Goal: Task Accomplishment & Management: Use online tool/utility

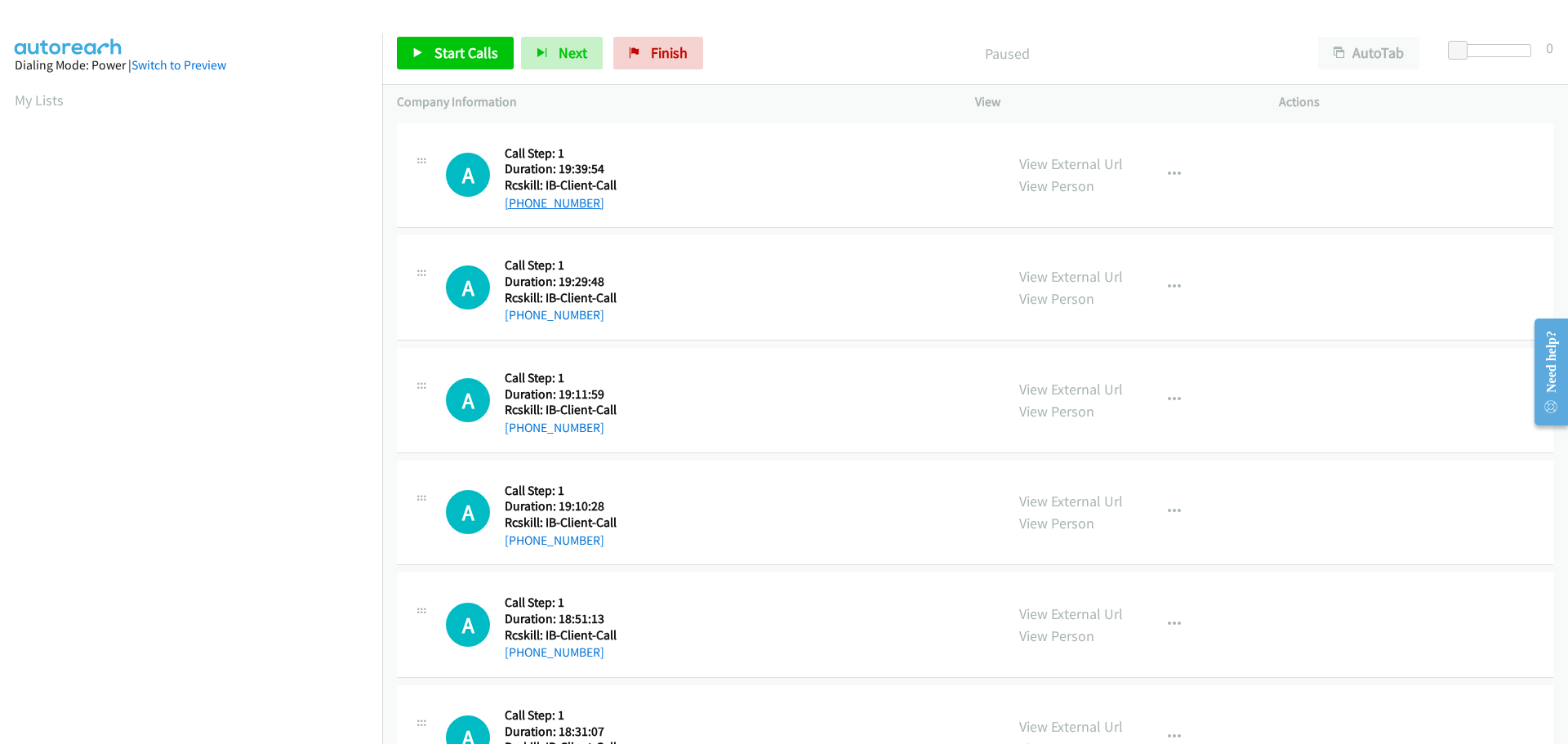
drag, startPoint x: 601, startPoint y: 207, endPoint x: 516, endPoint y: 208, distance: 85.0
click at [516, 208] on div "+1 917-939-3400" at bounding box center [561, 204] width 112 height 20
copy link "917-939-3400"
drag, startPoint x: 599, startPoint y: 318, endPoint x: 517, endPoint y: 319, distance: 82.0
click at [517, 319] on div "+1 660-310-9396" at bounding box center [561, 316] width 112 height 20
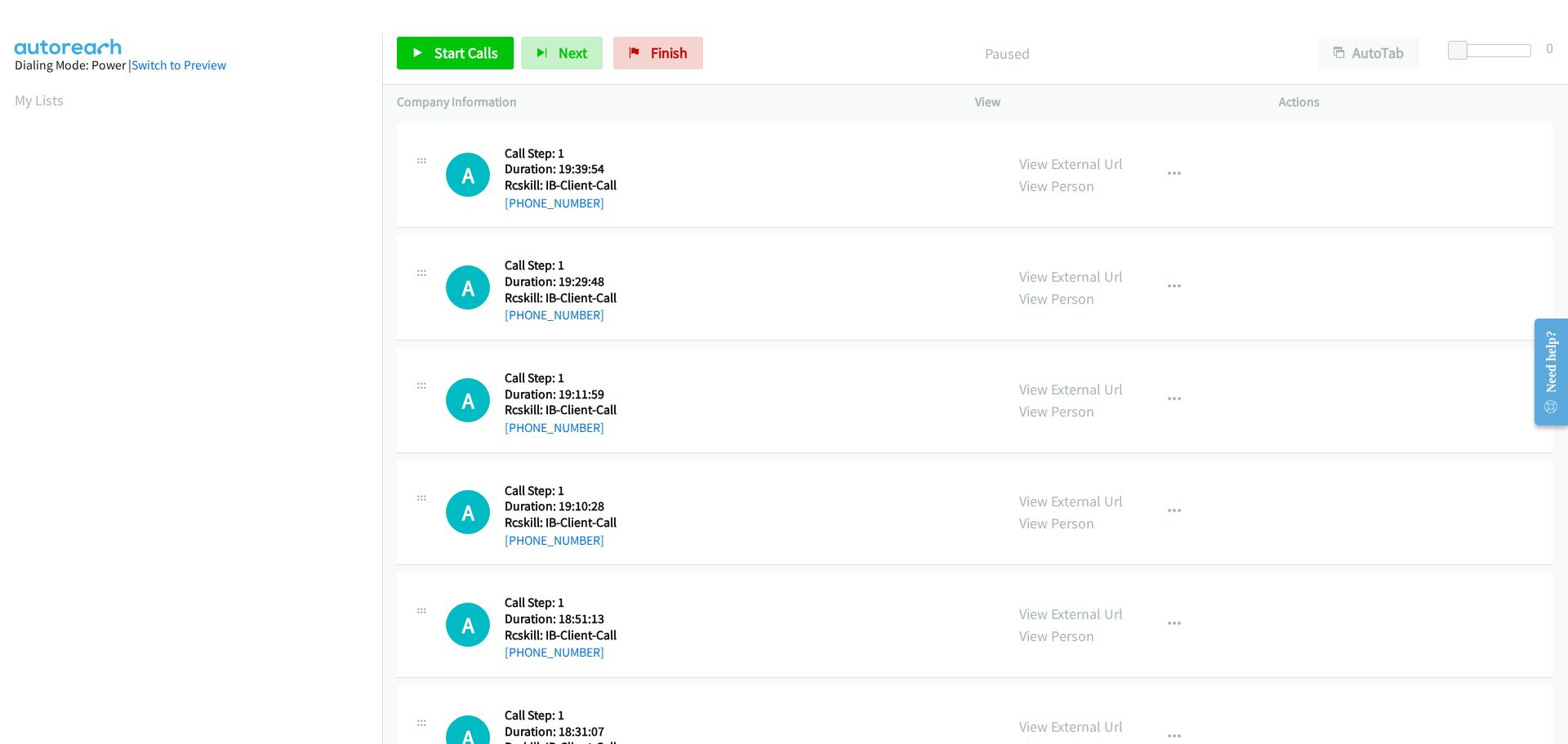
copy link "660-310-9396"
drag, startPoint x: 605, startPoint y: 428, endPoint x: 520, endPoint y: 424, distance: 85.1
click at [520, 424] on div "+1 308-379-6761" at bounding box center [561, 428] width 112 height 20
copy link "308-379-6761"
click at [1168, 400] on icon "button" at bounding box center [1174, 401] width 13 height 13
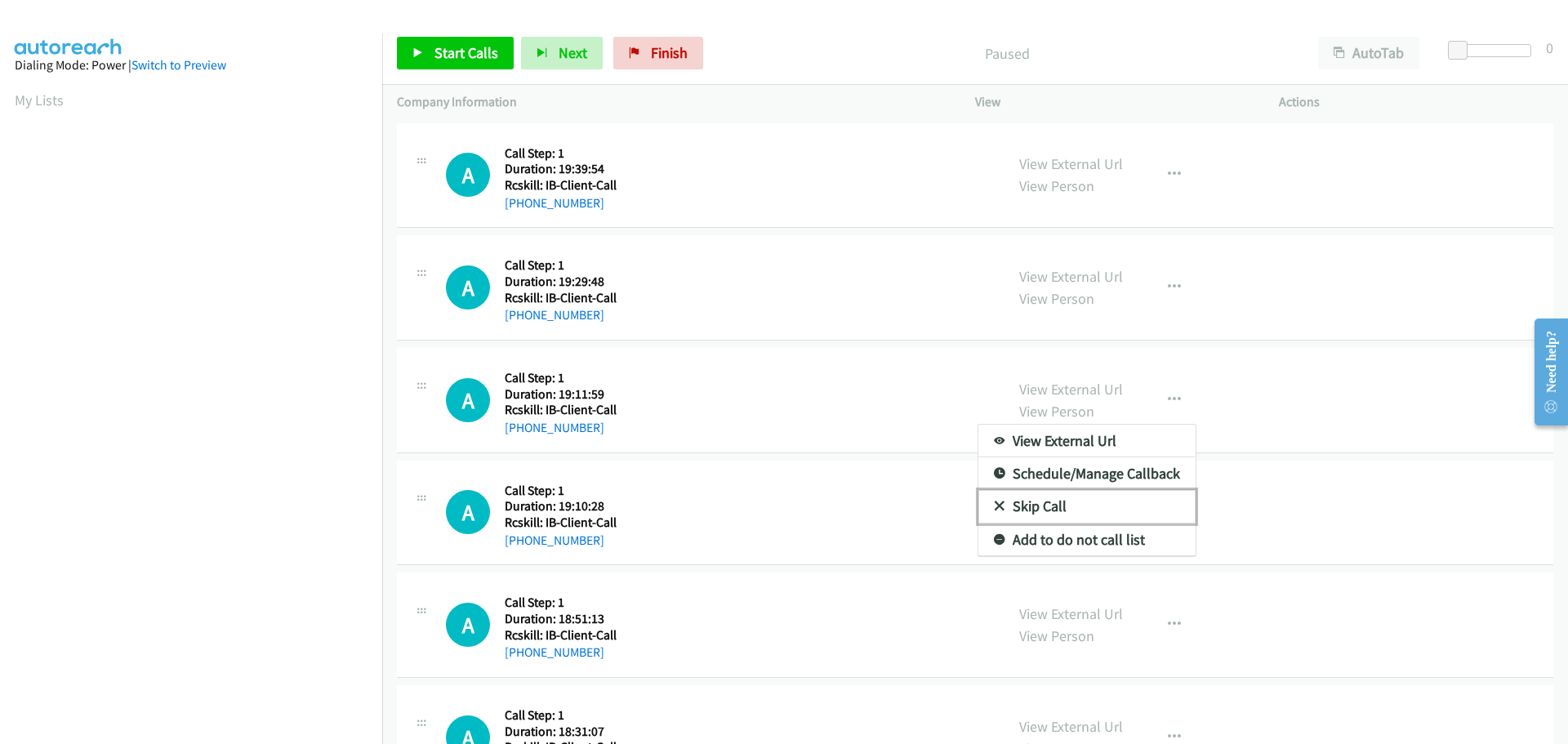
click at [1036, 509] on link "Skip Call" at bounding box center [1087, 507] width 217 height 33
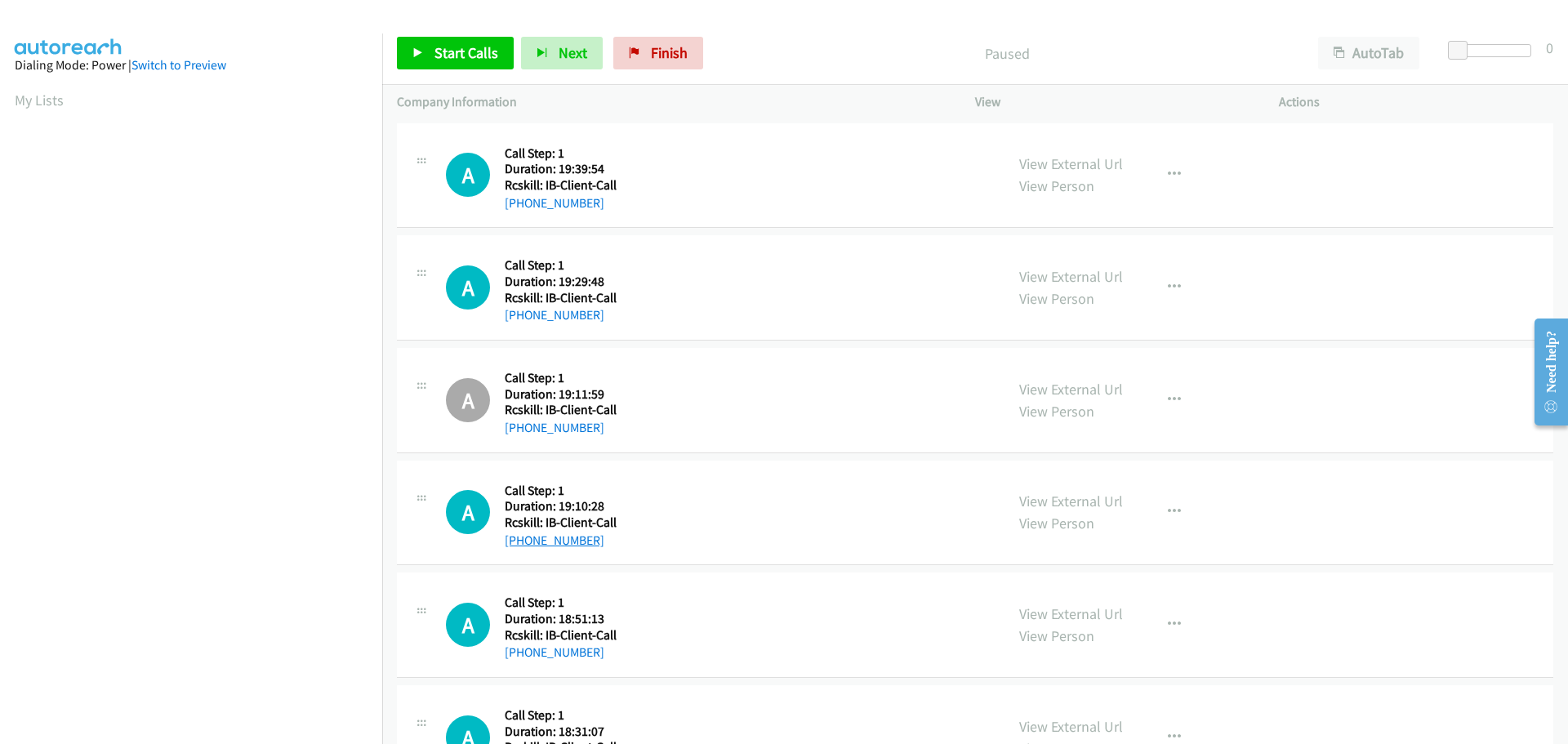
drag, startPoint x: 602, startPoint y: 540, endPoint x: 520, endPoint y: 540, distance: 82.0
click at [520, 540] on div "+1 308-379-6454" at bounding box center [561, 541] width 112 height 20
copy link "308-379-6454"
drag, startPoint x: 601, startPoint y: 657, endPoint x: 520, endPoint y: 651, distance: 81.2
click at [520, 651] on div "+1 325-792-7840" at bounding box center [561, 652] width 112 height 20
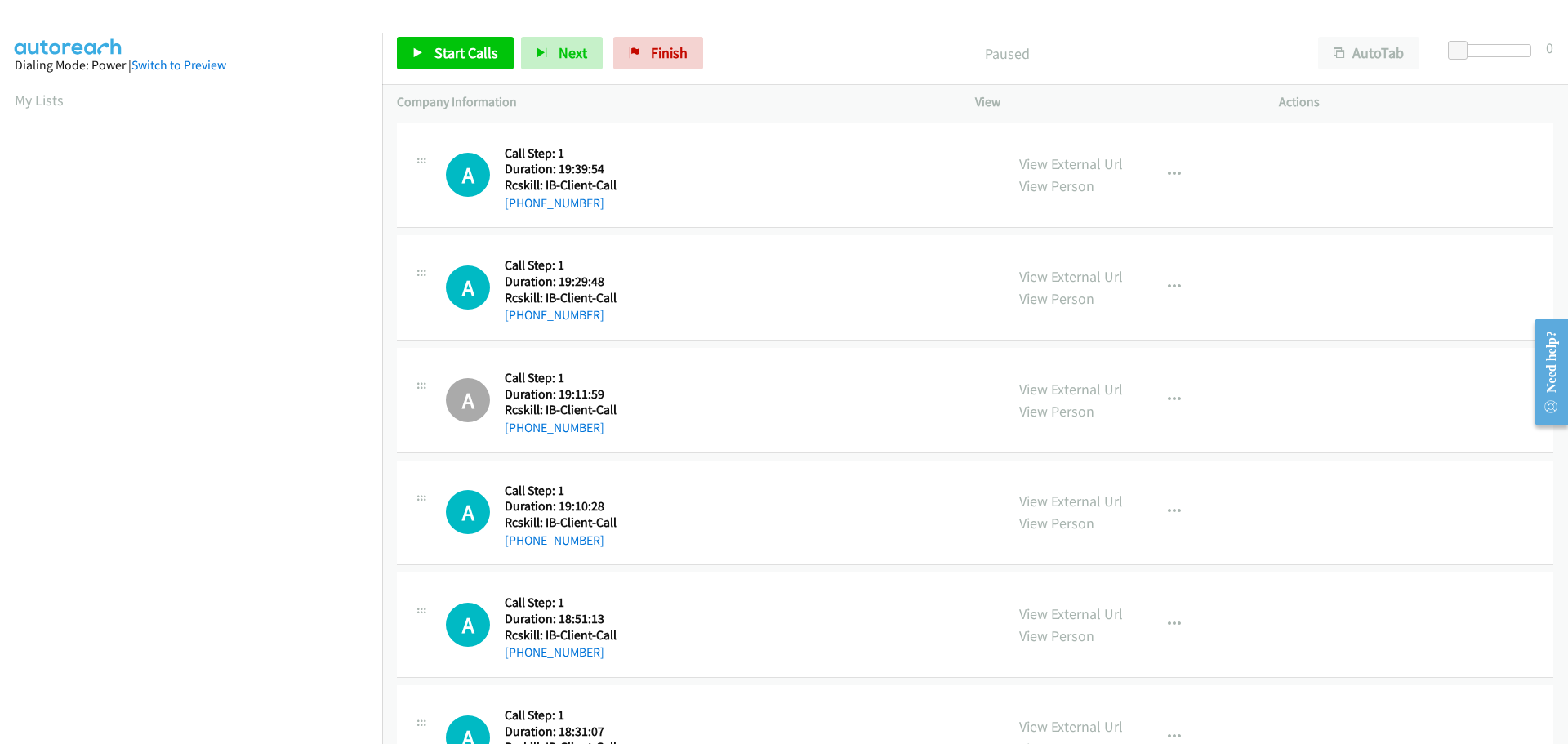
copy link "325-792-7840"
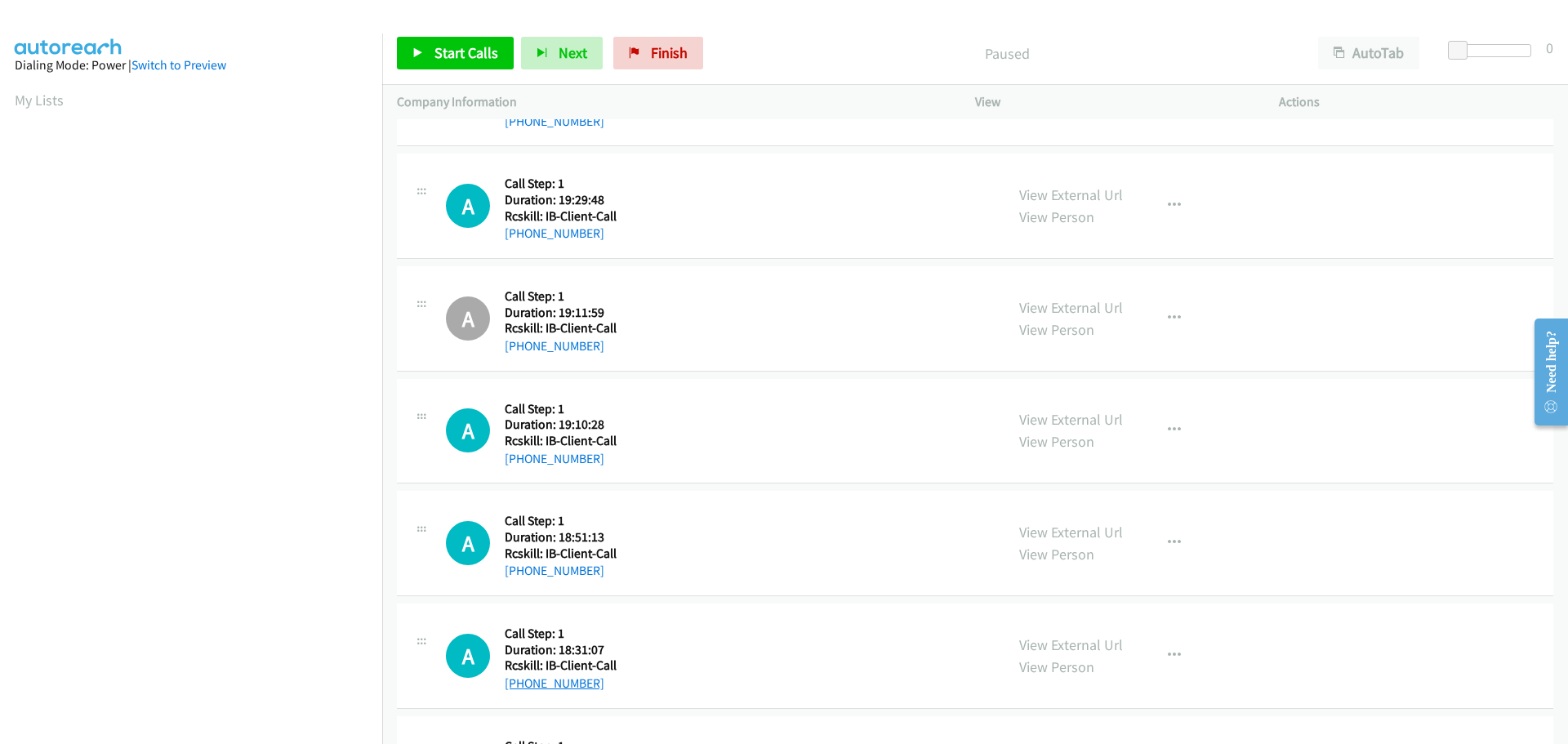
drag, startPoint x: 593, startPoint y: 684, endPoint x: 523, endPoint y: 685, distance: 70.0
click at [523, 685] on div "+1 817-975-5917" at bounding box center [561, 683] width 112 height 20
copy link "817-975-5917"
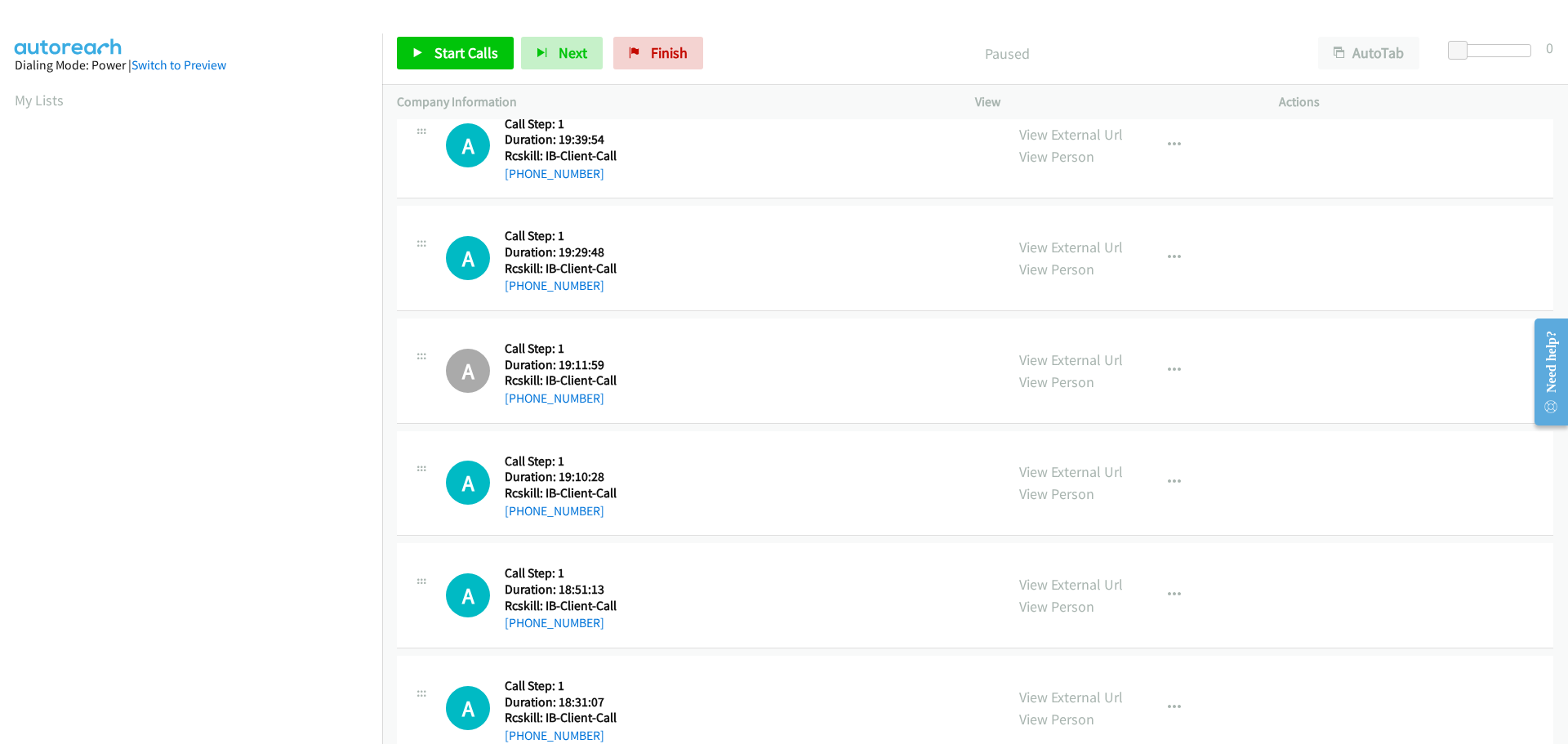
scroll to position [0, 0]
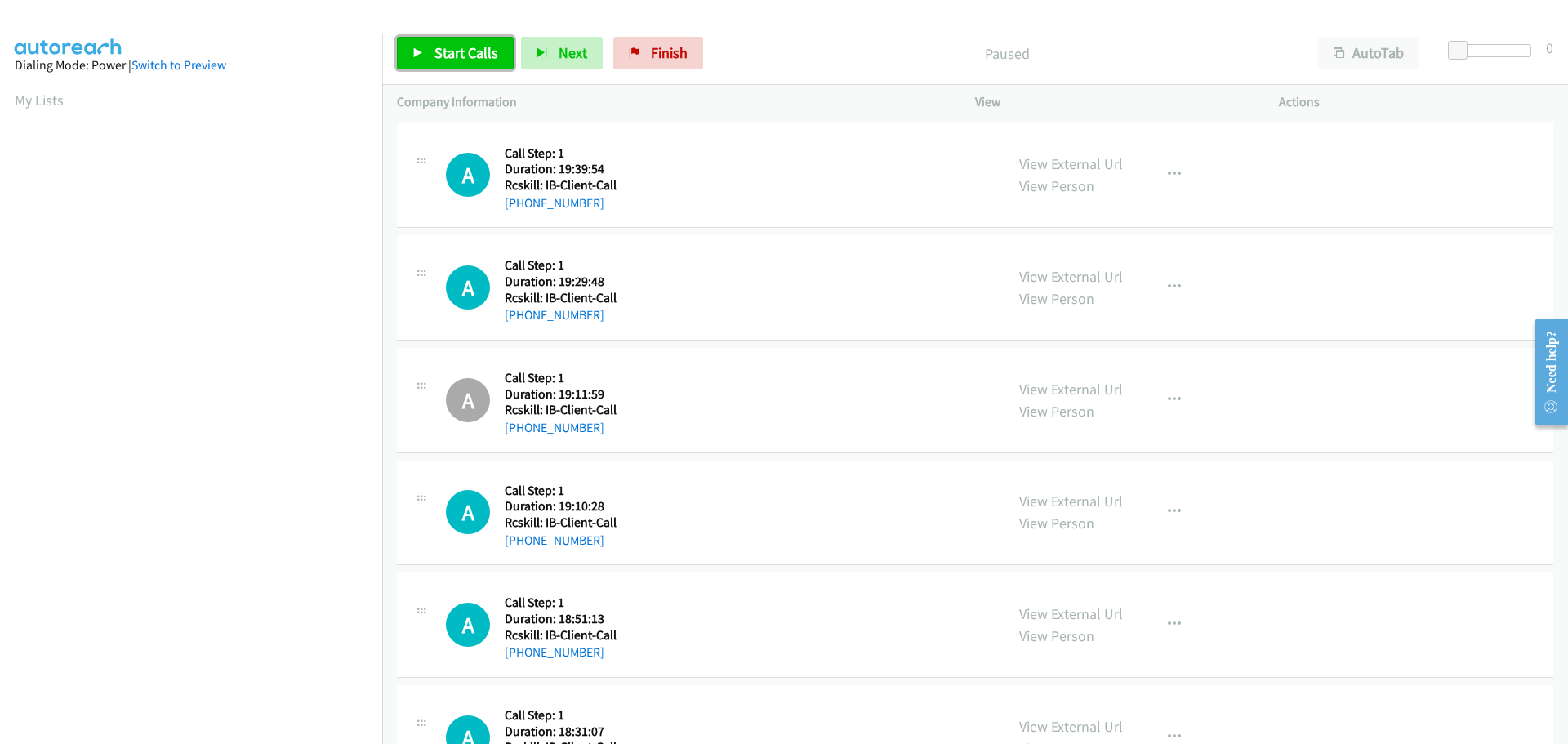
click at [459, 52] on span "Start Calls" at bounding box center [467, 52] width 64 height 19
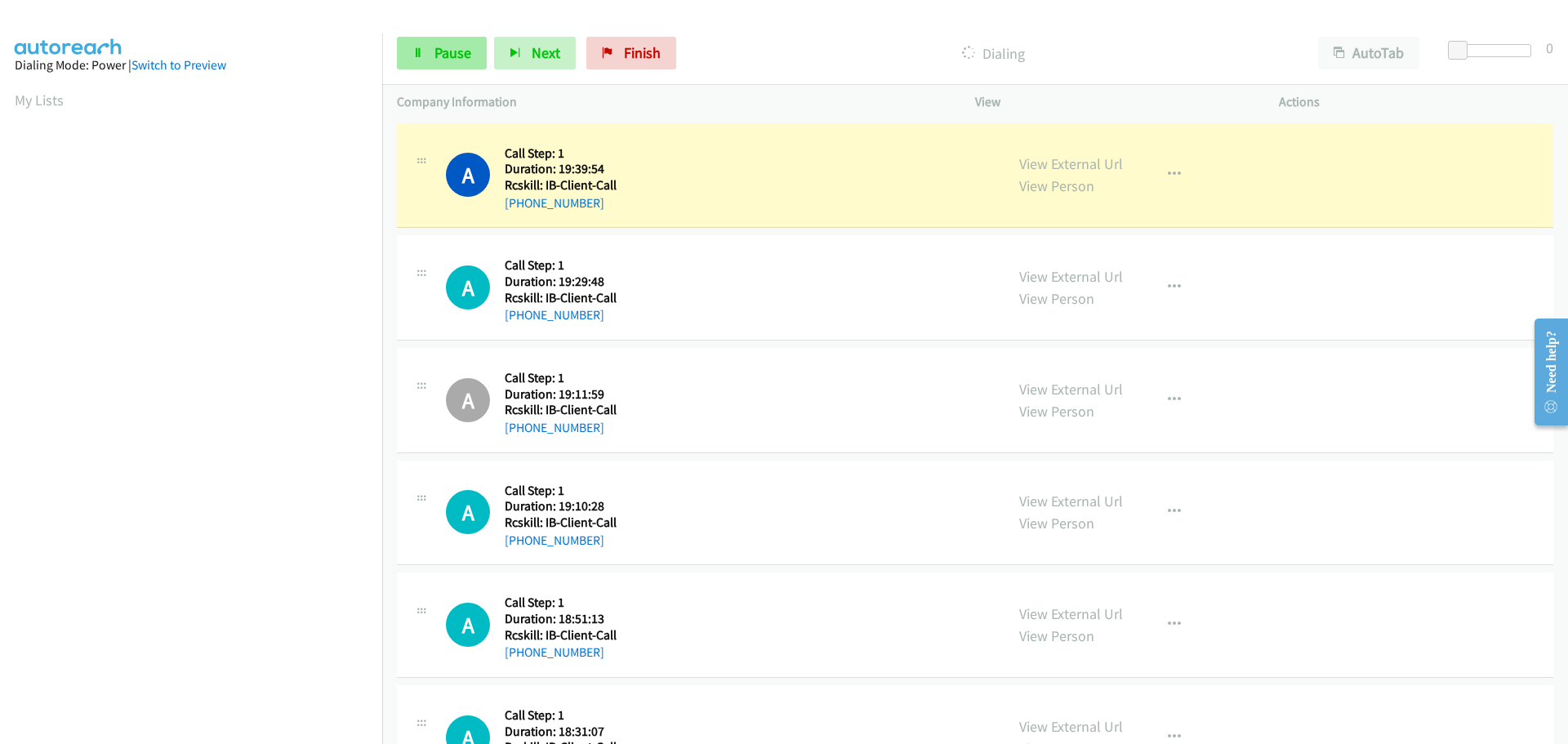
scroll to position [173, 0]
click at [437, 59] on span "Pause" at bounding box center [453, 52] width 37 height 19
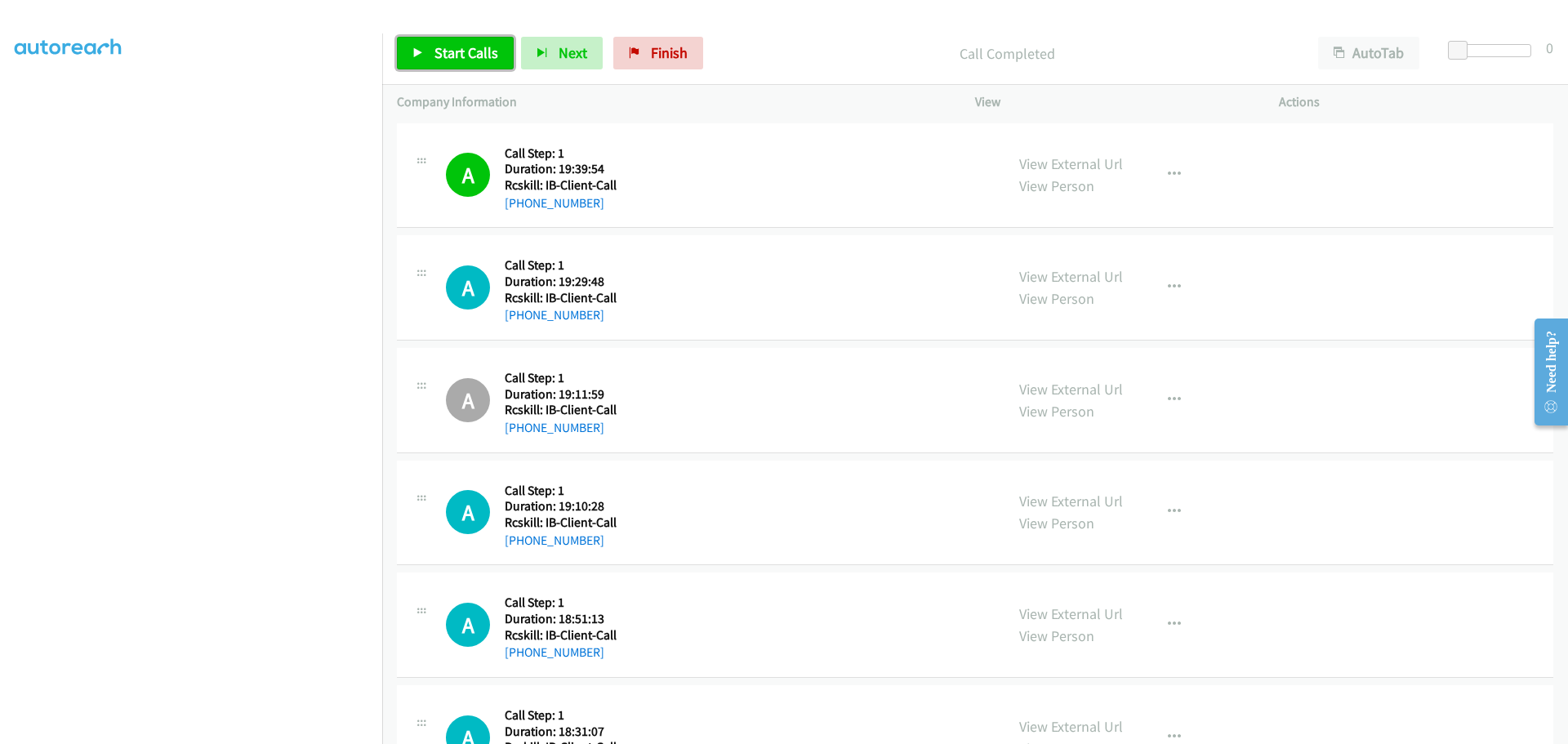
click at [449, 57] on span "Start Calls" at bounding box center [467, 52] width 64 height 19
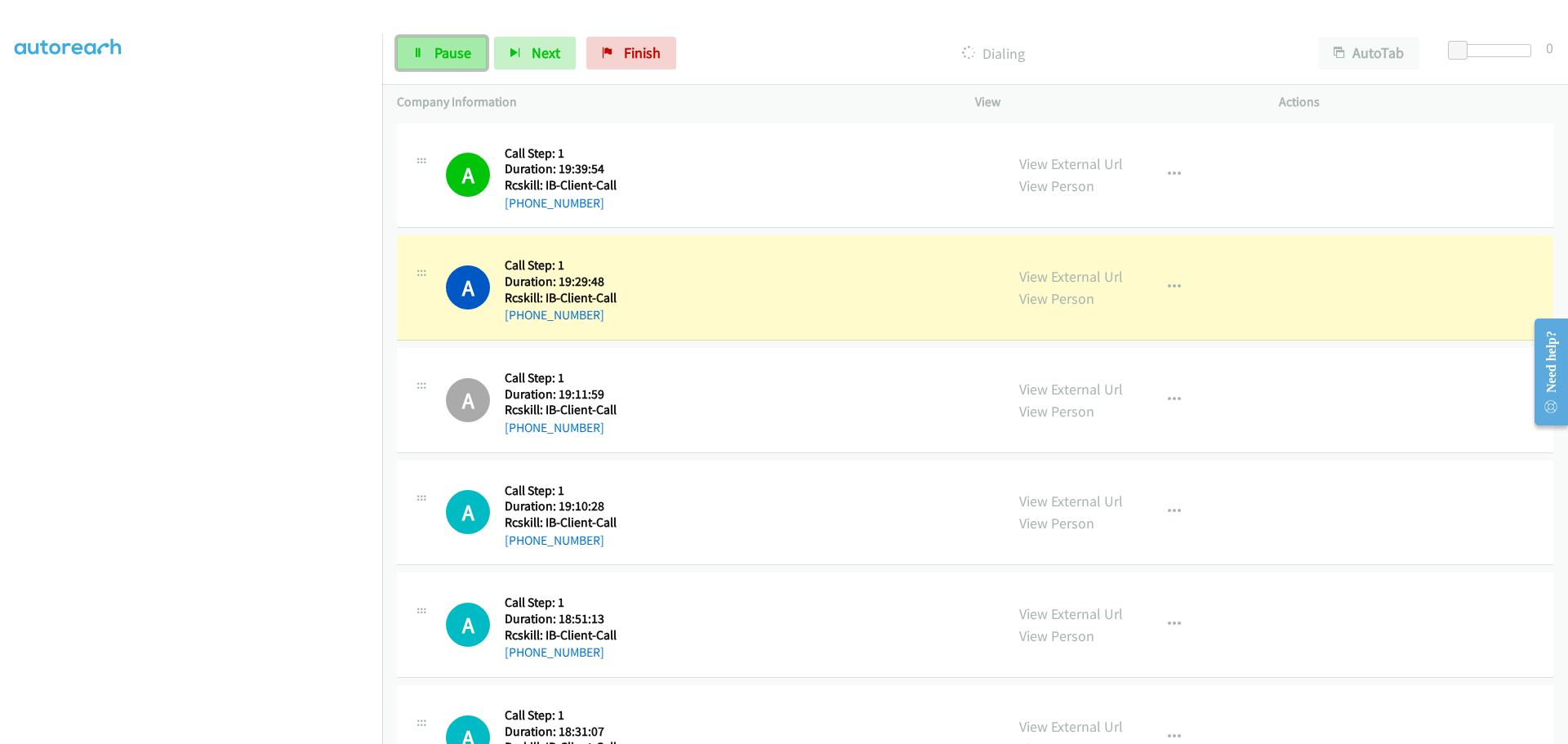
click at [442, 56] on span "Pause" at bounding box center [453, 52] width 37 height 19
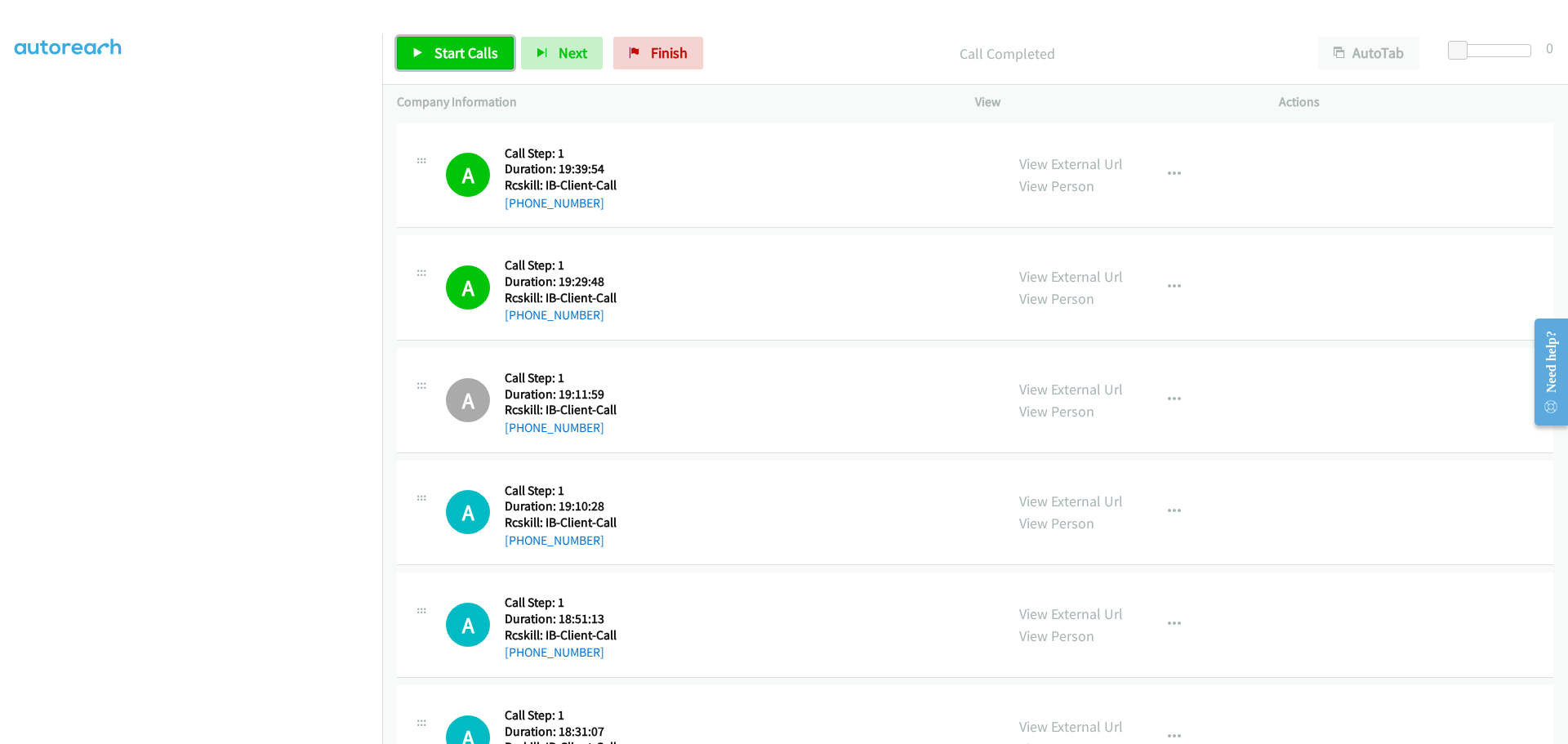
click at [444, 49] on span "Start Calls" at bounding box center [467, 52] width 64 height 19
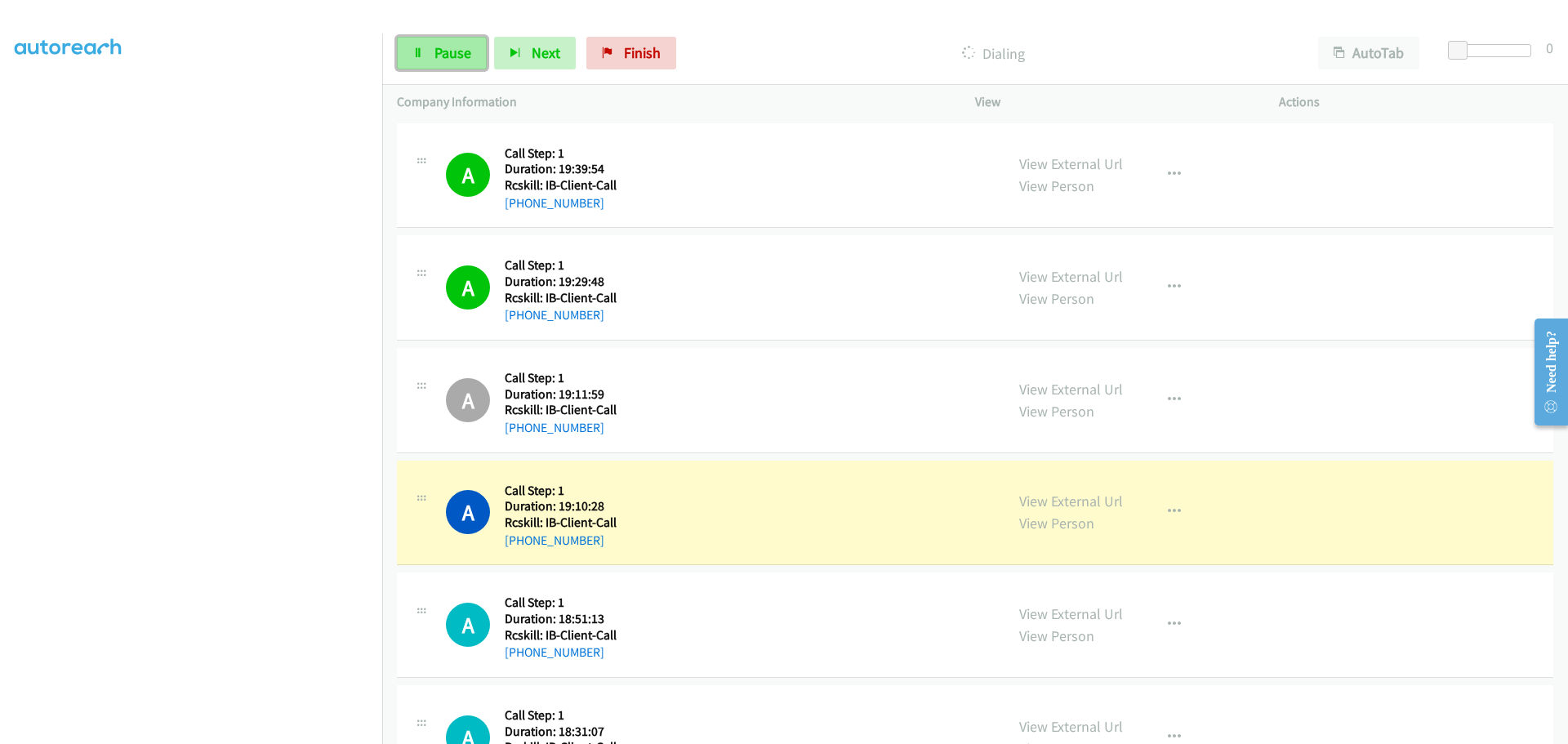
click at [447, 52] on span "Pause" at bounding box center [453, 52] width 37 height 19
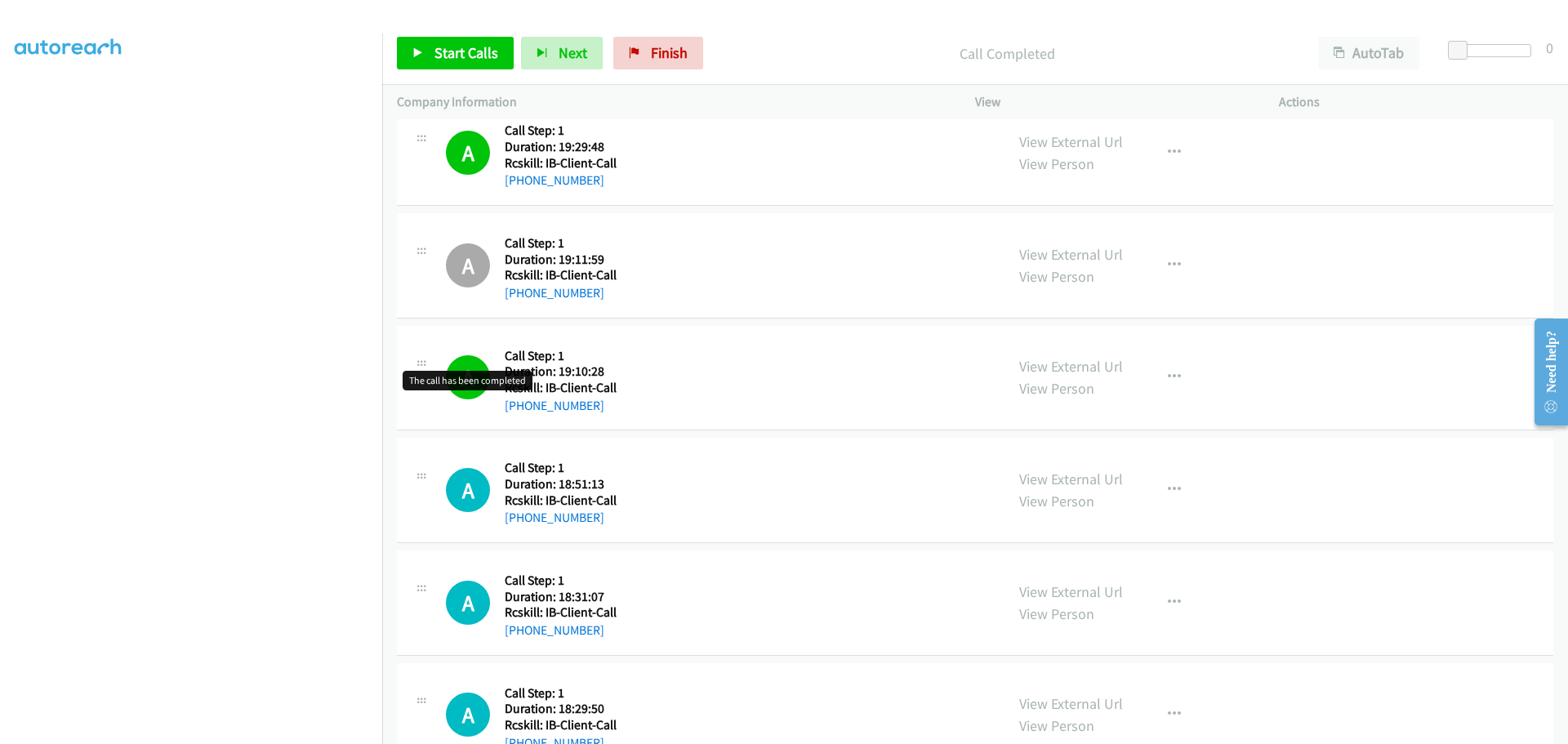
scroll to position [164, 0]
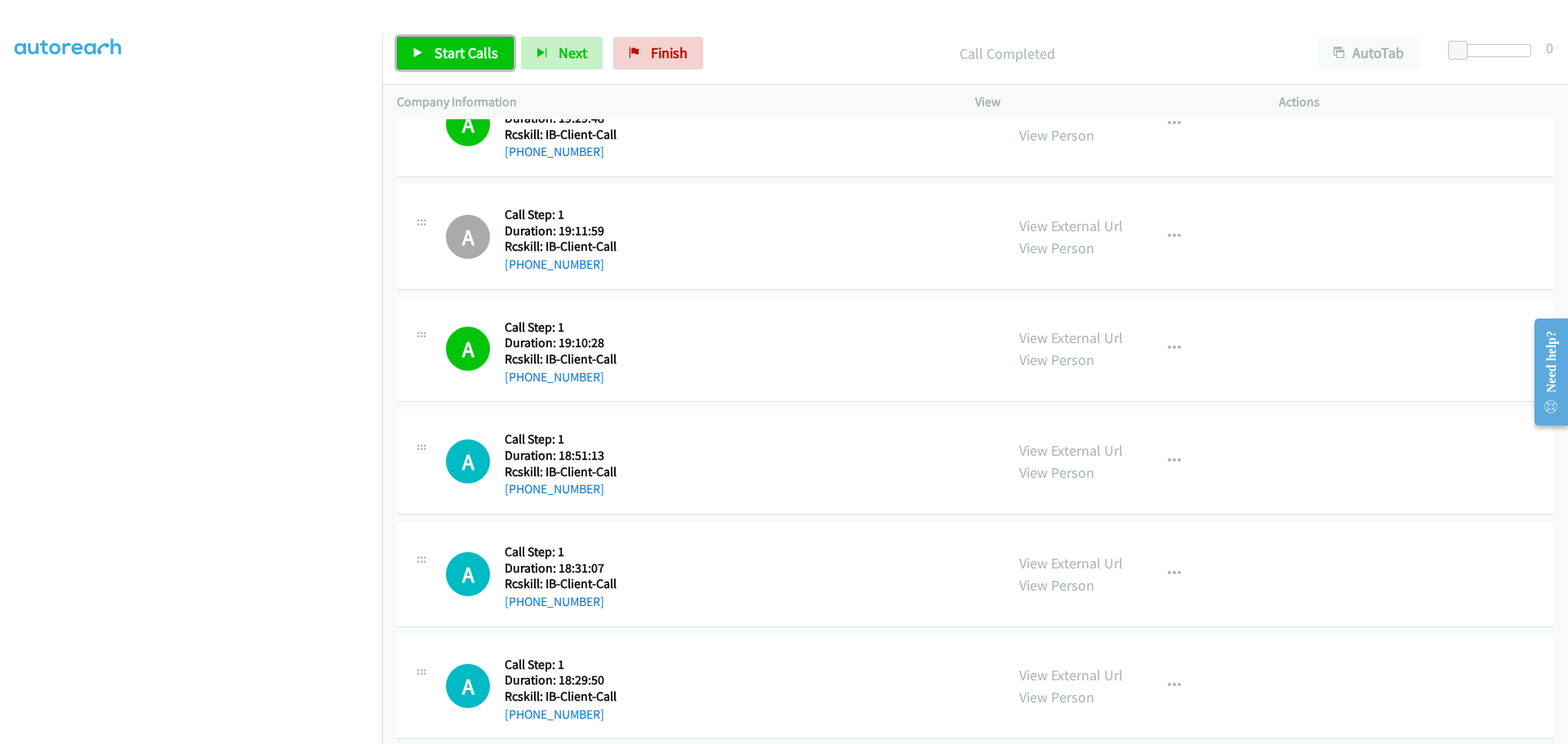
click at [415, 53] on icon at bounding box center [418, 54] width 11 height 11
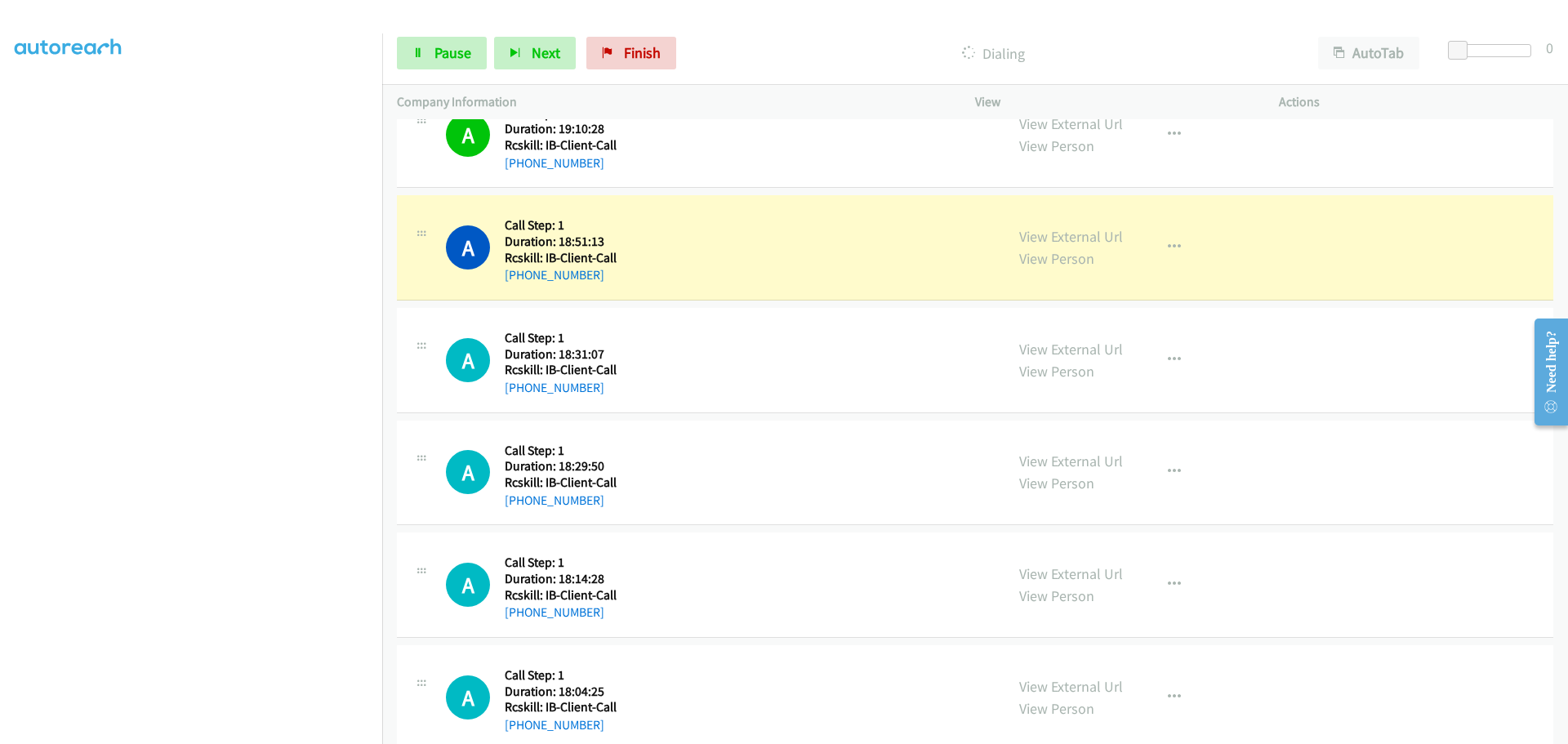
scroll to position [409, 0]
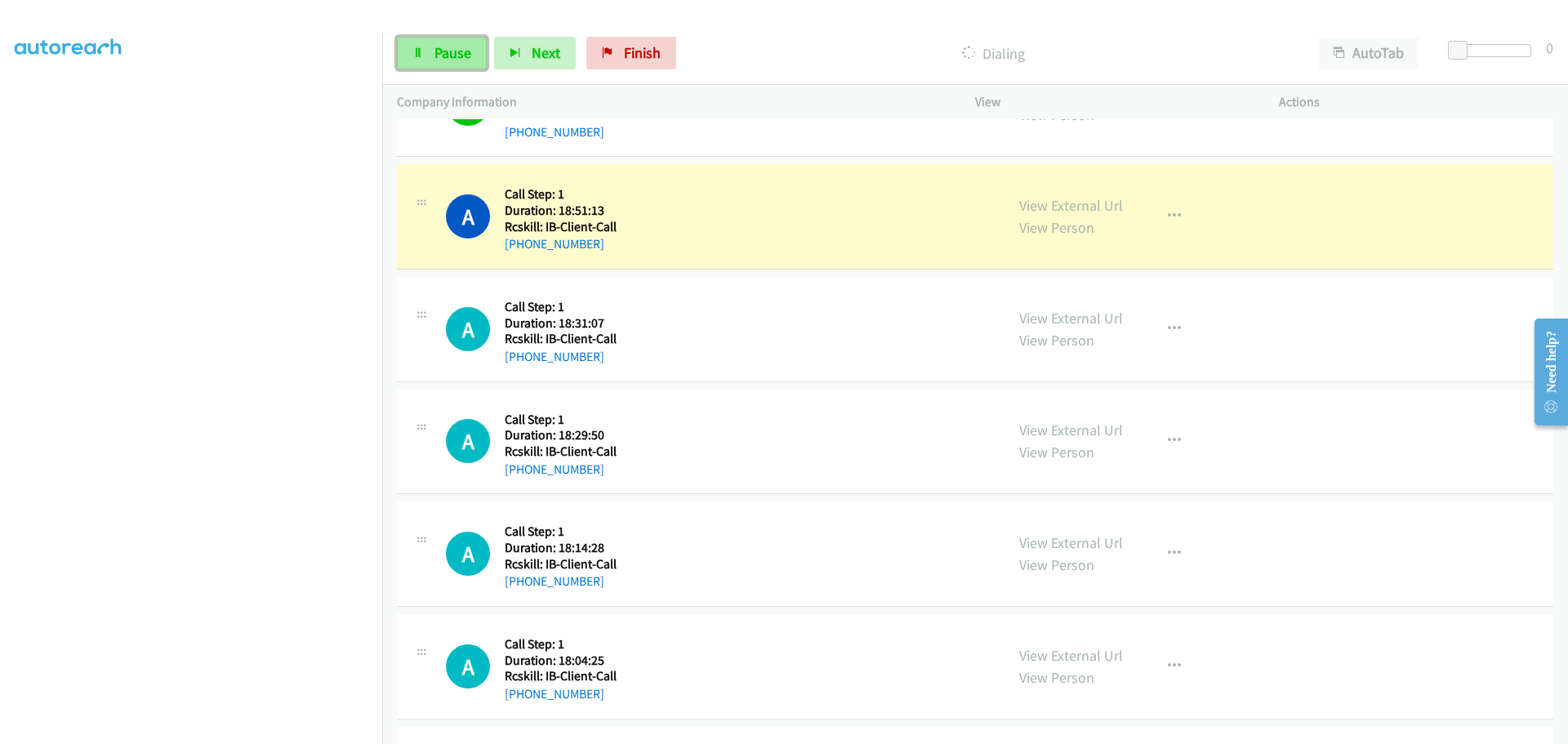
click at [431, 57] on link "Pause" at bounding box center [442, 53] width 90 height 33
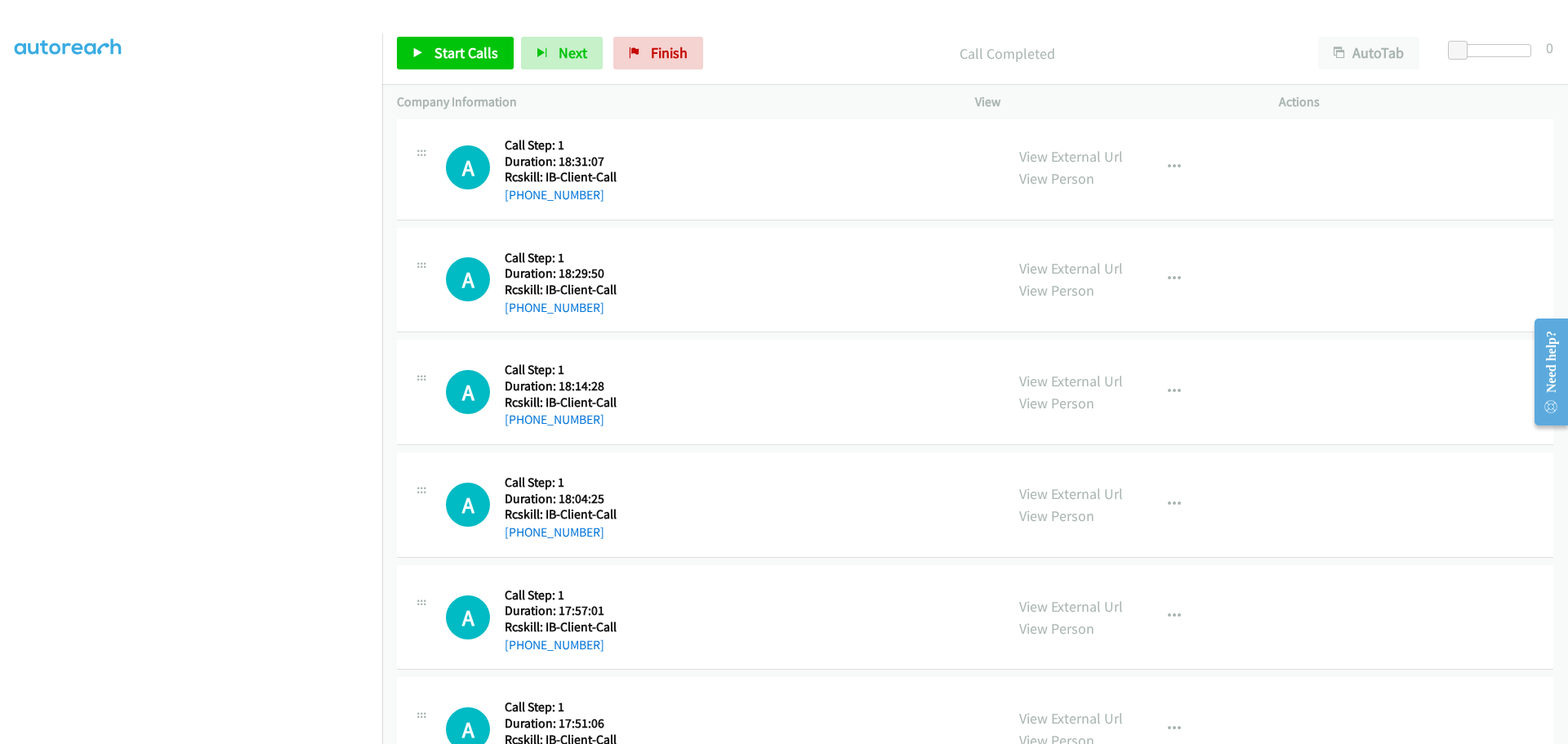
scroll to position [572, 0]
drag, startPoint x: 602, startPoint y: 308, endPoint x: 522, endPoint y: 306, distance: 80.0
click at [522, 306] on div "[PHONE_NUMBER]" at bounding box center [561, 307] width 112 height 20
copy link "[PHONE_NUMBER]"
click at [1168, 275] on icon "button" at bounding box center [1174, 278] width 13 height 13
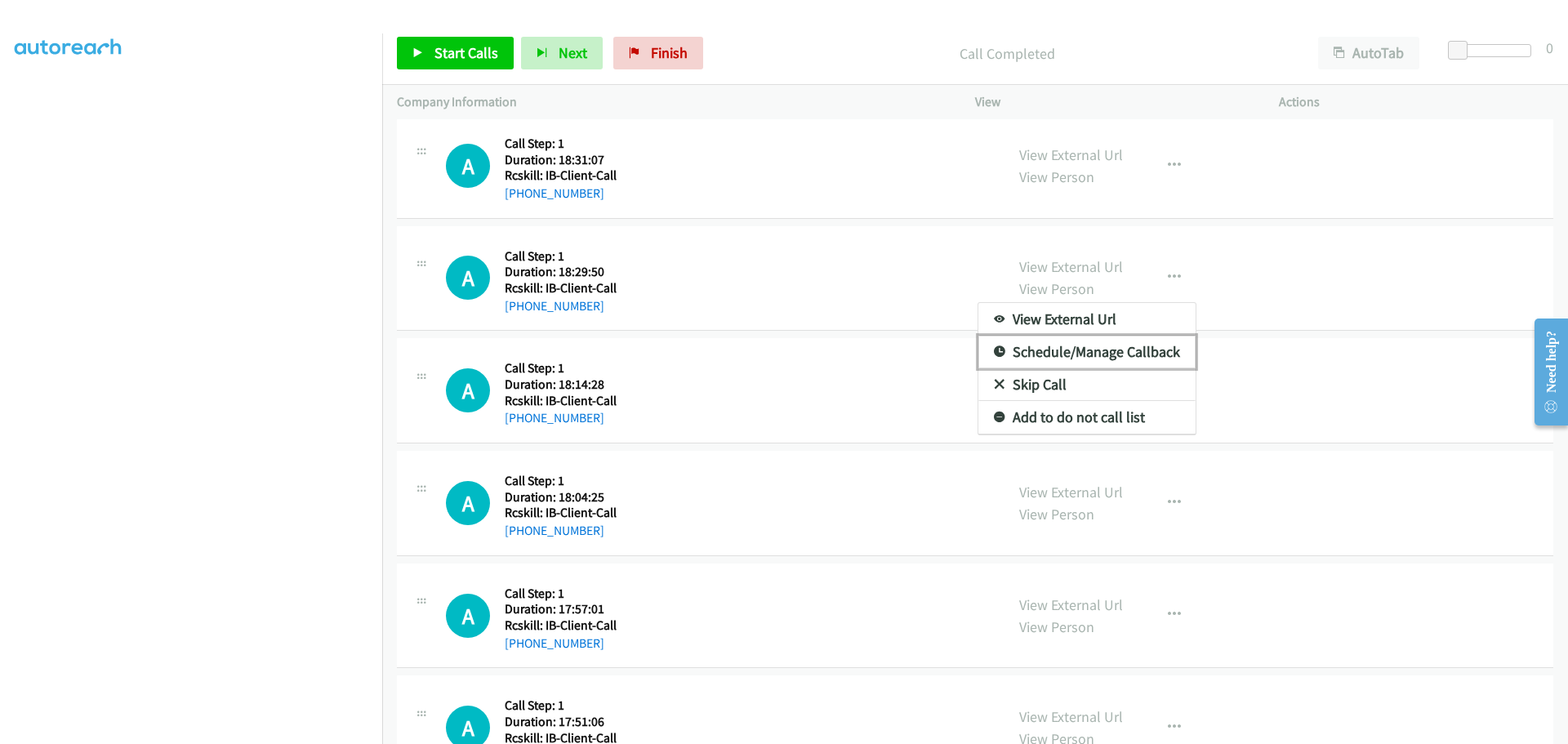
click at [1153, 353] on link "Schedule/Manage Callback" at bounding box center [1087, 352] width 217 height 33
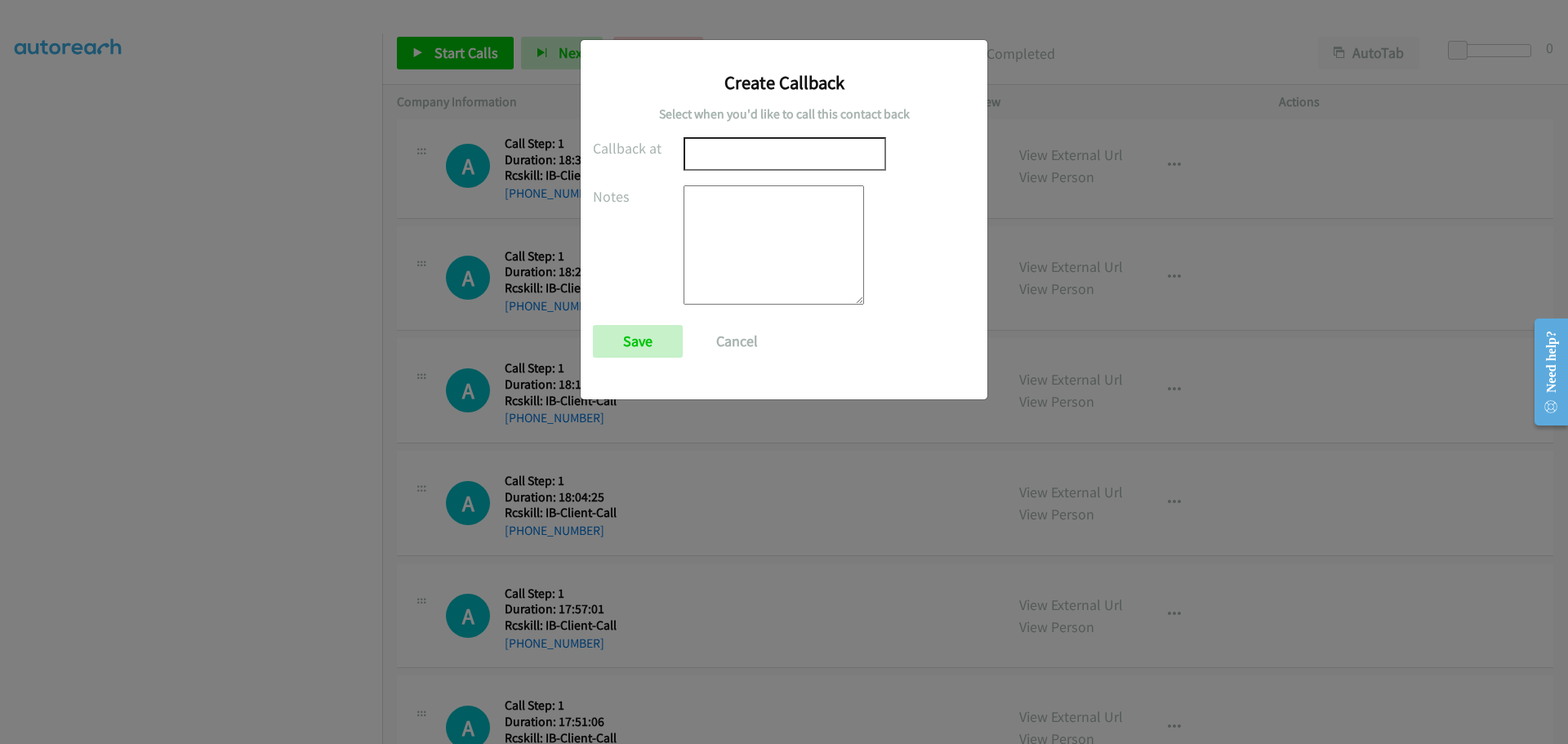
click at [749, 155] on input "text" at bounding box center [784, 154] width 203 height 34
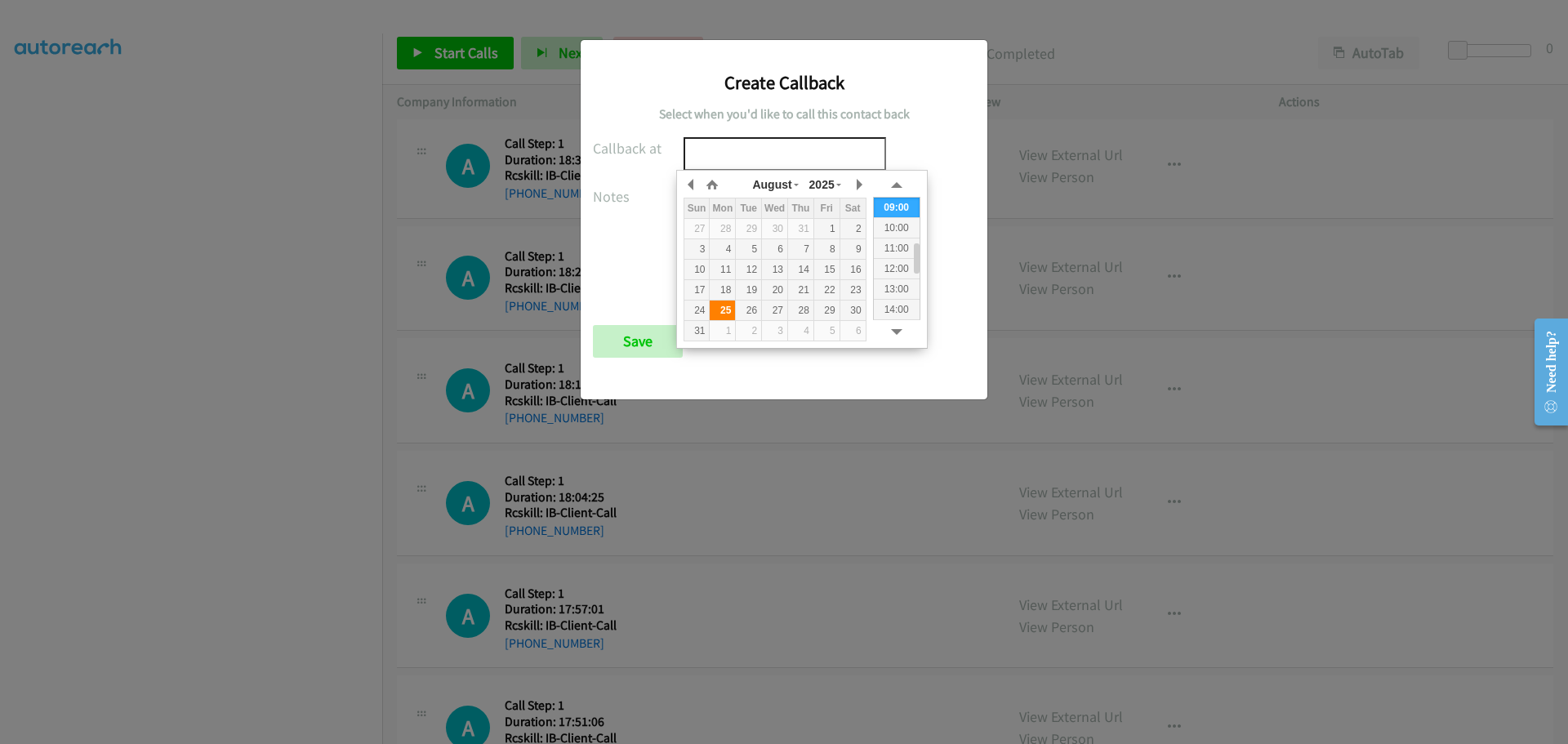
click at [720, 307] on div "25" at bounding box center [721, 311] width 25 height 15
click at [905, 224] on div "10:00" at bounding box center [896, 227] width 46 height 20
drag, startPoint x: 775, startPoint y: 153, endPoint x: 799, endPoint y: 154, distance: 24.0
click at [799, 154] on input "2025/08/25 10:00" at bounding box center [784, 154] width 203 height 34
type input "2025/08/25 10:30"
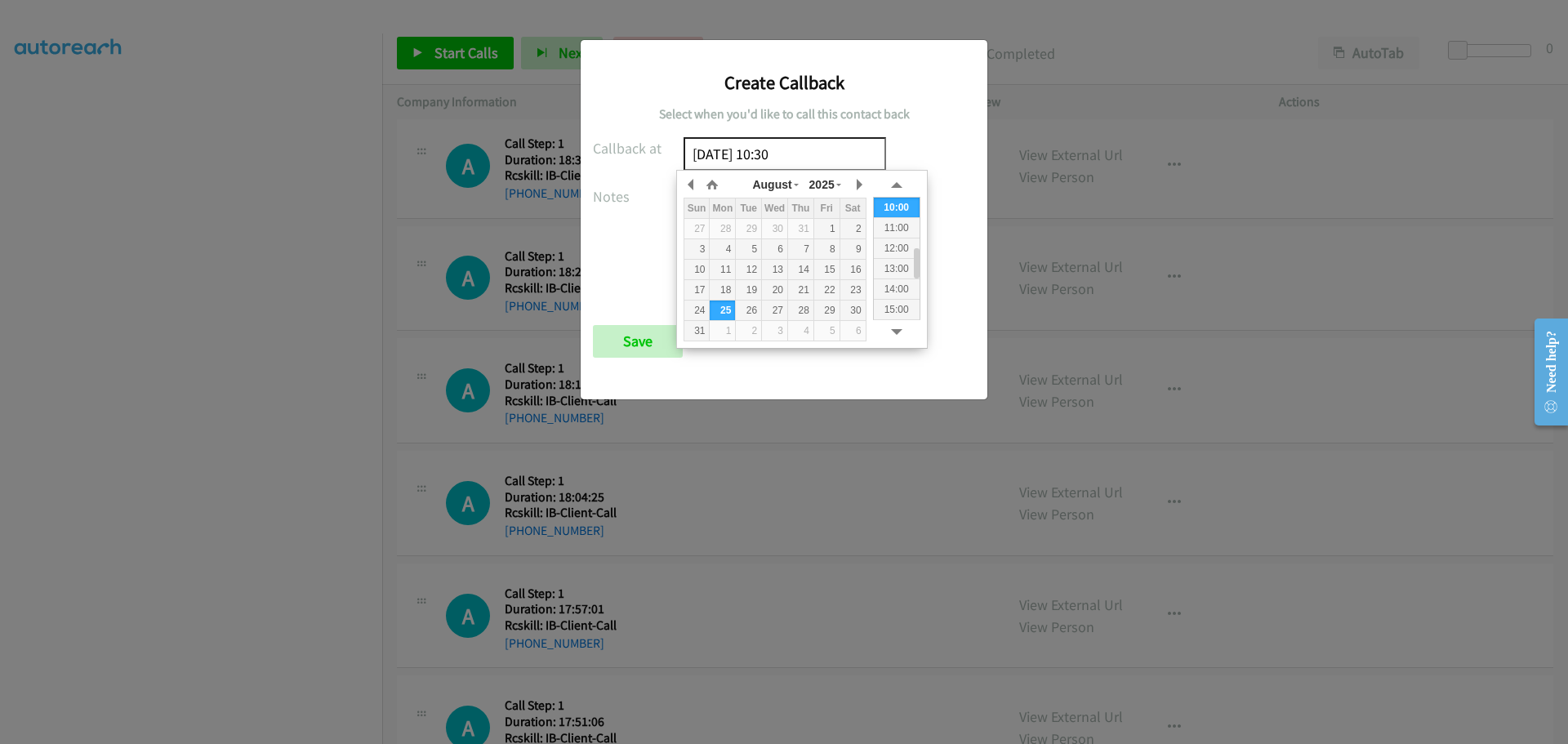
click at [911, 137] on div "Callback at 2025/08/25 10:30 Notes Save Cancel" at bounding box center [784, 255] width 382 height 235
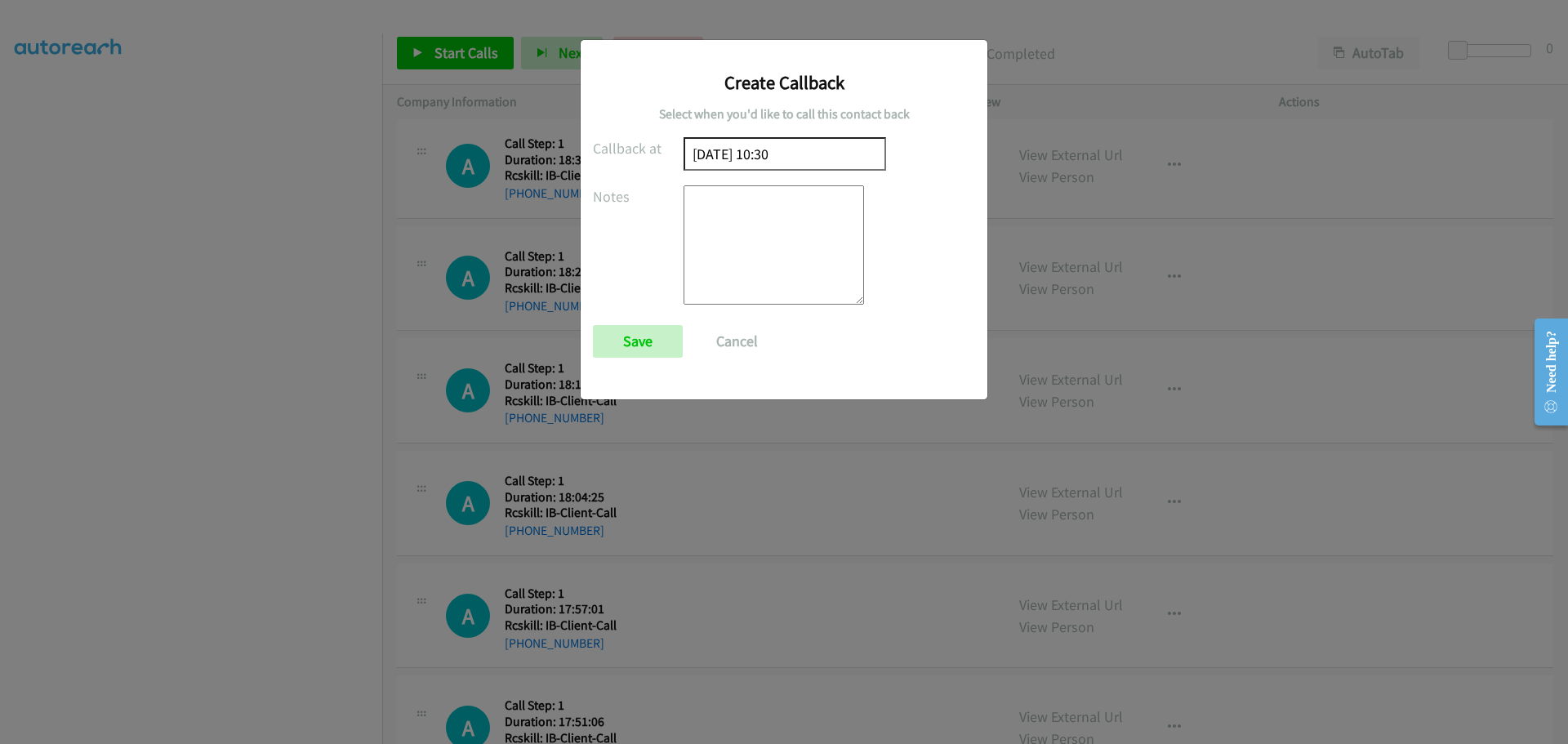
click at [753, 226] on textarea at bounding box center [773, 245] width 181 height 119
type textarea "Lives in Goodyear Arizona."
click at [640, 347] on input "Save" at bounding box center [638, 342] width 90 height 33
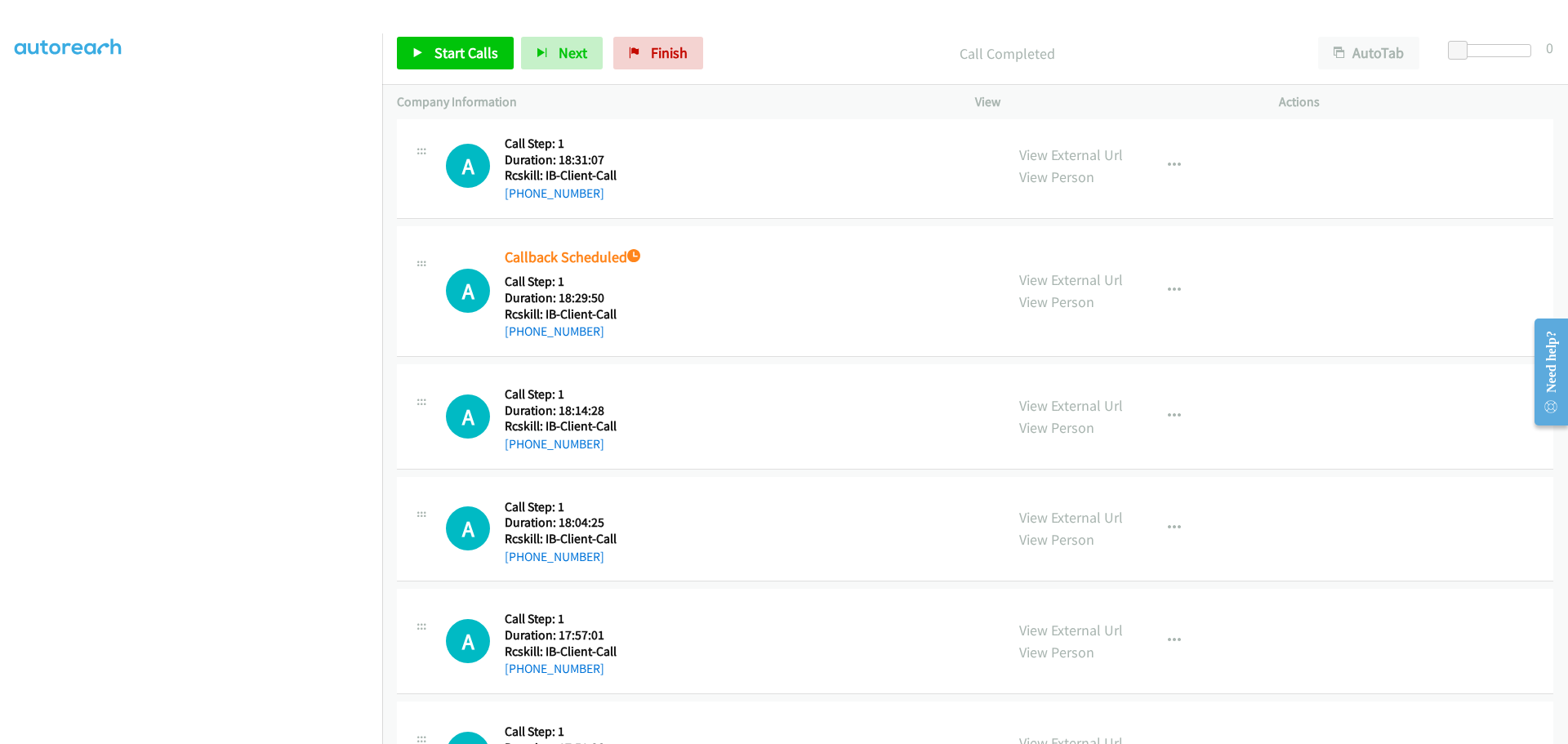
drag, startPoint x: 603, startPoint y: 441, endPoint x: 520, endPoint y: 453, distance: 83.9
click at [520, 453] on div "+1 504-655-3993" at bounding box center [561, 445] width 112 height 20
copy link "504-655-3993"
click at [1159, 416] on button "button" at bounding box center [1174, 417] width 44 height 33
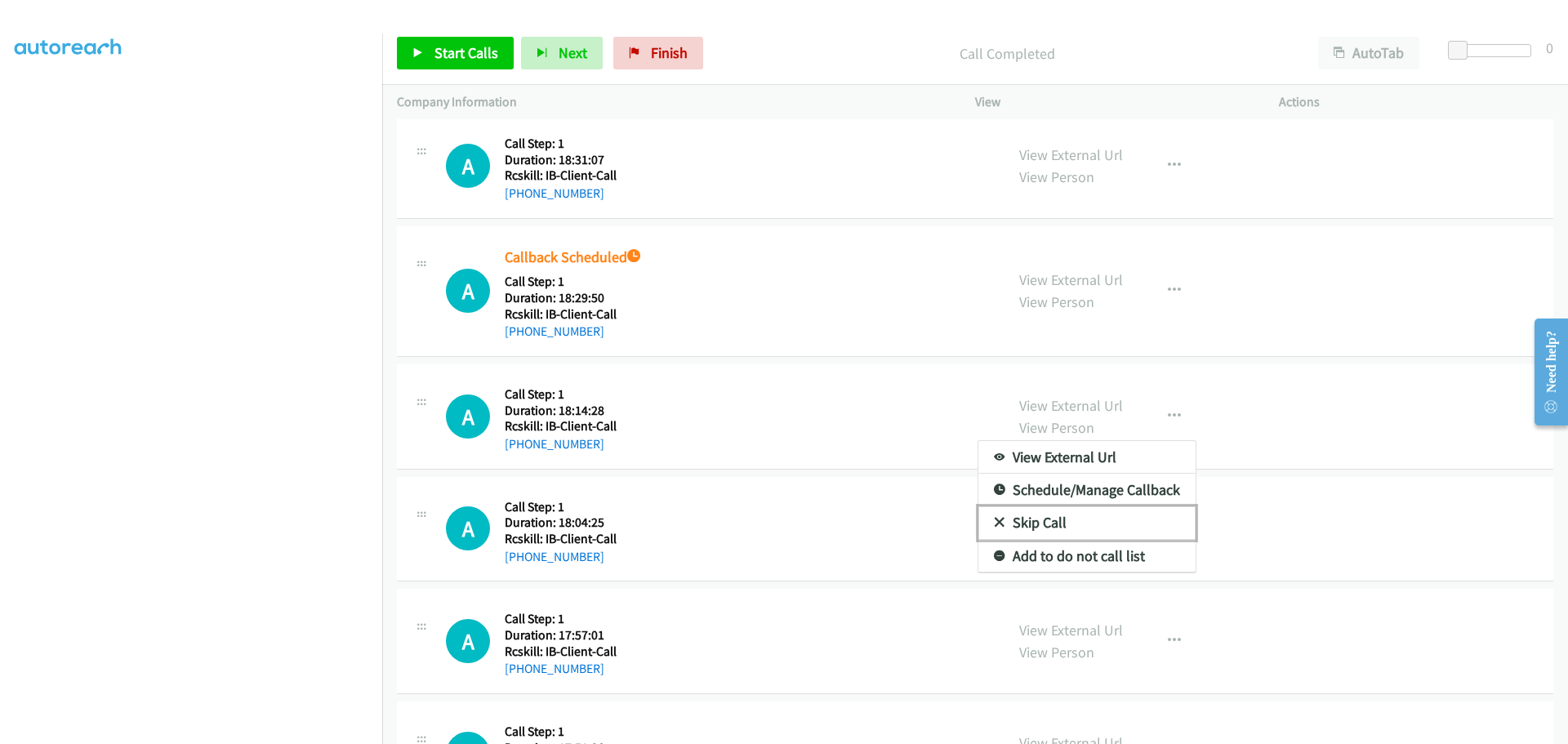
click at [1041, 525] on link "Skip Call" at bounding box center [1087, 523] width 217 height 33
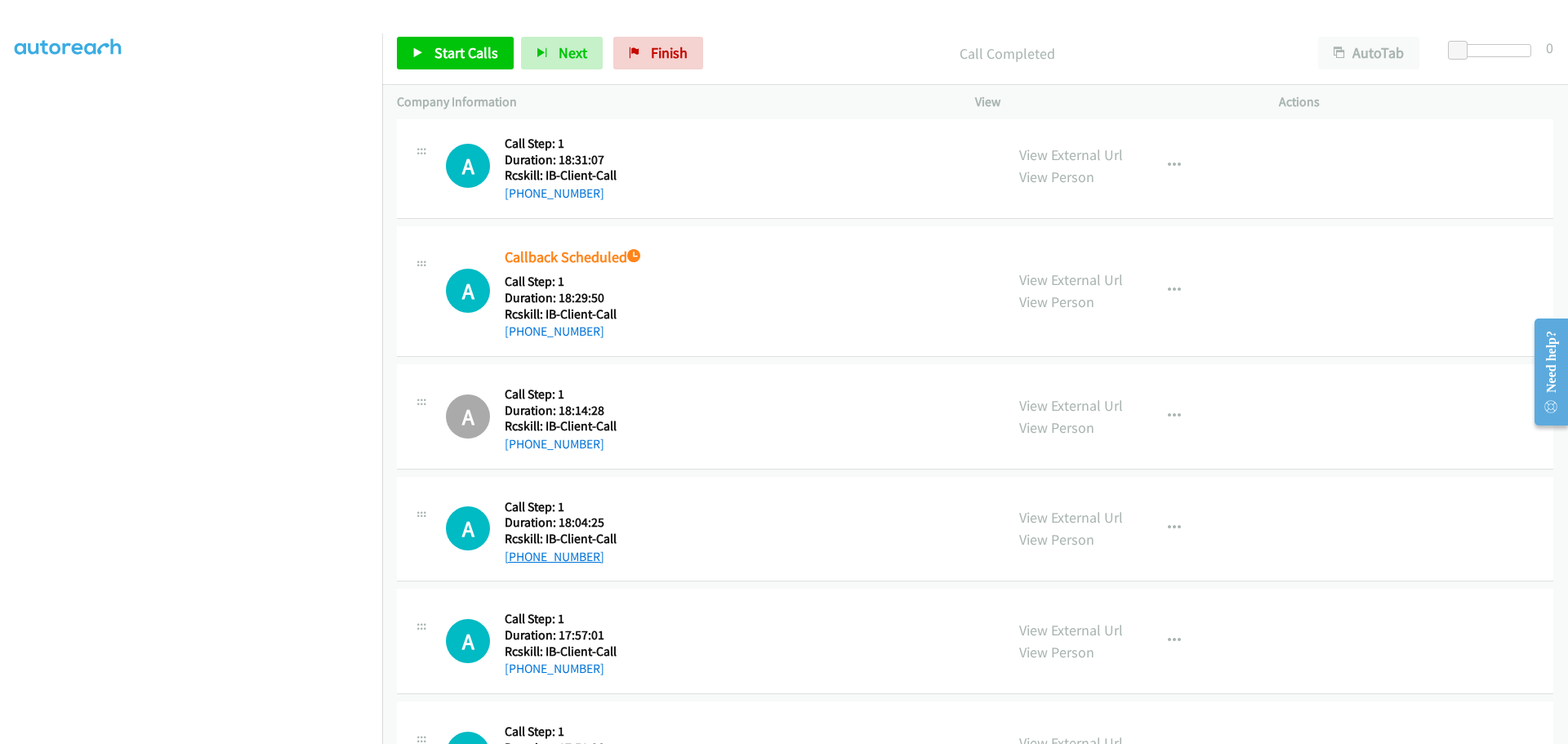
drag, startPoint x: 599, startPoint y: 558, endPoint x: 521, endPoint y: 559, distance: 78.0
click at [521, 559] on div "+1 850-567-8578" at bounding box center [561, 558] width 112 height 20
copy link "850-567-8578"
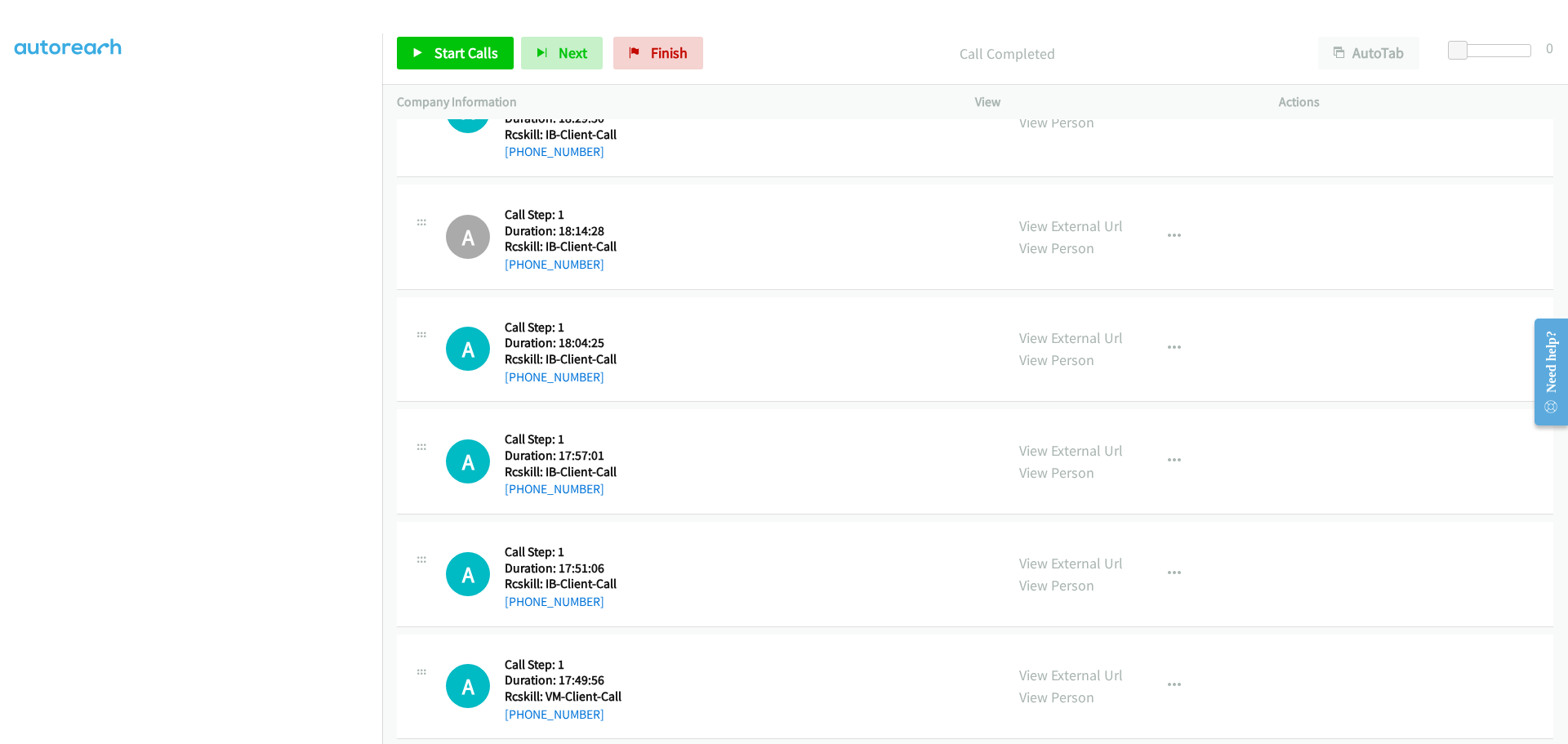
scroll to position [817, 0]
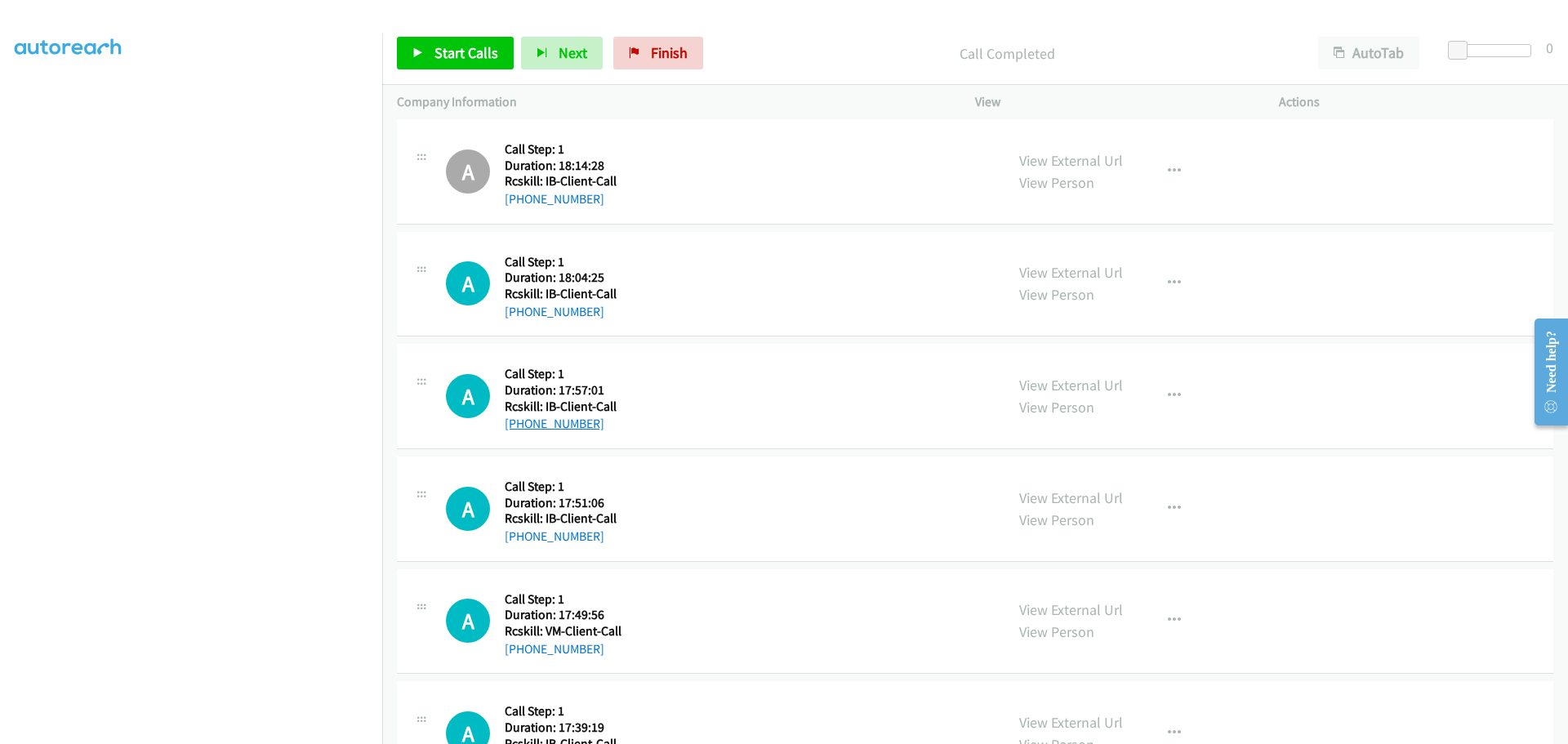
drag, startPoint x: 613, startPoint y: 426, endPoint x: 522, endPoint y: 429, distance: 91.0
click at [522, 429] on div "+1 770-905-6525" at bounding box center [561, 424] width 112 height 20
copy link "770-905-6525"
drag, startPoint x: 597, startPoint y: 544, endPoint x: 519, endPoint y: 537, distance: 78.3
click at [519, 537] on div "+1 402-499-6150" at bounding box center [561, 537] width 112 height 20
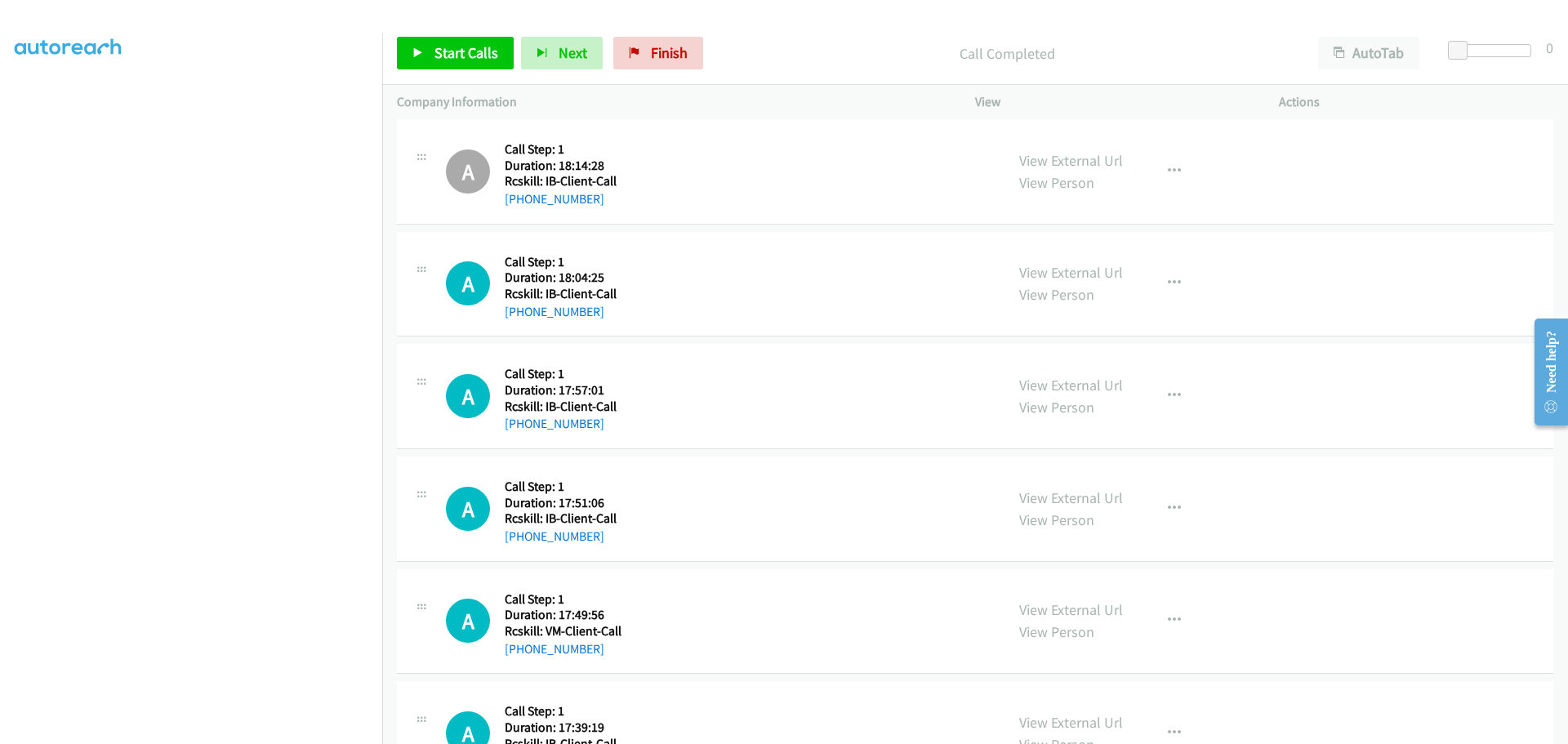
click at [733, 618] on div "A Callback Scheduled Call Step: 1 America/Chicago Duration: 17:49:56 Rcskill: V…" at bounding box center [718, 622] width 544 height 75
drag, startPoint x: 602, startPoint y: 648, endPoint x: 521, endPoint y: 642, distance: 81.2
click at [521, 642] on div "+1 228-380-2557" at bounding box center [563, 650] width 117 height 20
click at [1168, 621] on icon "button" at bounding box center [1174, 621] width 13 height 13
click at [1030, 726] on link "Skip Call" at bounding box center [1087, 728] width 217 height 33
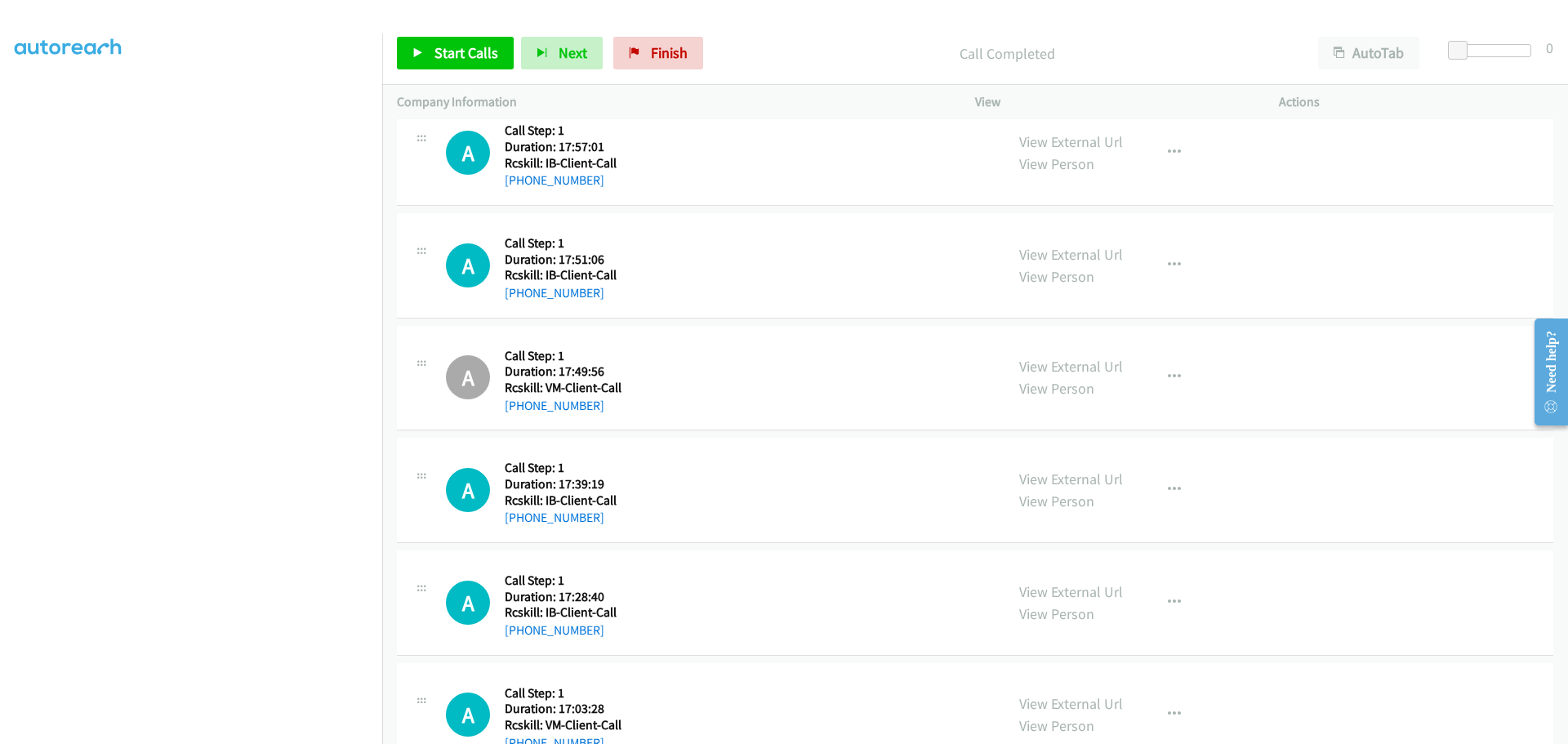
scroll to position [1062, 0]
drag, startPoint x: 596, startPoint y: 517, endPoint x: 520, endPoint y: 521, distance: 76.1
click at [520, 521] on div "+1 515-490-3469" at bounding box center [561, 517] width 112 height 20
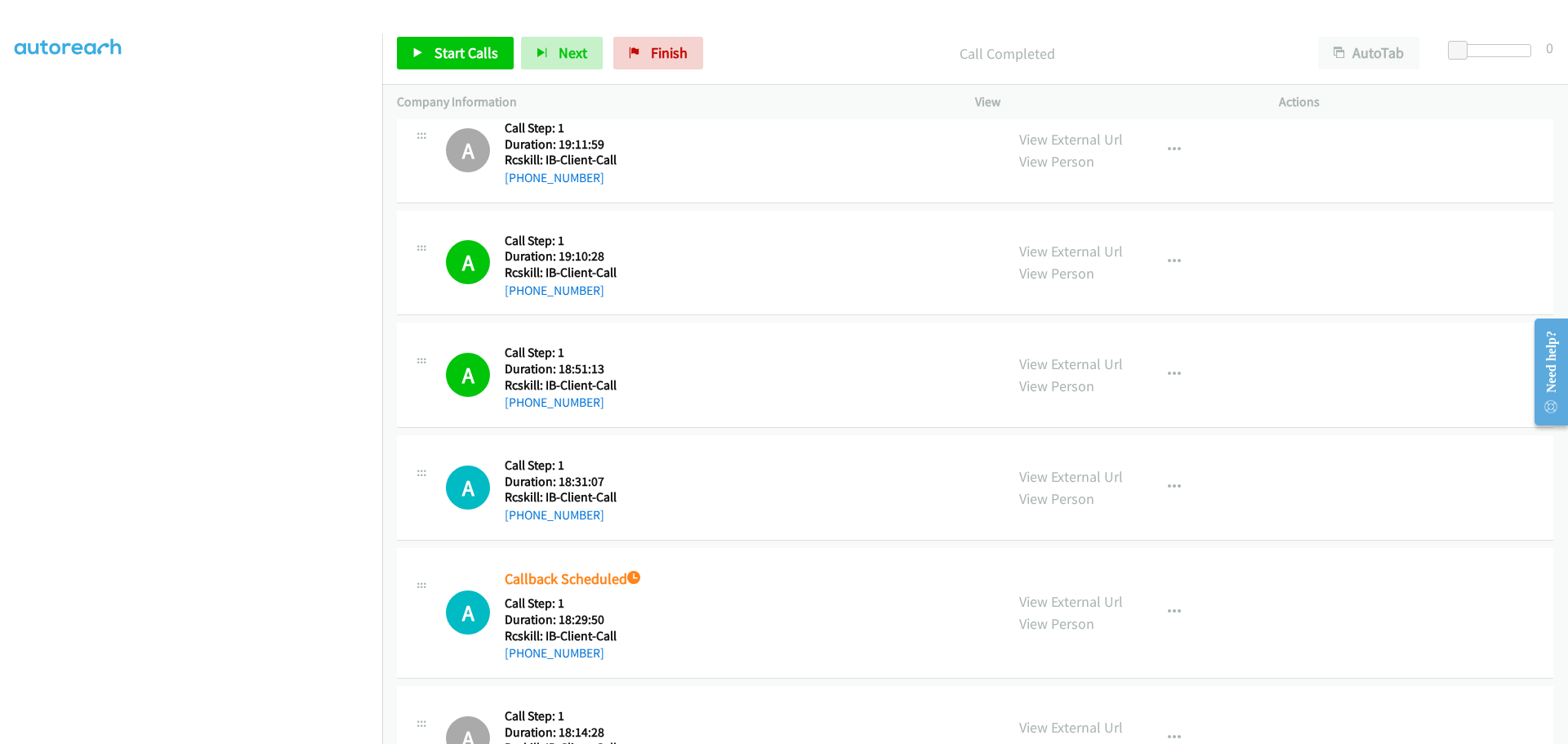
scroll to position [245, 0]
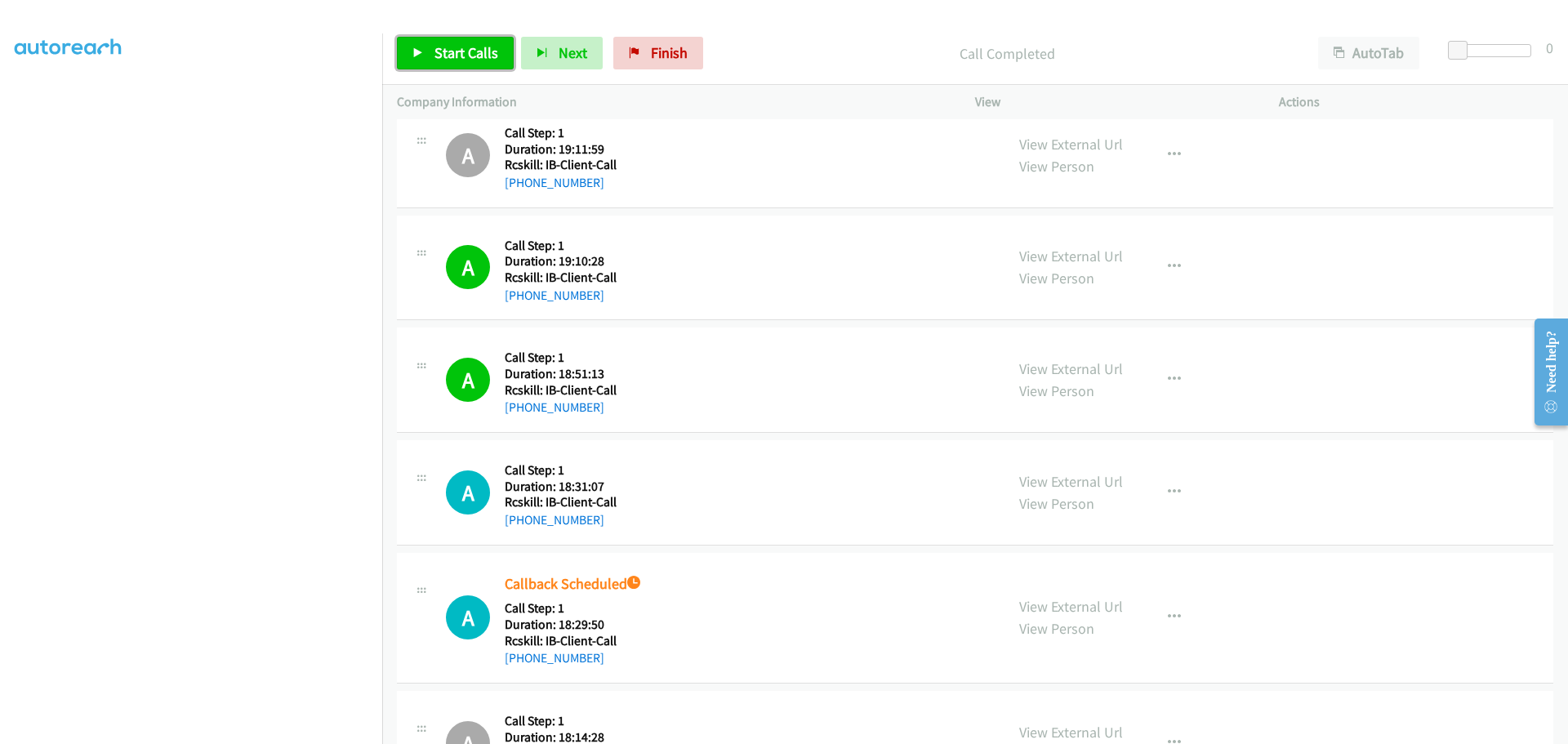
click at [445, 54] on span "Start Calls" at bounding box center [467, 52] width 64 height 19
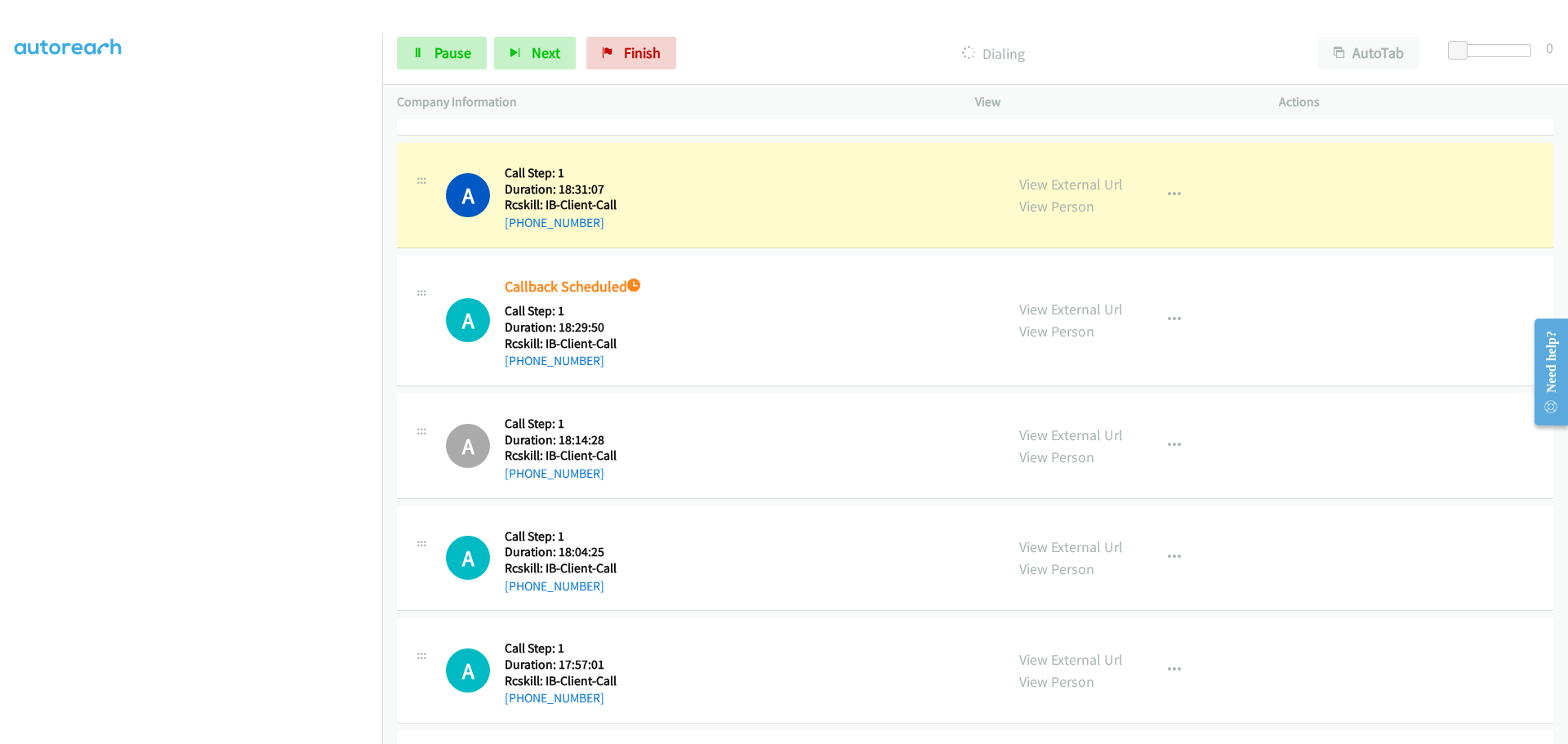
scroll to position [572, 0]
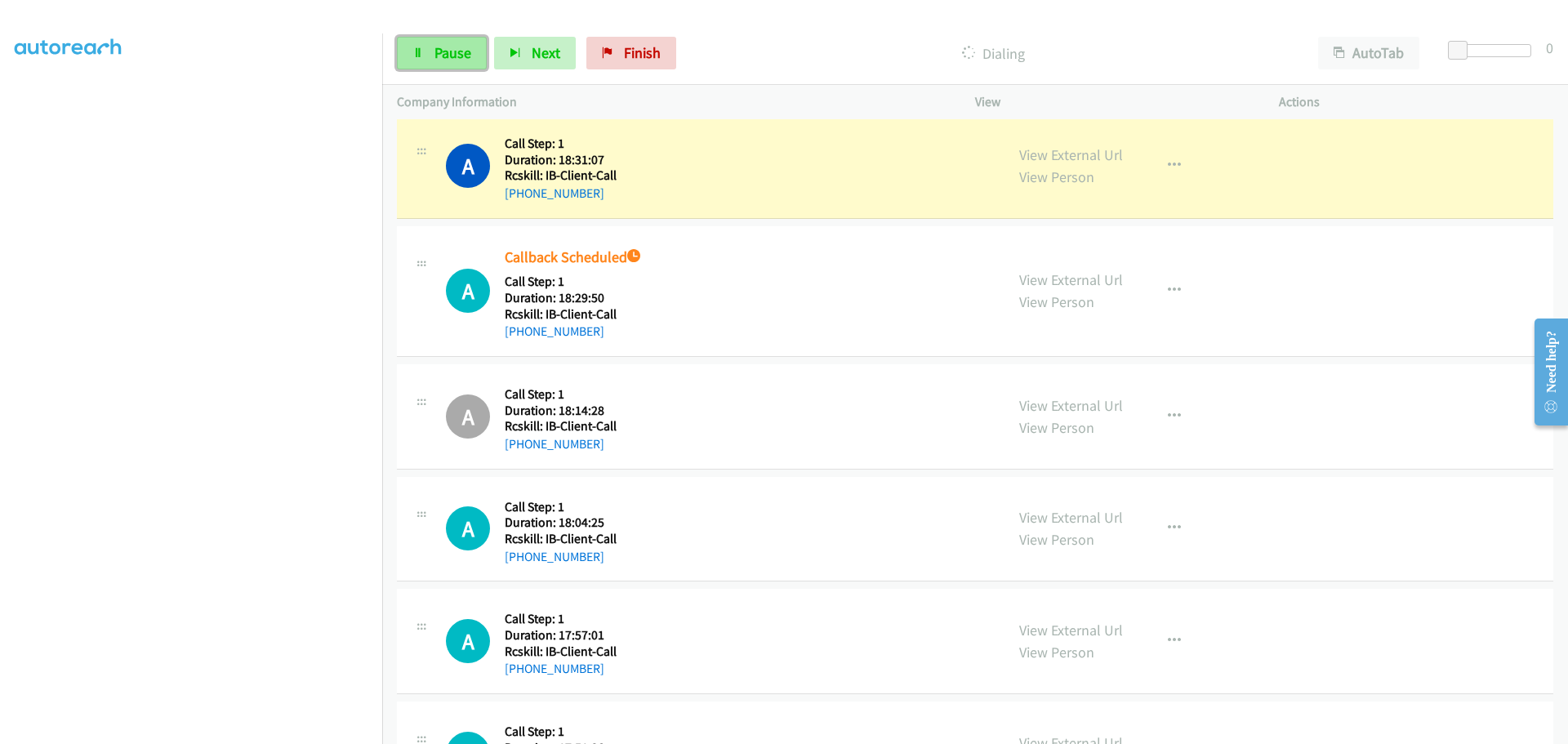
click at [428, 51] on link "Pause" at bounding box center [442, 53] width 90 height 33
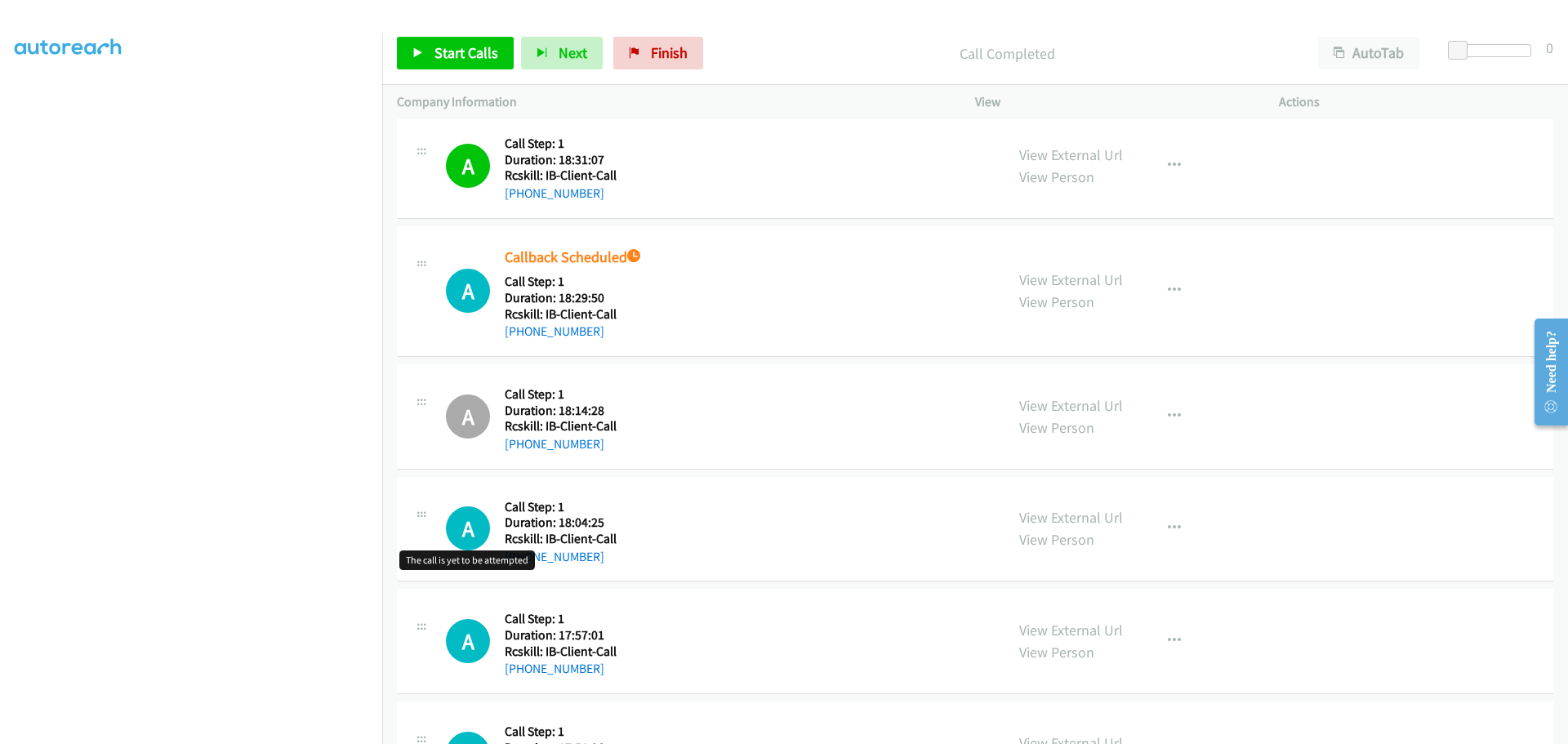
scroll to position [653, 0]
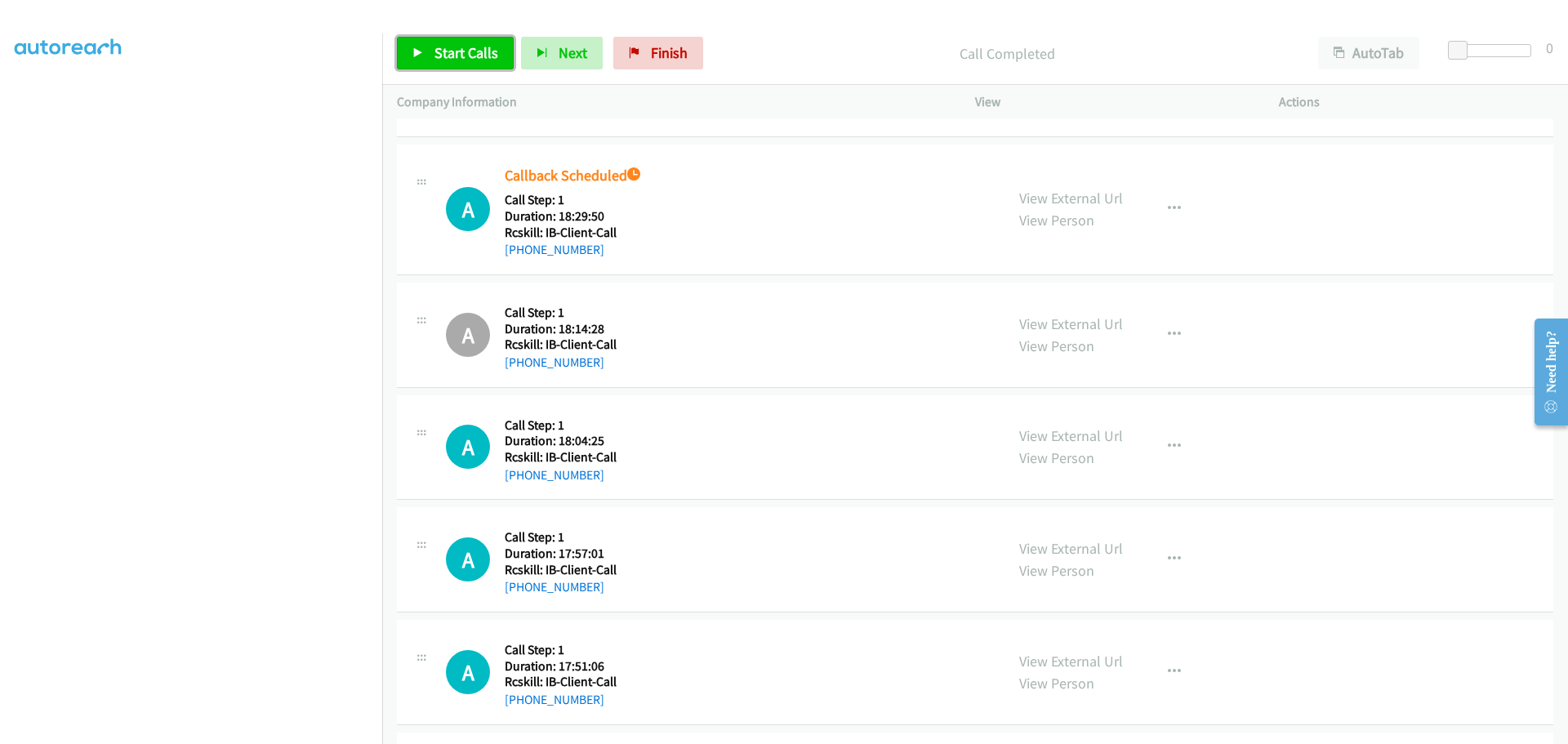
click at [450, 65] on link "Start Calls" at bounding box center [455, 53] width 117 height 33
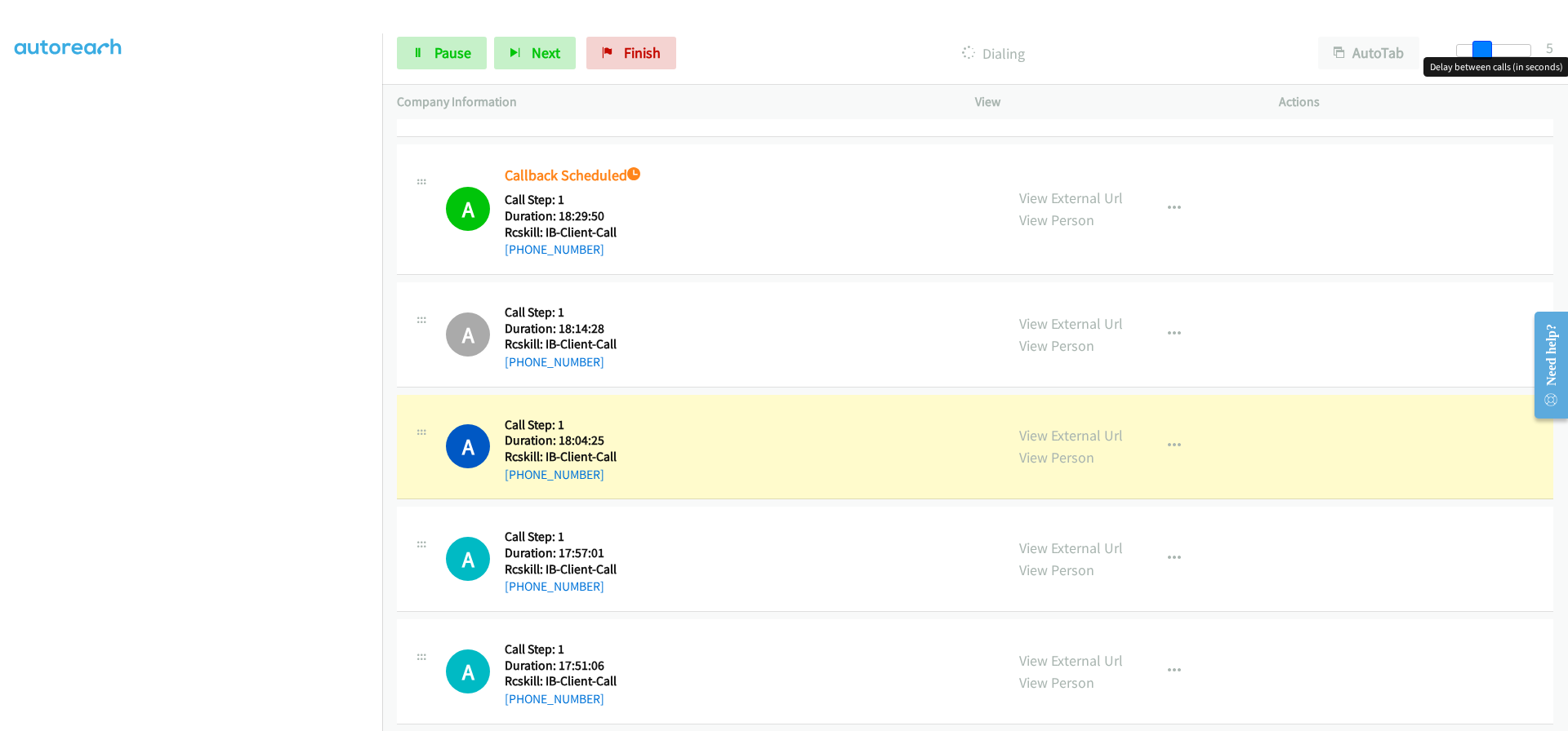
drag, startPoint x: 1466, startPoint y: 52, endPoint x: 1485, endPoint y: 54, distance: 19.1
click at [1485, 54] on span at bounding box center [1482, 51] width 20 height 20
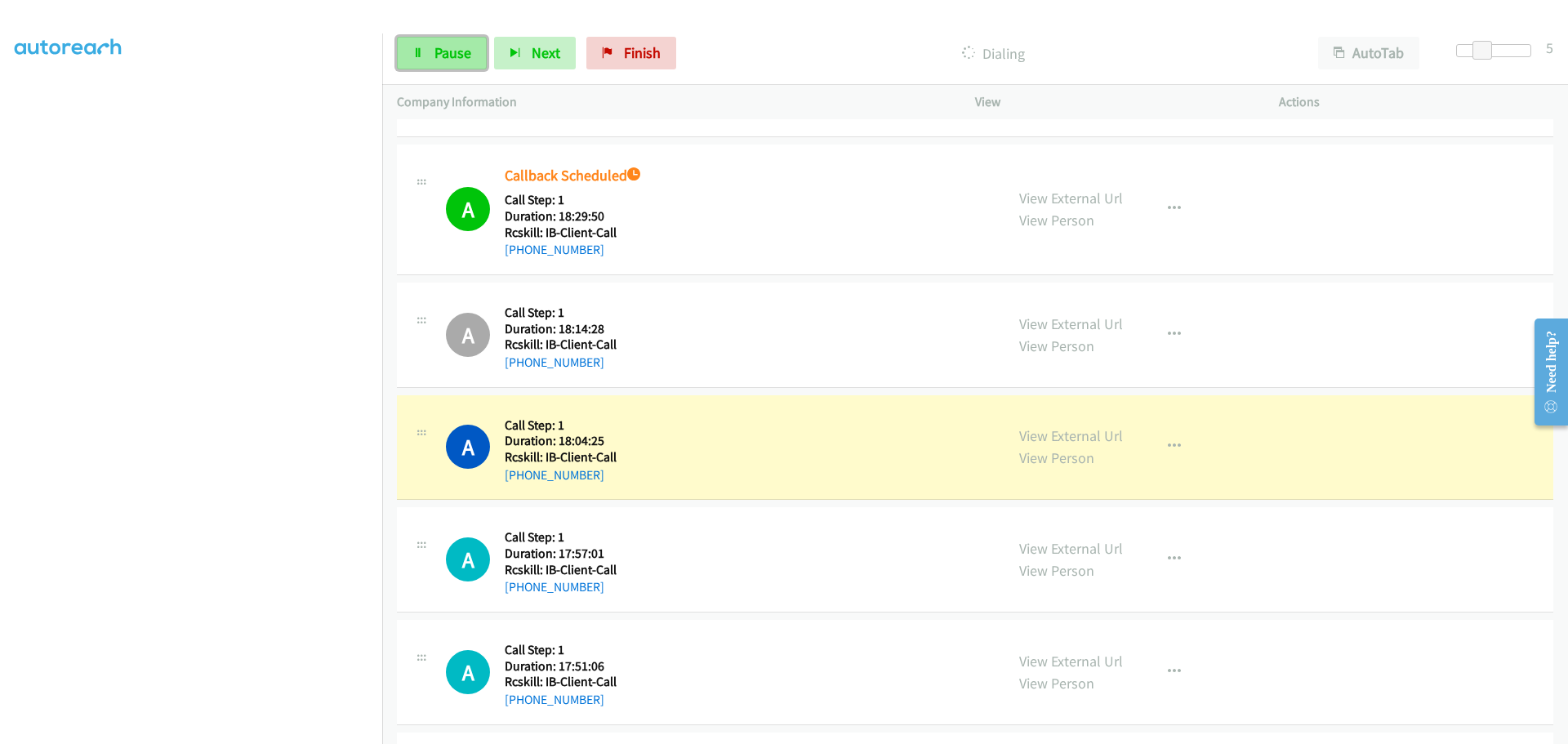
click at [422, 53] on icon at bounding box center [418, 54] width 11 height 11
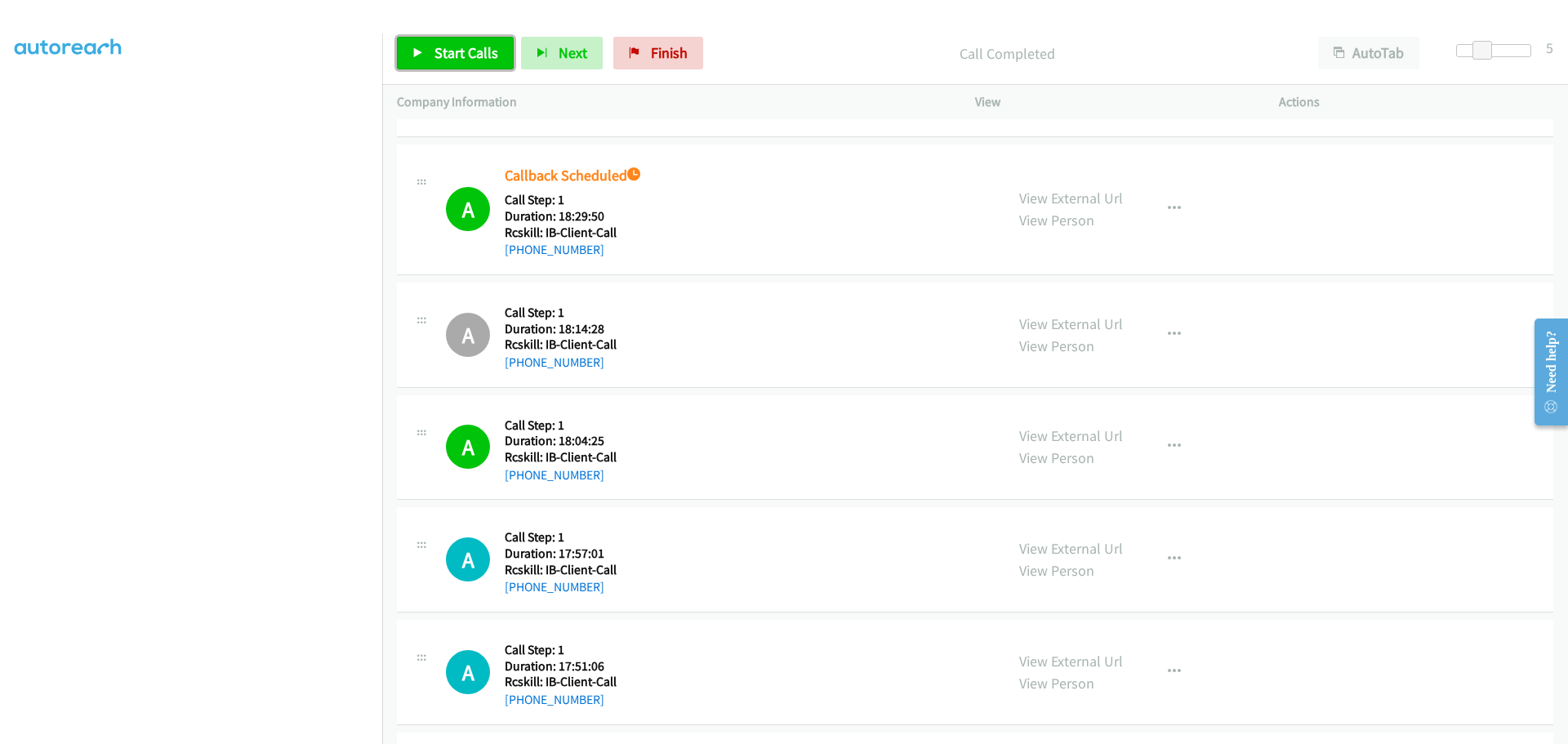
click at [437, 52] on span "Start Calls" at bounding box center [467, 52] width 64 height 19
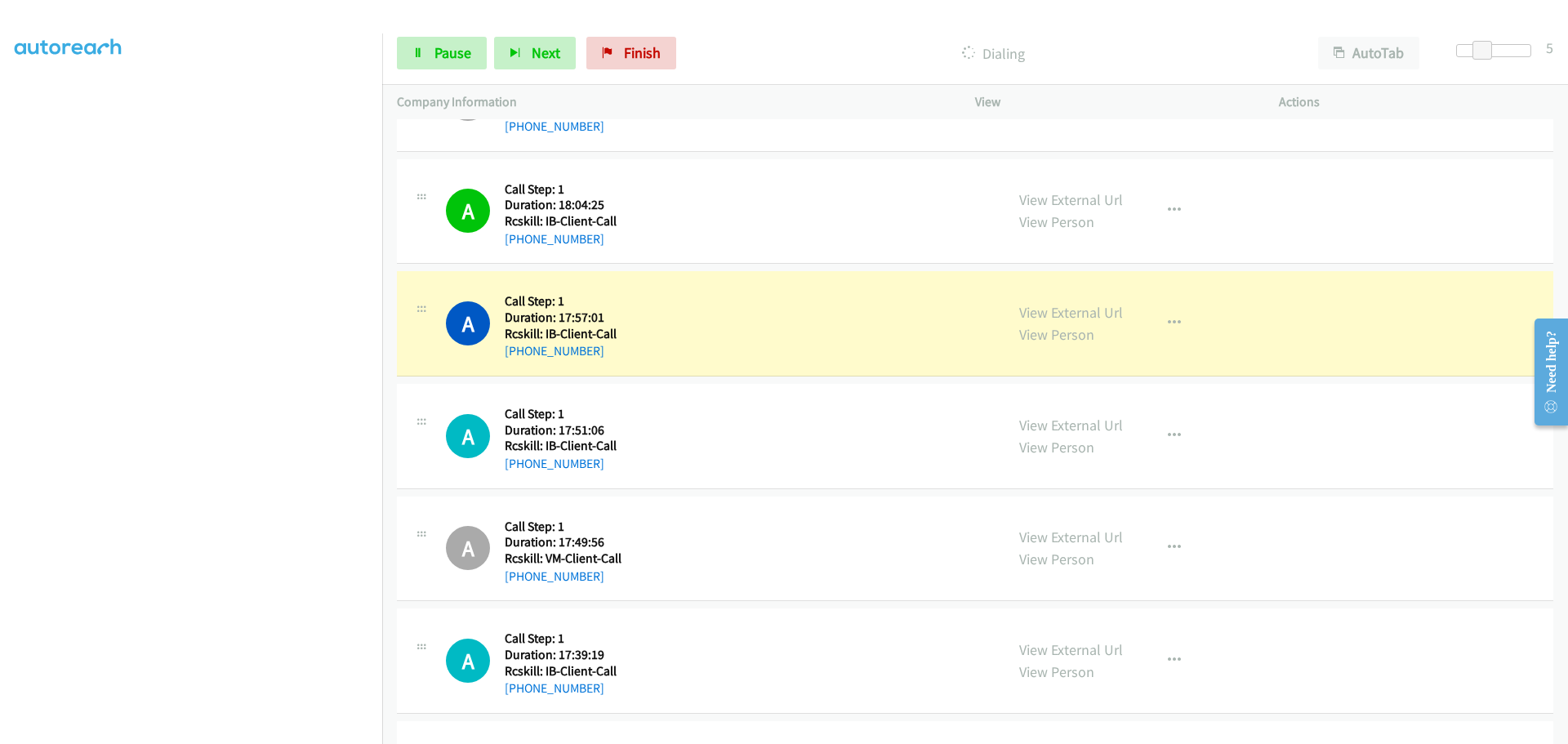
scroll to position [980, 0]
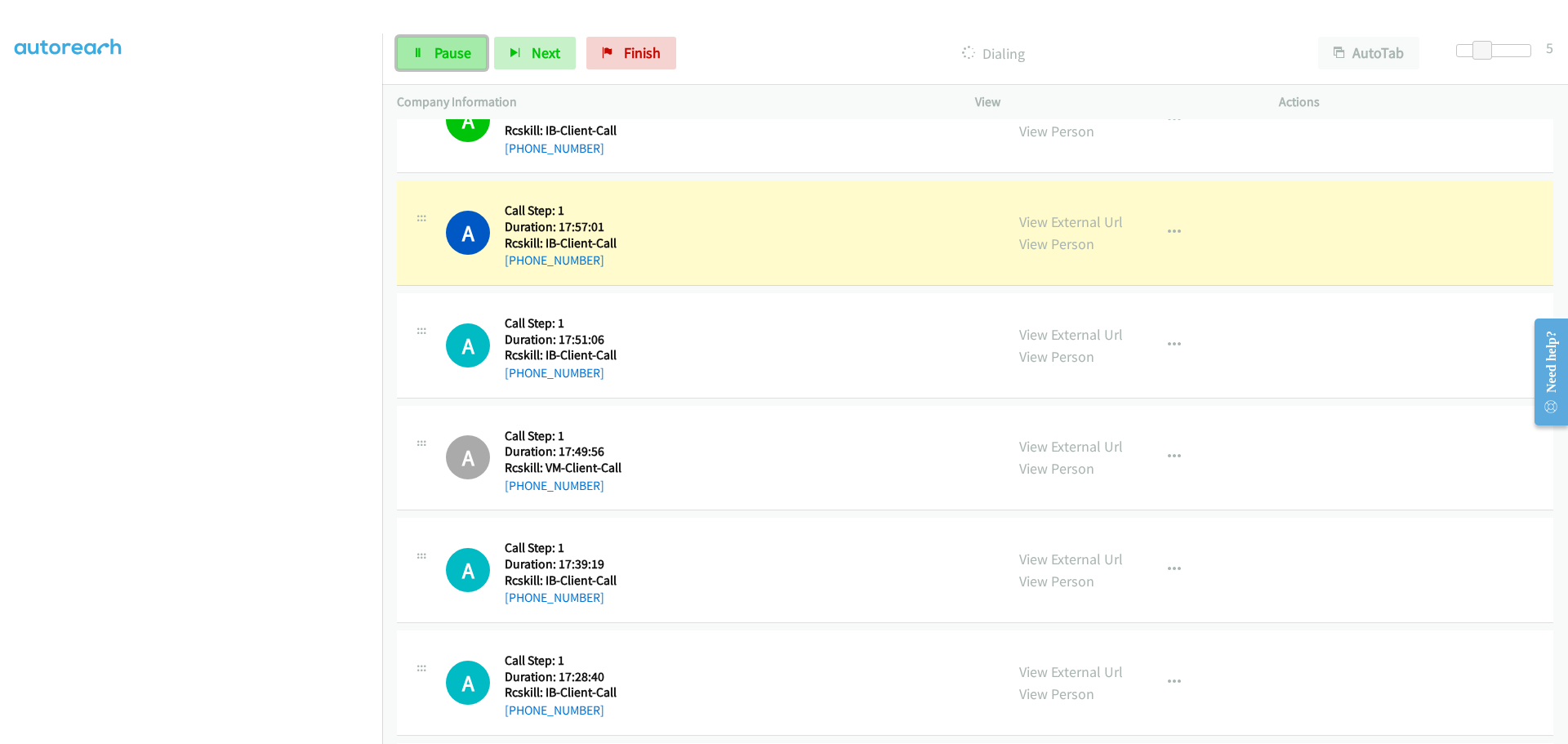
click at [442, 47] on span "Pause" at bounding box center [453, 52] width 37 height 19
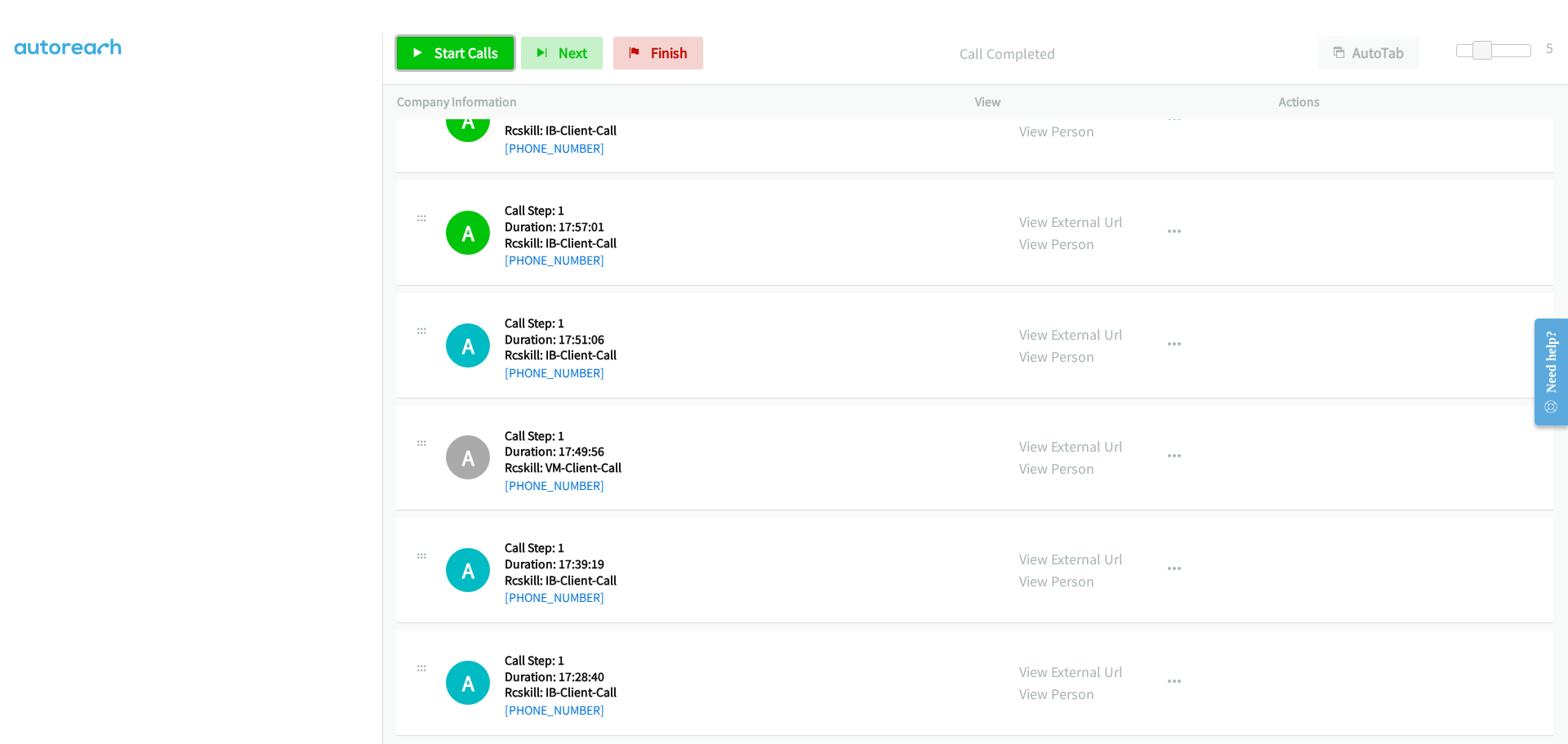
click at [435, 55] on span "Start Calls" at bounding box center [467, 52] width 64 height 19
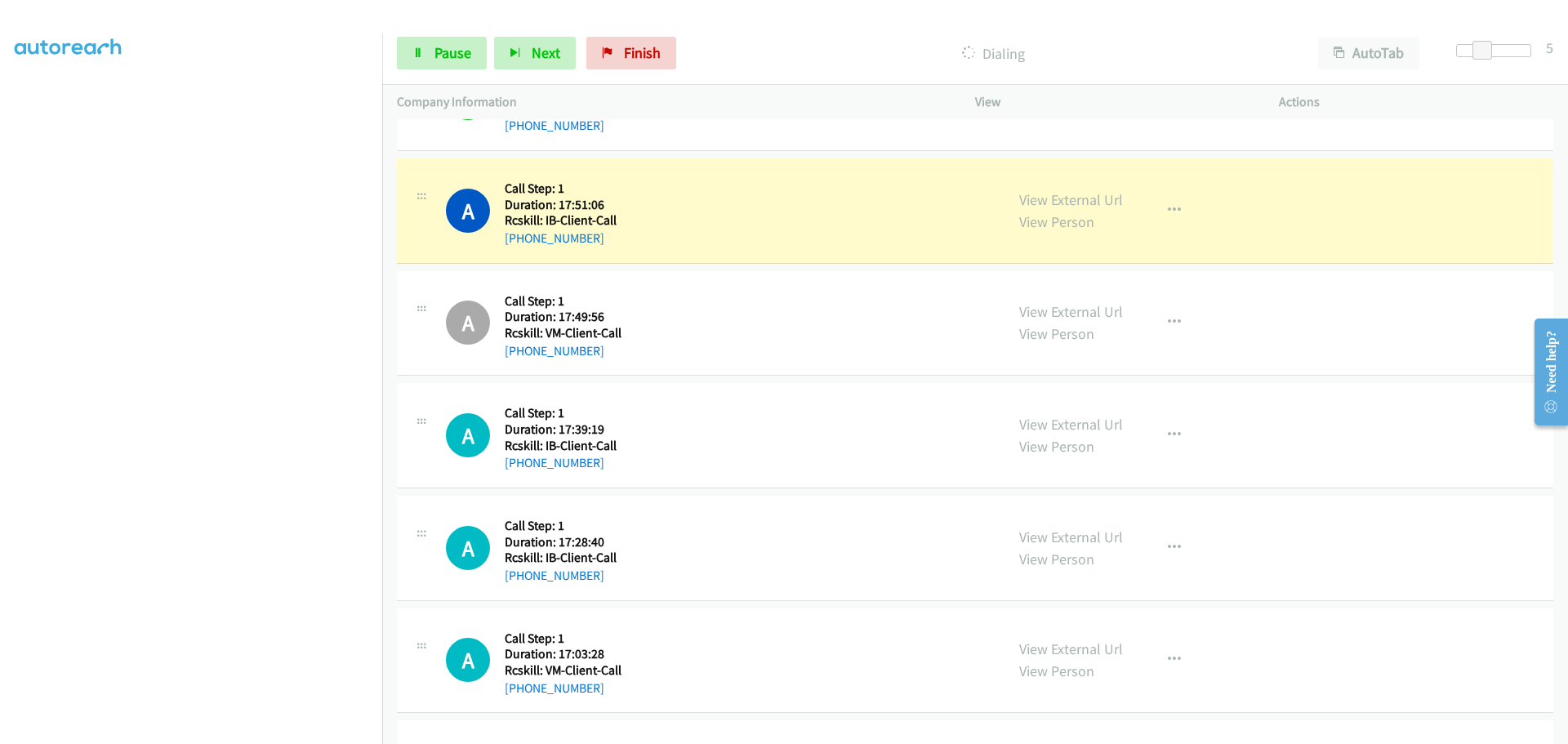
scroll to position [1144, 0]
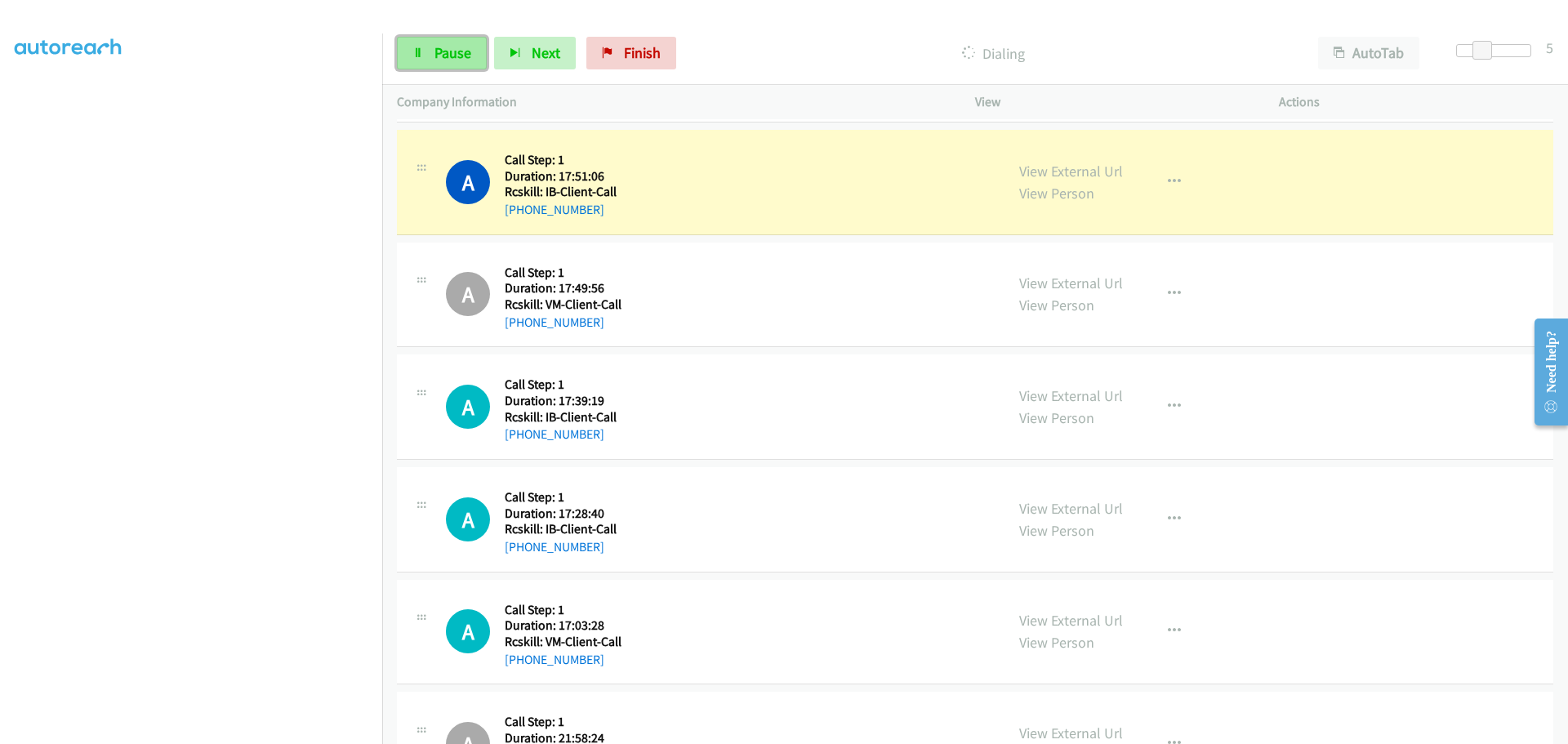
click at [438, 60] on span "Pause" at bounding box center [453, 52] width 37 height 19
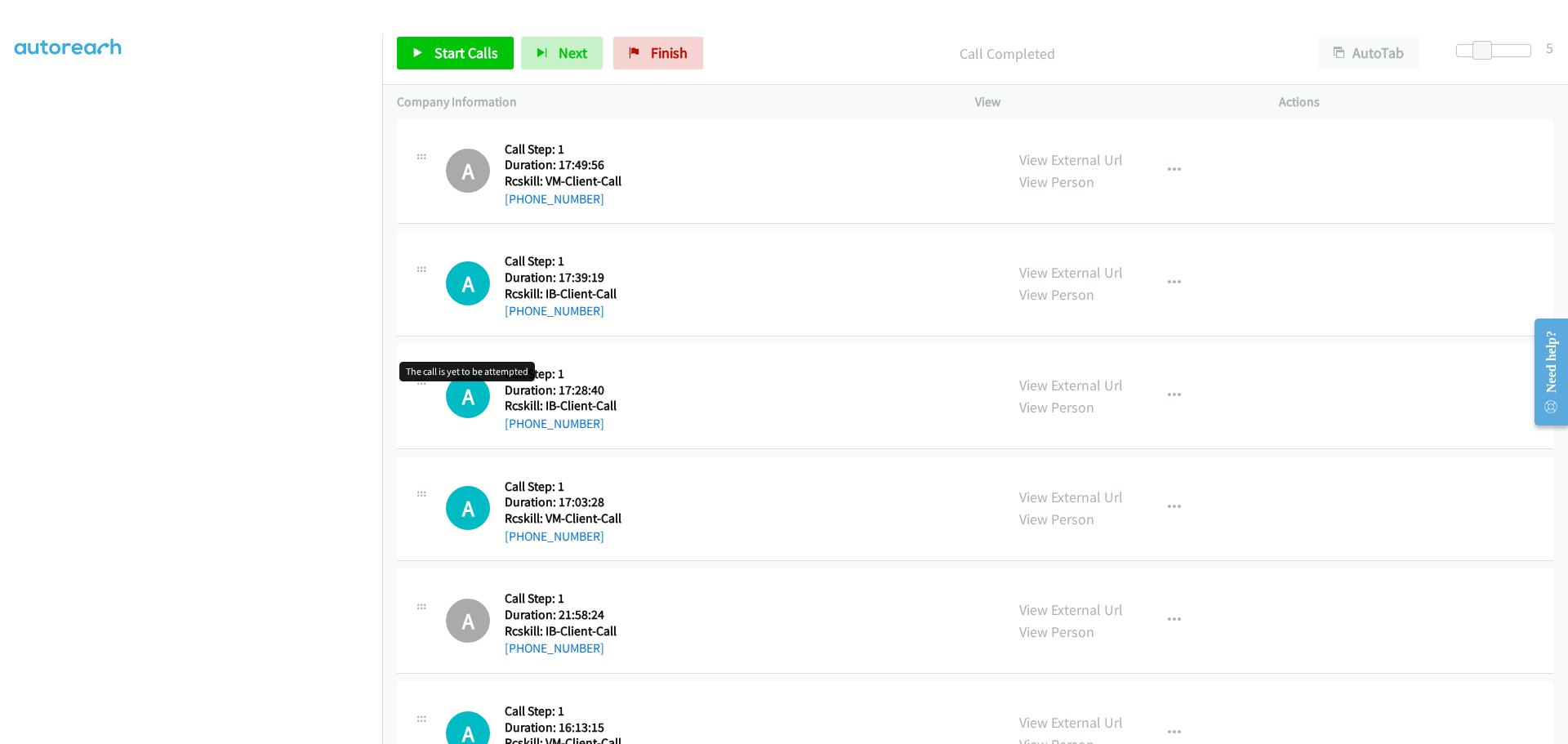
scroll to position [1307, 0]
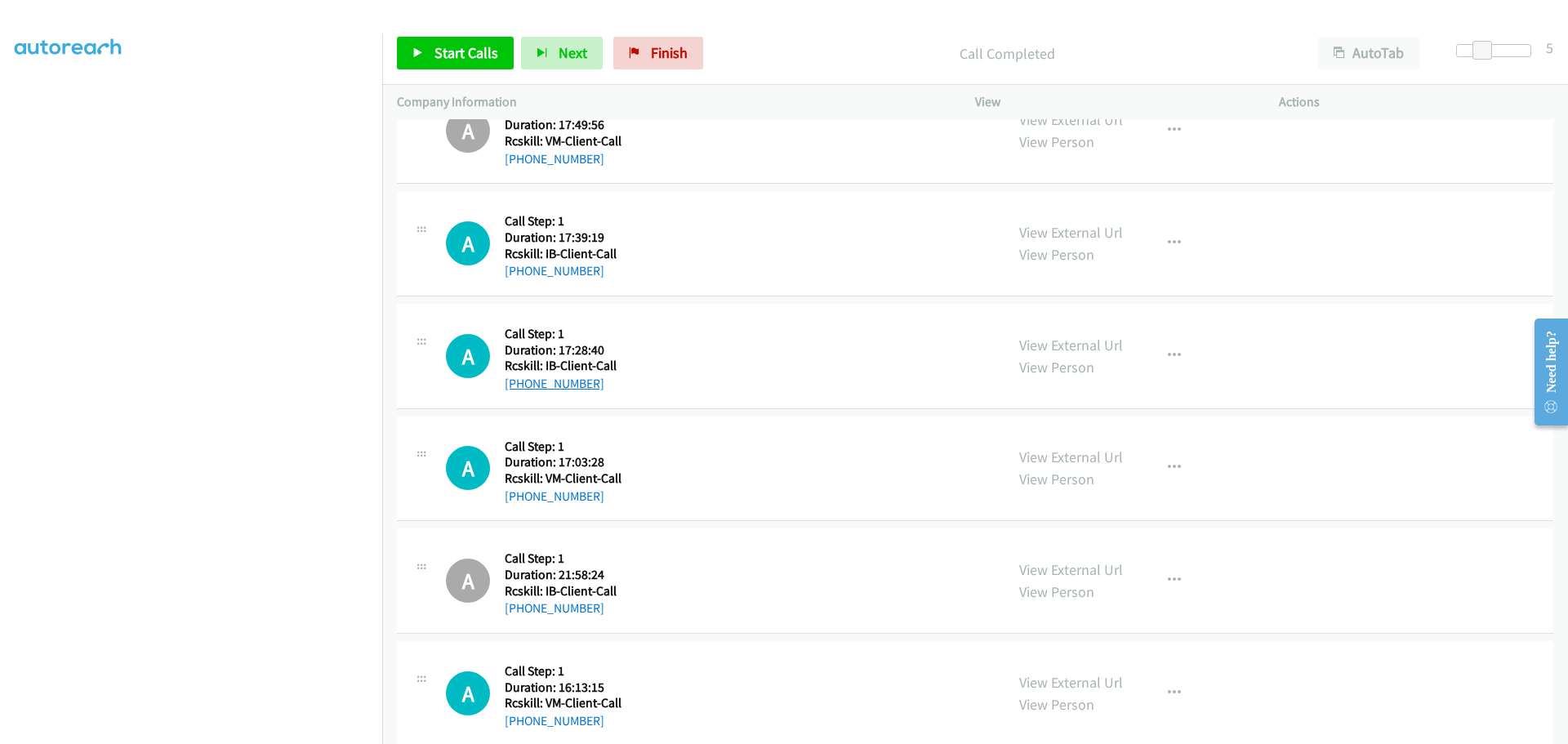
drag, startPoint x: 601, startPoint y: 387, endPoint x: 521, endPoint y: 387, distance: 80.0
click at [521, 387] on div "+1 270-319-8693" at bounding box center [561, 384] width 112 height 20
click at [1159, 353] on button "button" at bounding box center [1174, 356] width 44 height 33
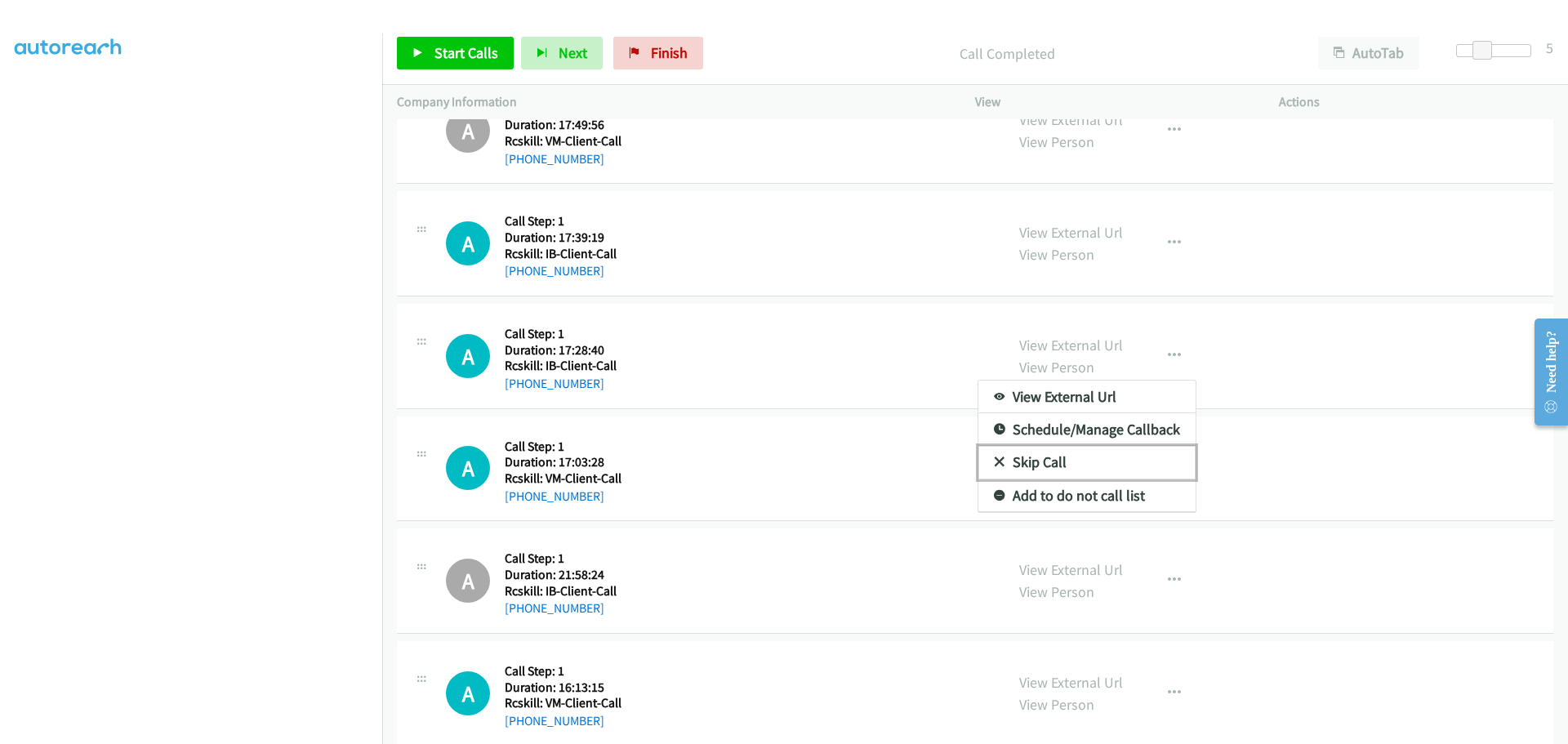
click at [1012, 461] on link "Skip Call" at bounding box center [1087, 463] width 217 height 33
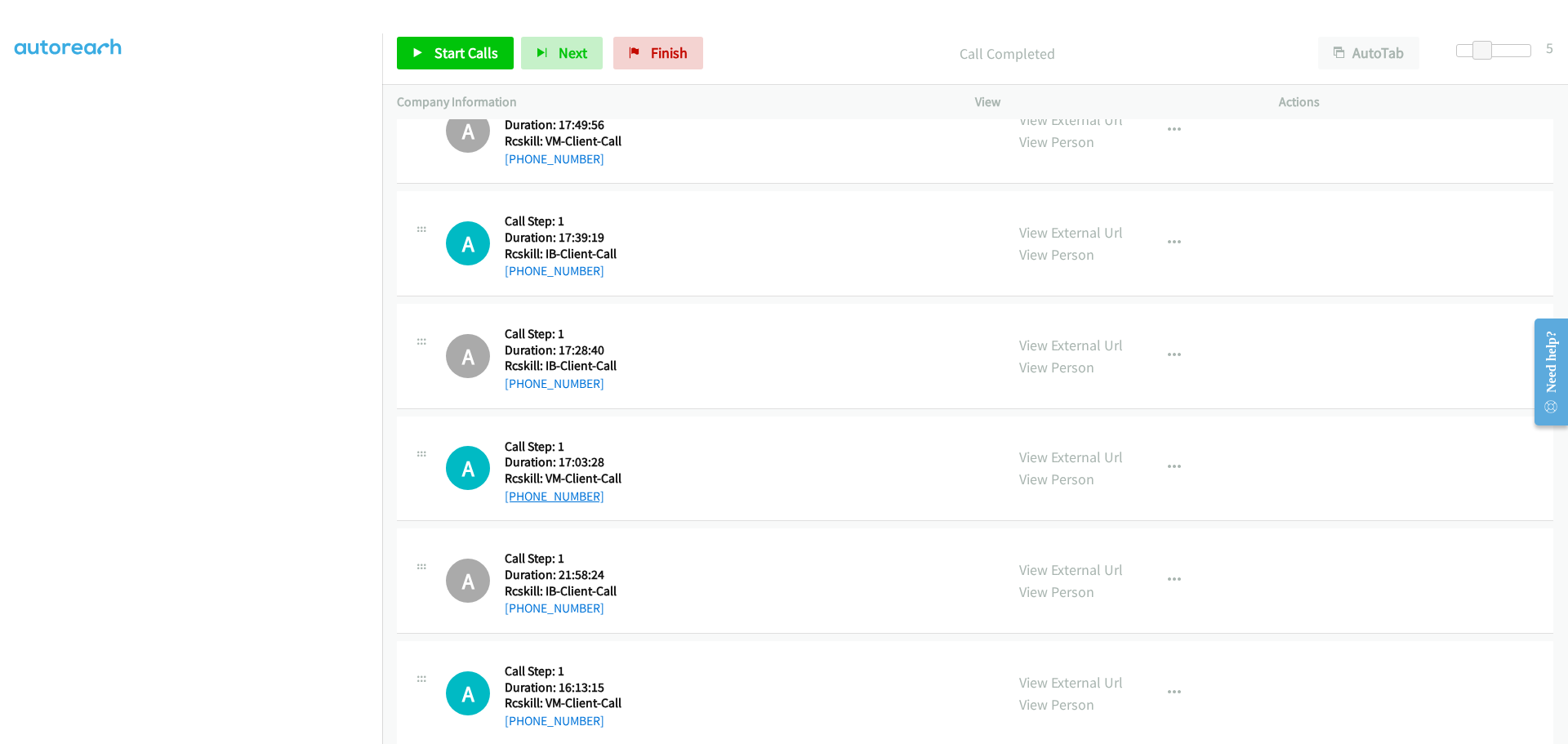
drag, startPoint x: 602, startPoint y: 498, endPoint x: 523, endPoint y: 500, distance: 79.0
click at [523, 500] on div "+1 317-716-9995" at bounding box center [563, 497] width 117 height 20
click at [596, 612] on div "+1 406-230-0442" at bounding box center [561, 609] width 112 height 20
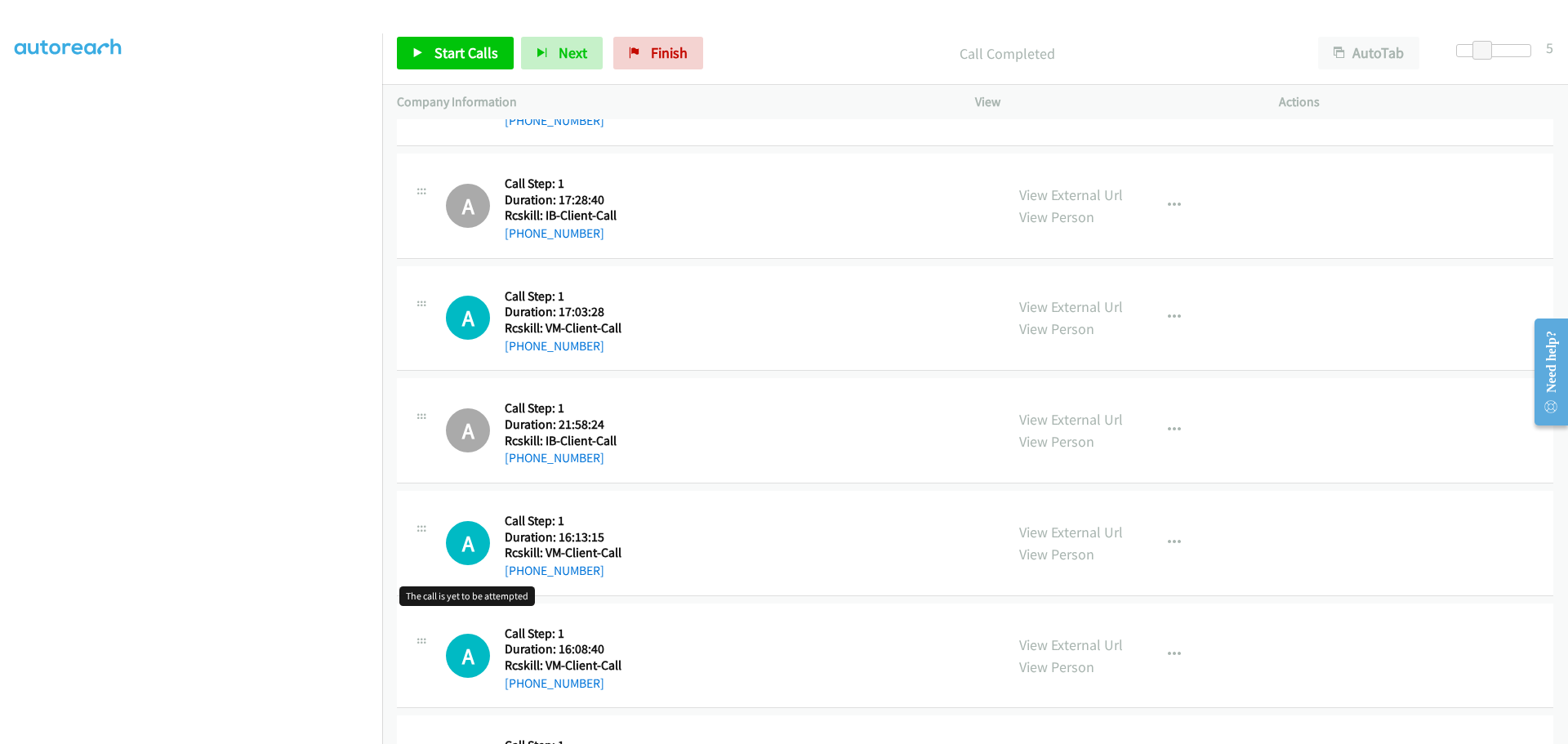
scroll to position [1471, 0]
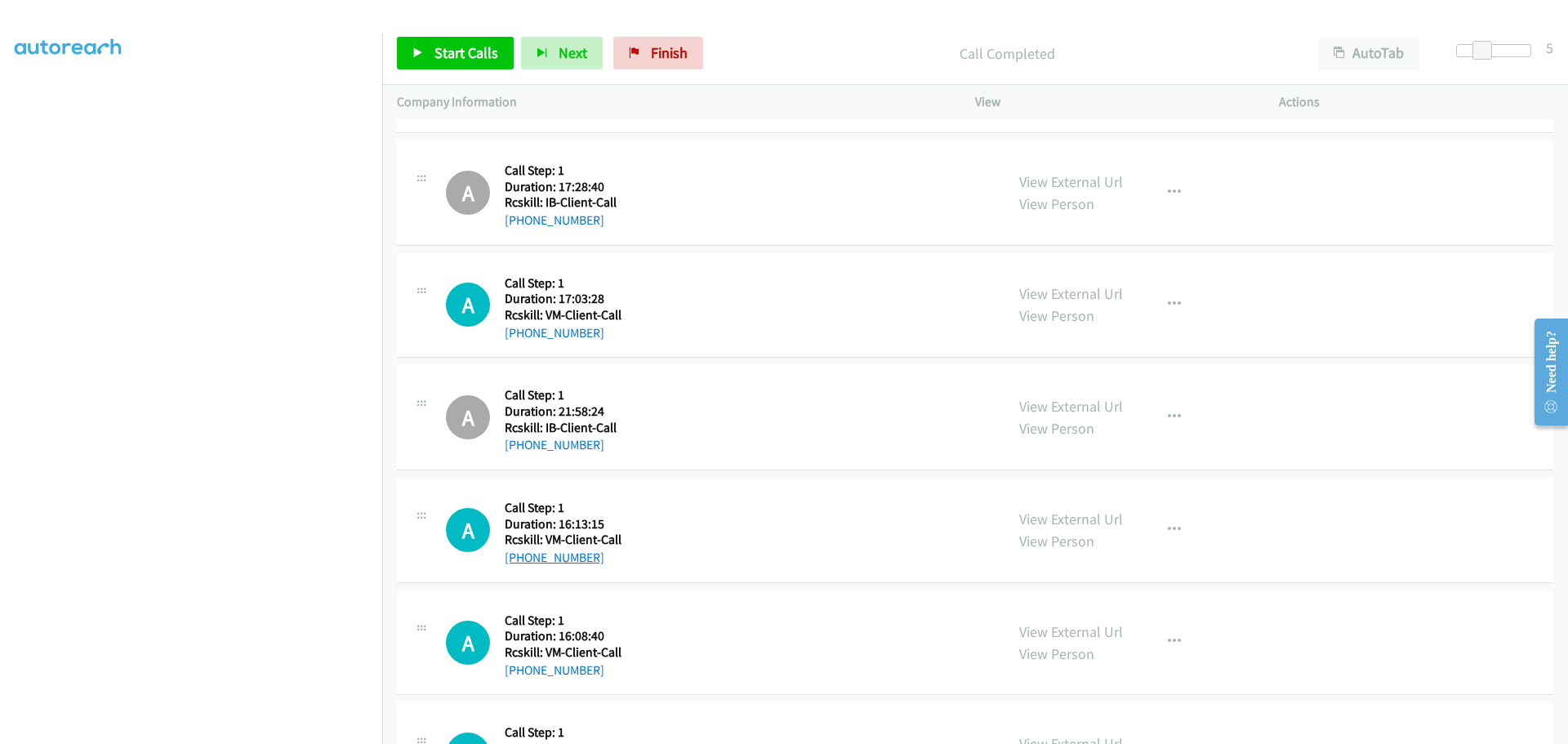
drag, startPoint x: 586, startPoint y: 558, endPoint x: 519, endPoint y: 566, distance: 67.5
click at [519, 566] on div "+1 202-999-2540" at bounding box center [563, 558] width 117 height 20
drag, startPoint x: 610, startPoint y: 679, endPoint x: 519, endPoint y: 678, distance: 91.0
click at [519, 678] on div "+1 941-812-0943" at bounding box center [563, 670] width 117 height 20
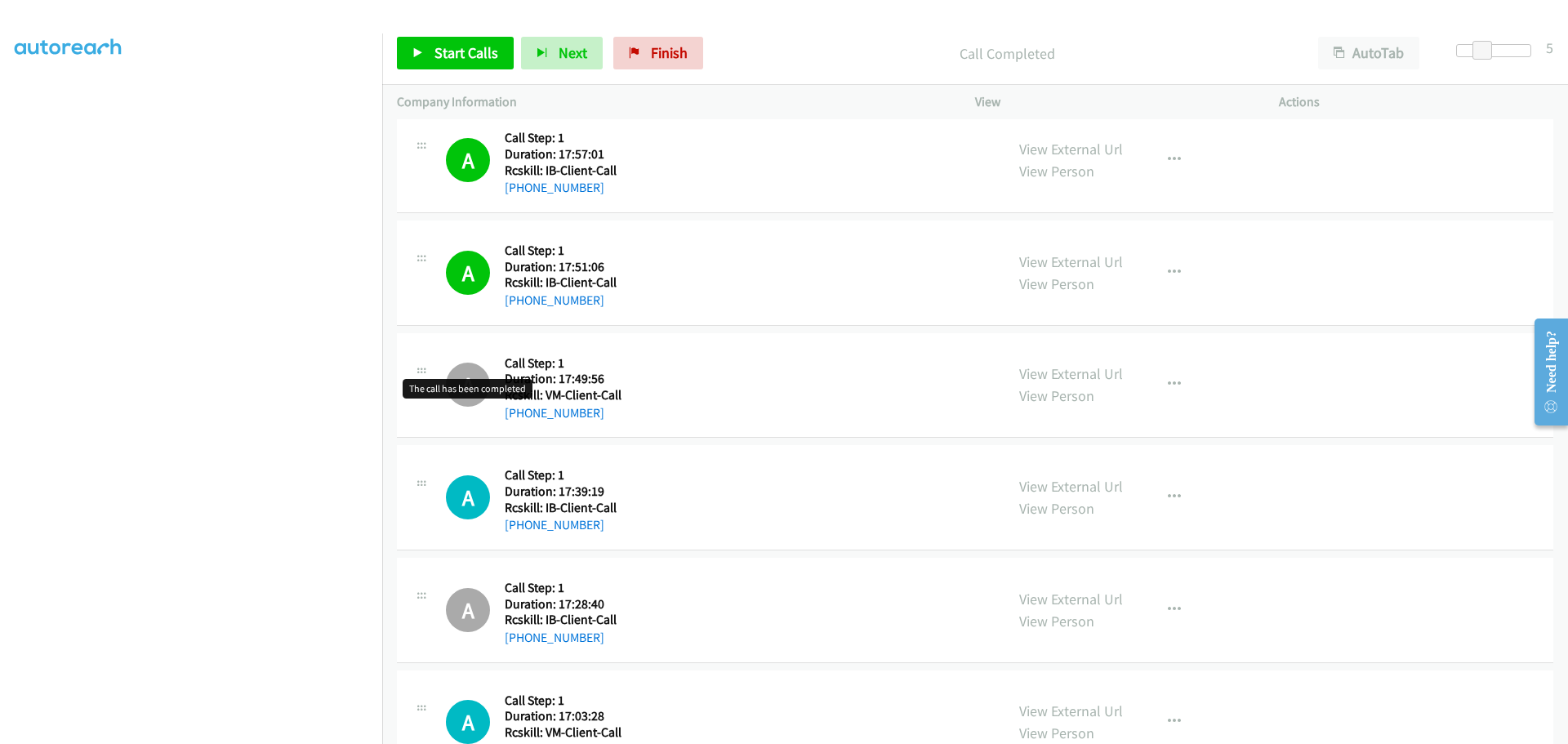
scroll to position [1062, 0]
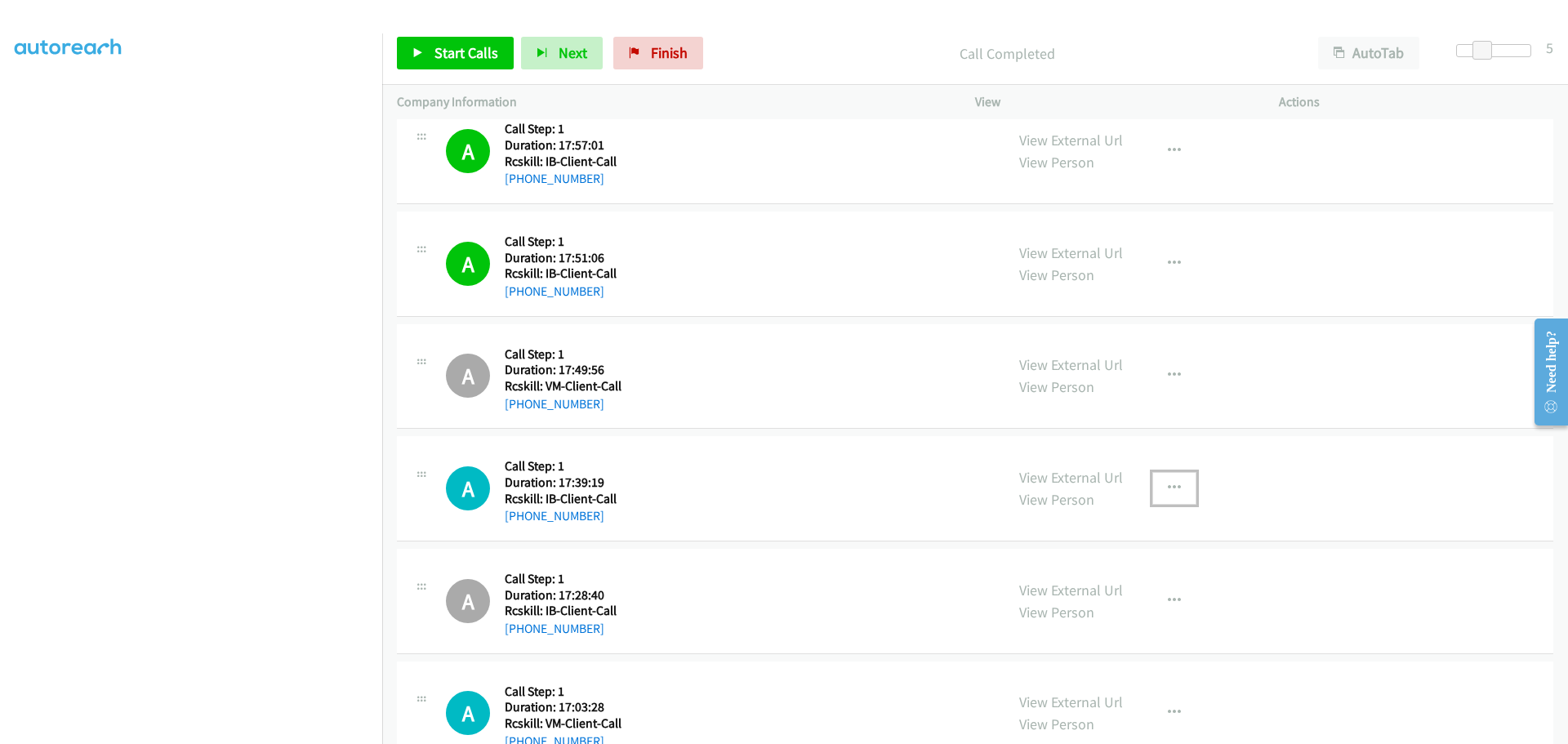
click at [1172, 490] on icon "button" at bounding box center [1174, 489] width 13 height 13
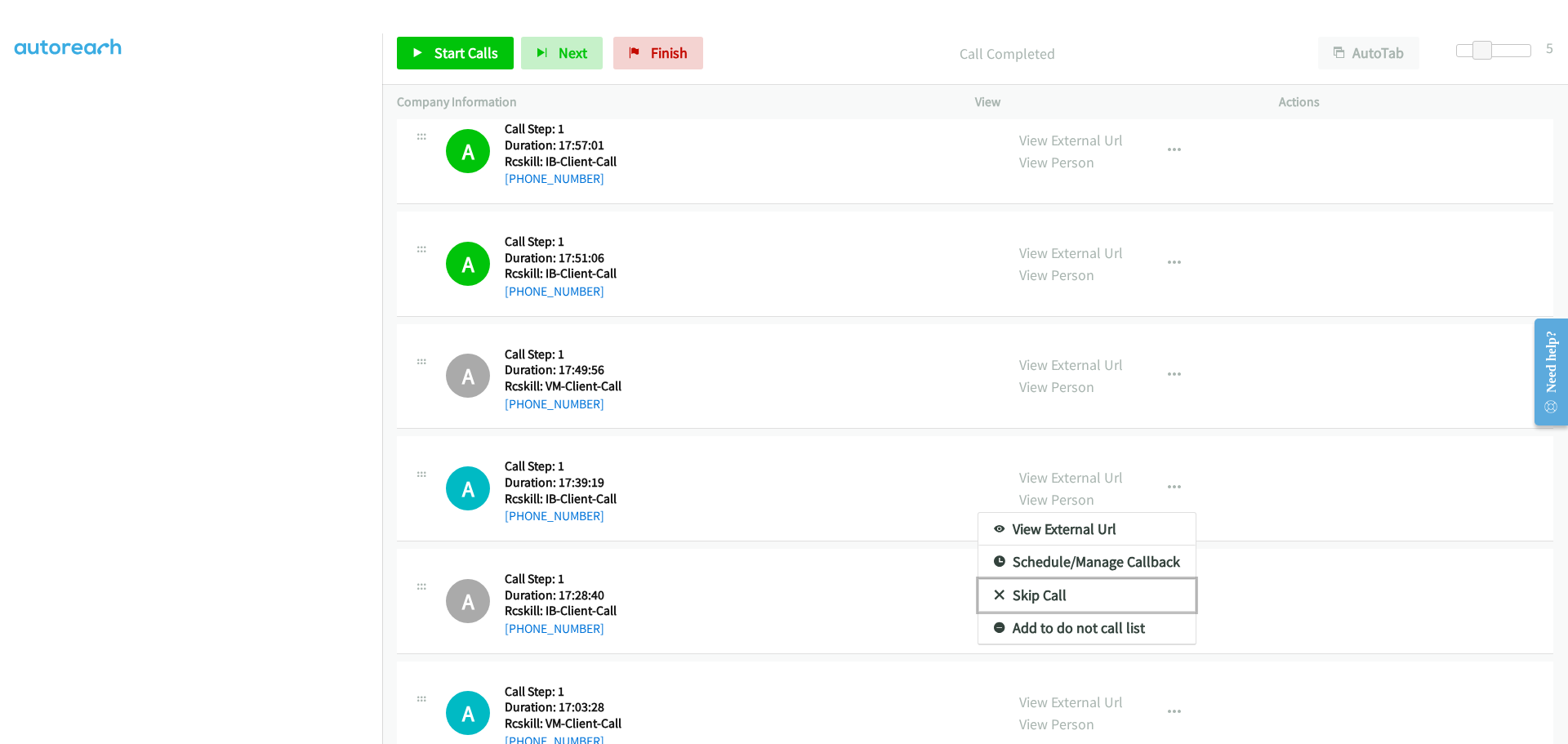
click at [1053, 595] on link "Skip Call" at bounding box center [1087, 596] width 217 height 33
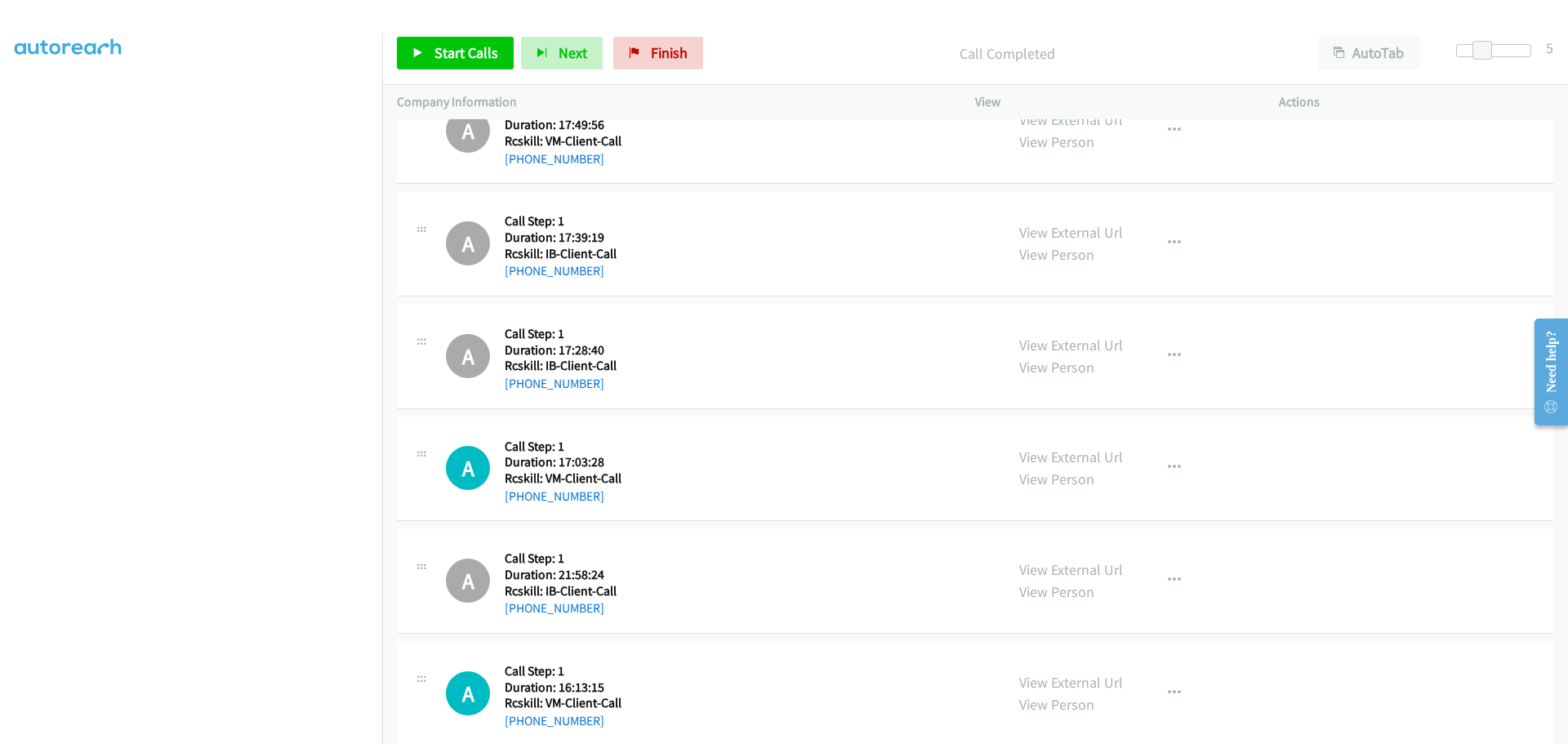
scroll to position [1389, 0]
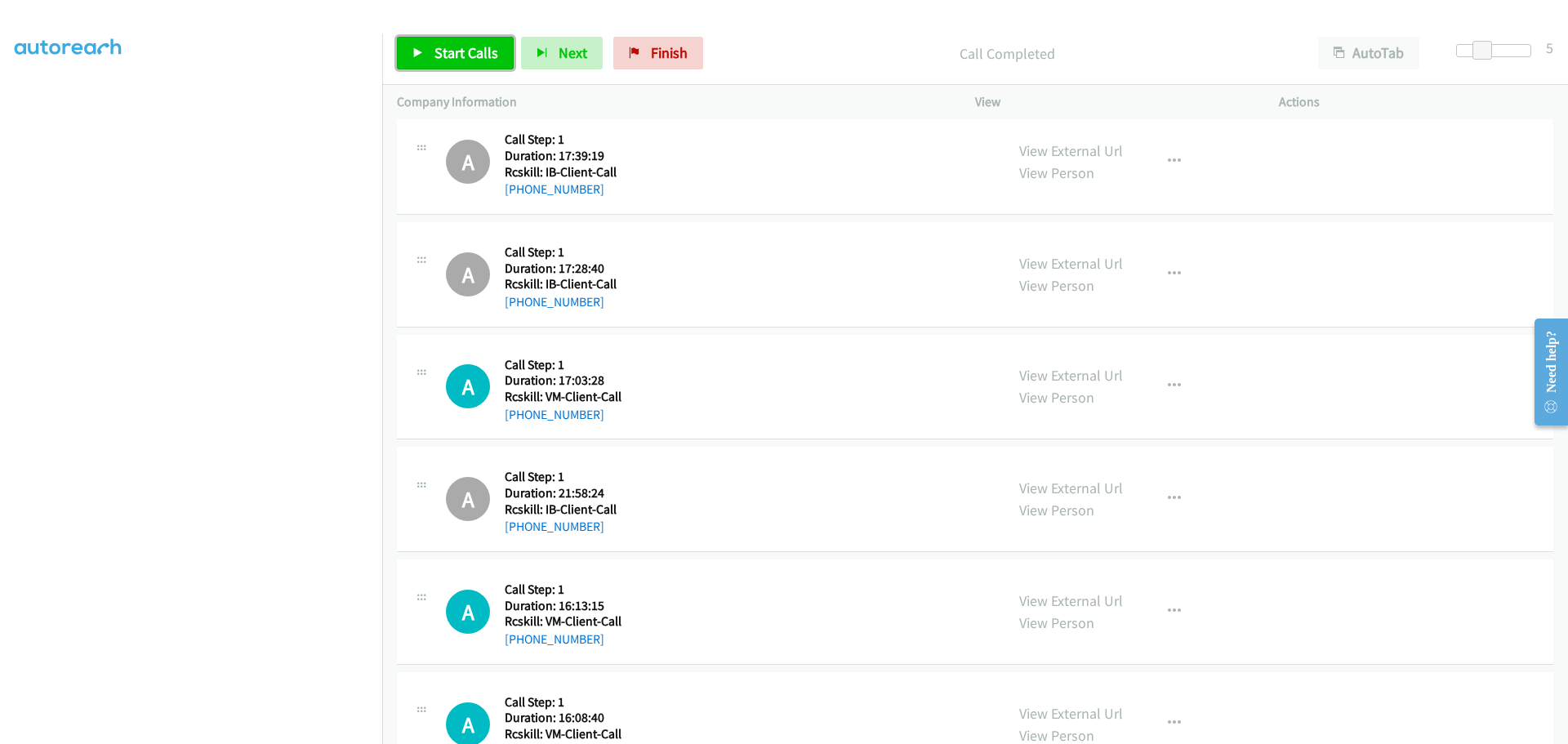
click at [422, 56] on icon at bounding box center [418, 54] width 11 height 11
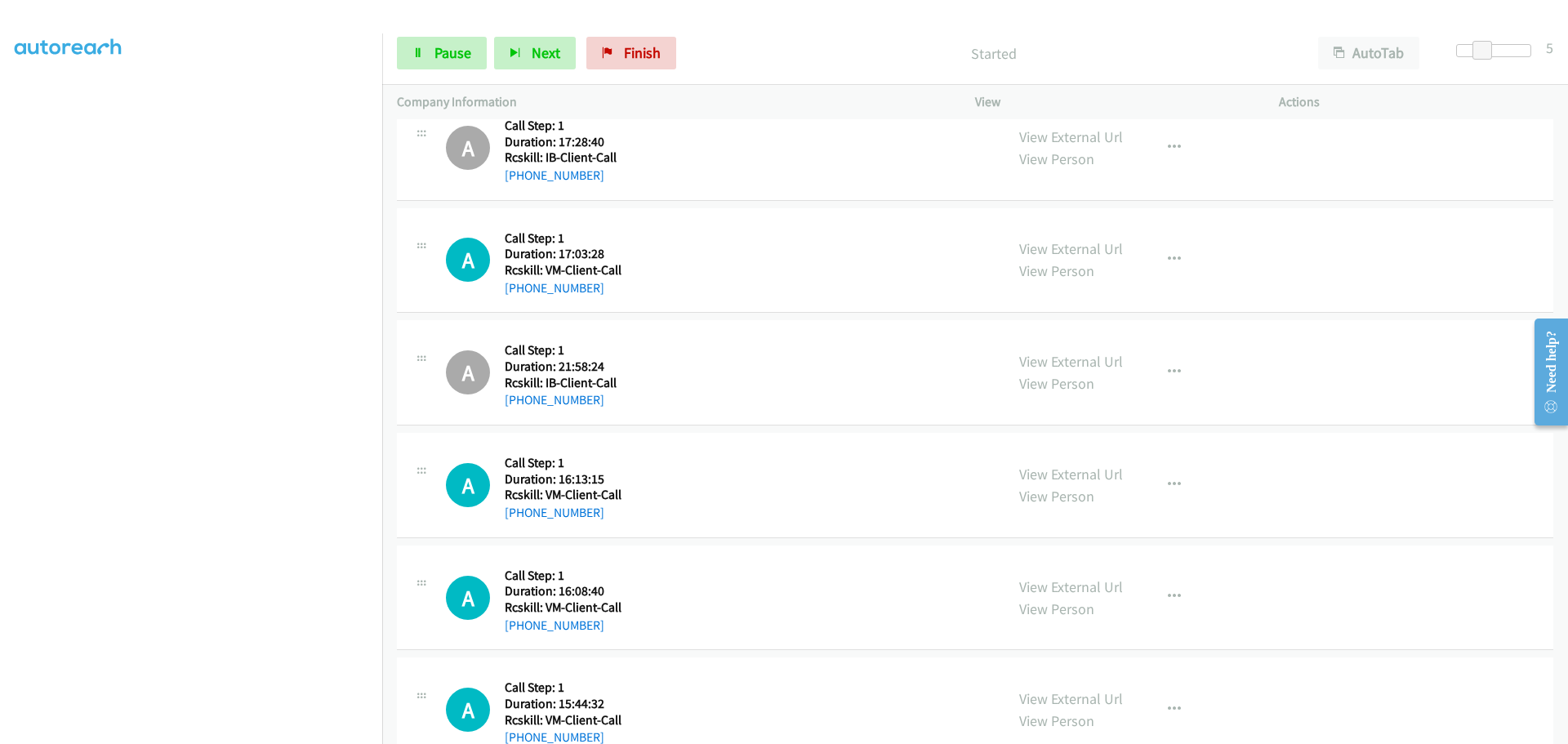
scroll to position [1553, 0]
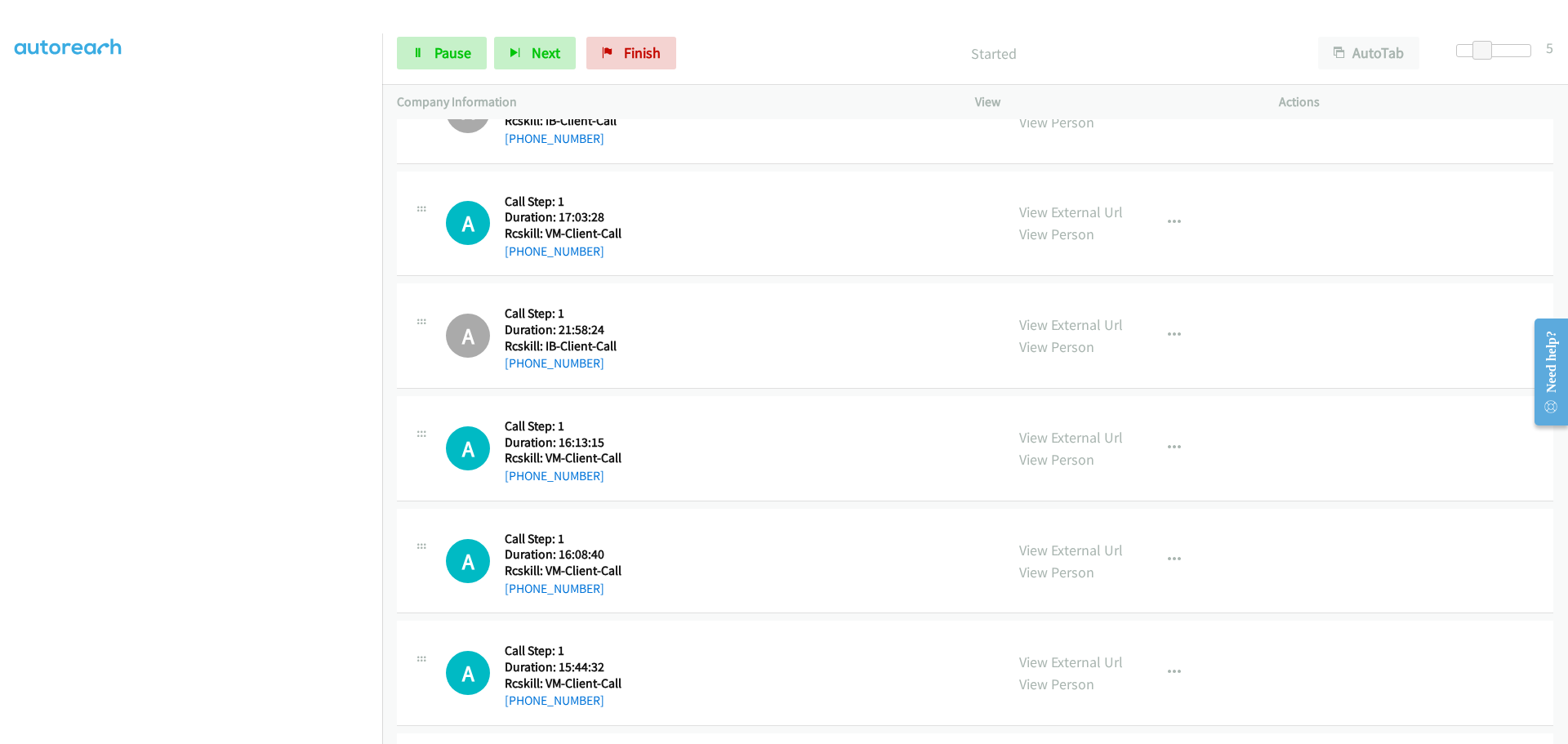
click at [668, 191] on div "A Callback Scheduled Call Step: 1 America/New_York Duration: 17:03:28 Rcskill: …" at bounding box center [718, 224] width 544 height 75
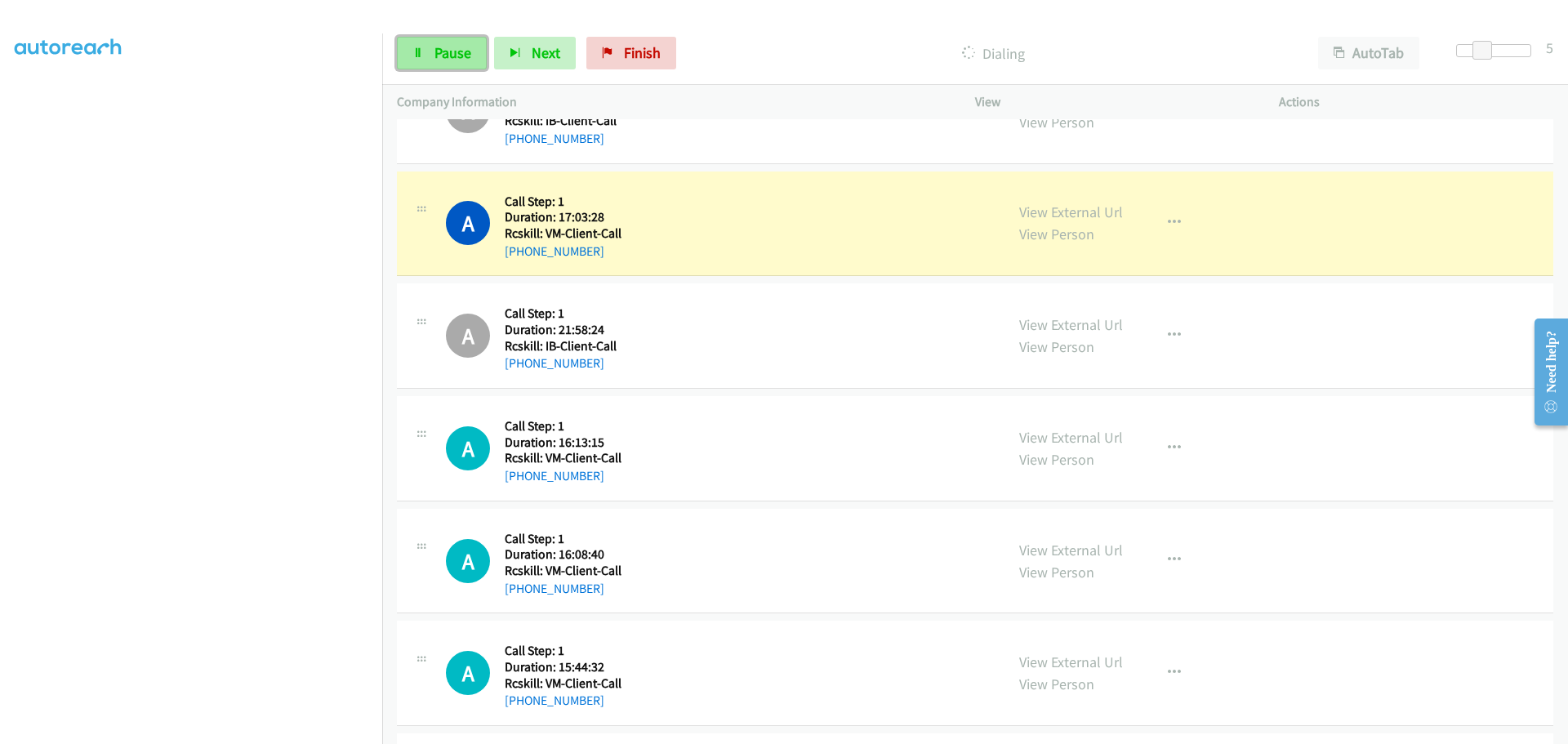
click at [431, 52] on link "Pause" at bounding box center [442, 53] width 90 height 33
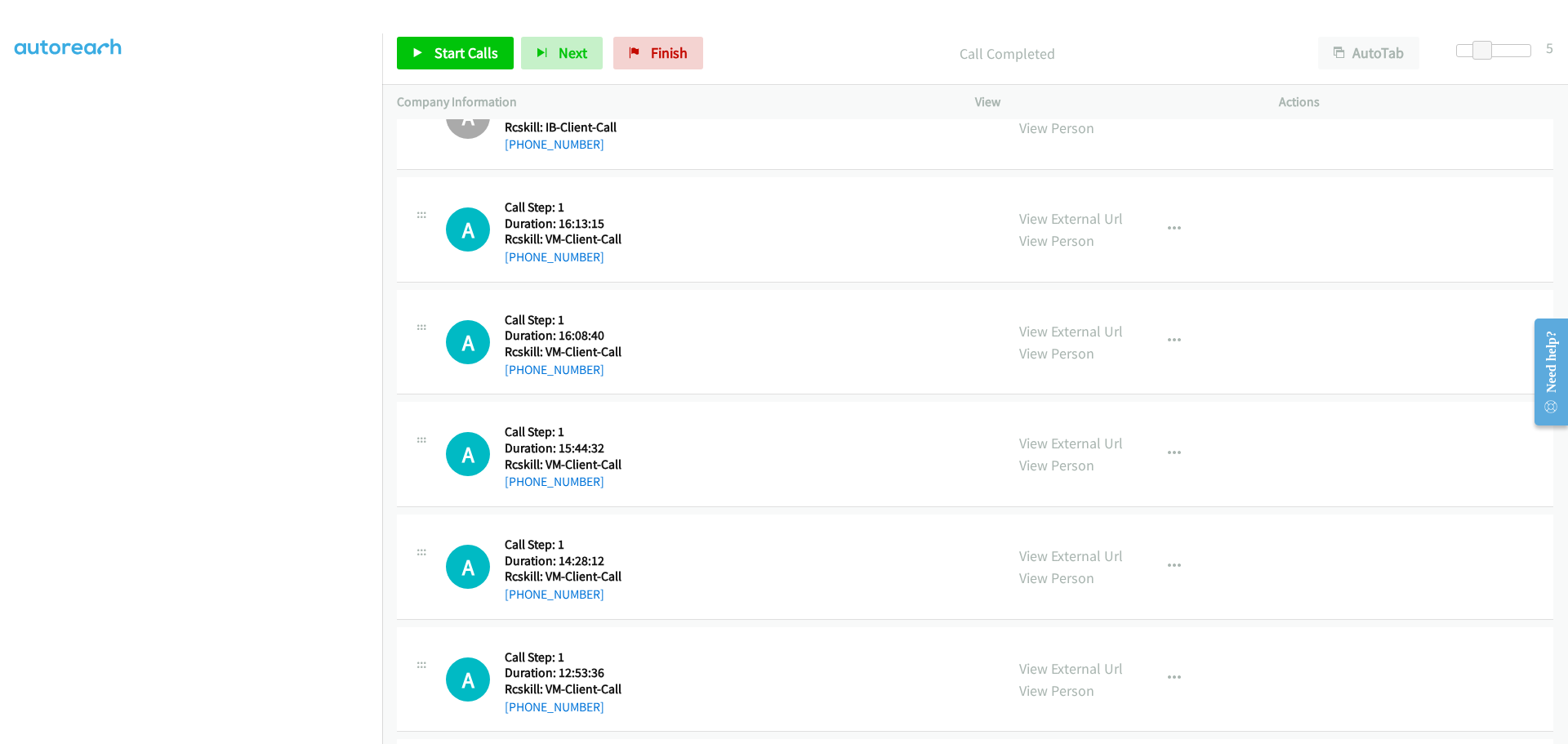
scroll to position [1798, 0]
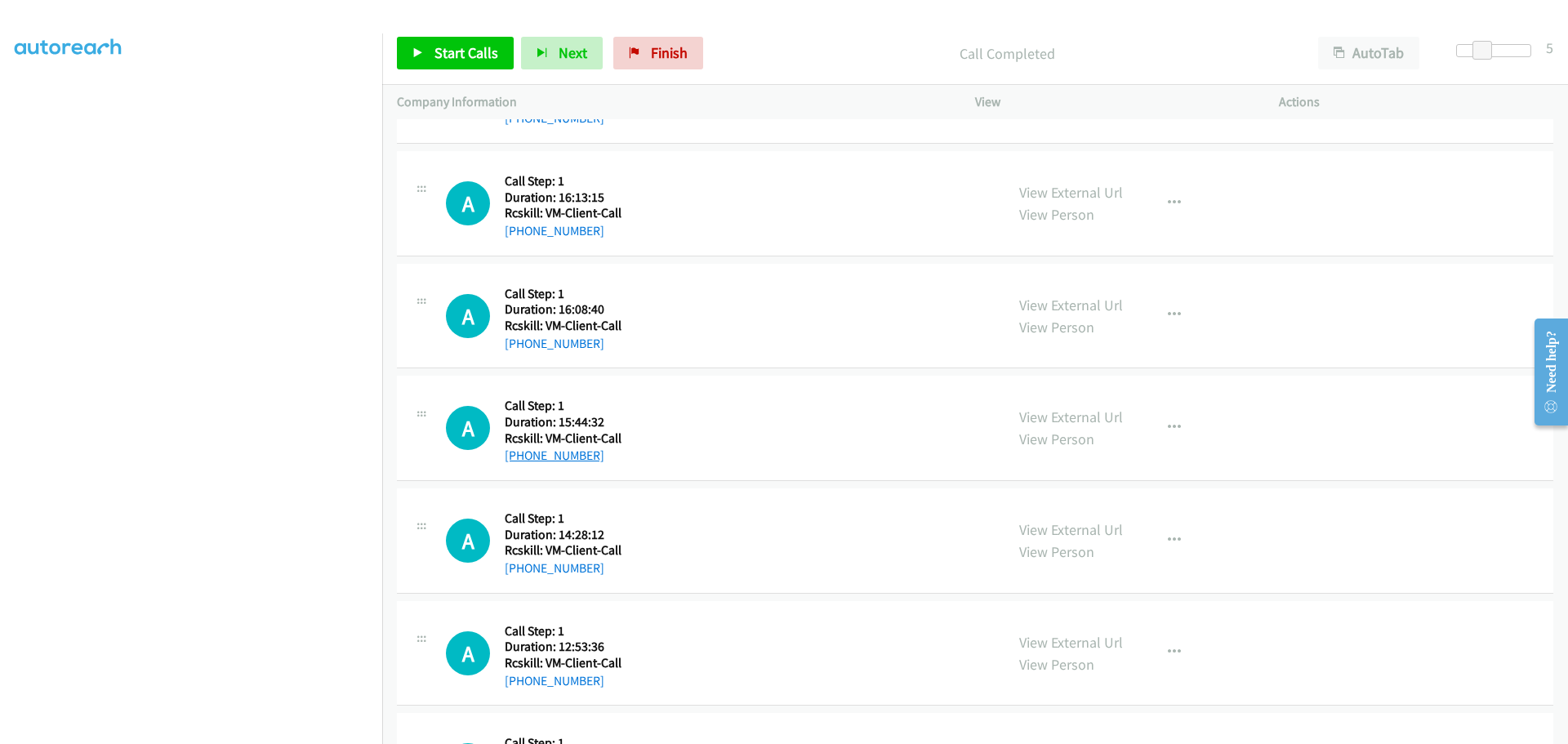
drag, startPoint x: 604, startPoint y: 455, endPoint x: 517, endPoint y: 454, distance: 87.0
click at [517, 454] on div "+1 651-391-9106" at bounding box center [563, 456] width 117 height 20
click at [1168, 428] on icon "button" at bounding box center [1174, 428] width 13 height 13
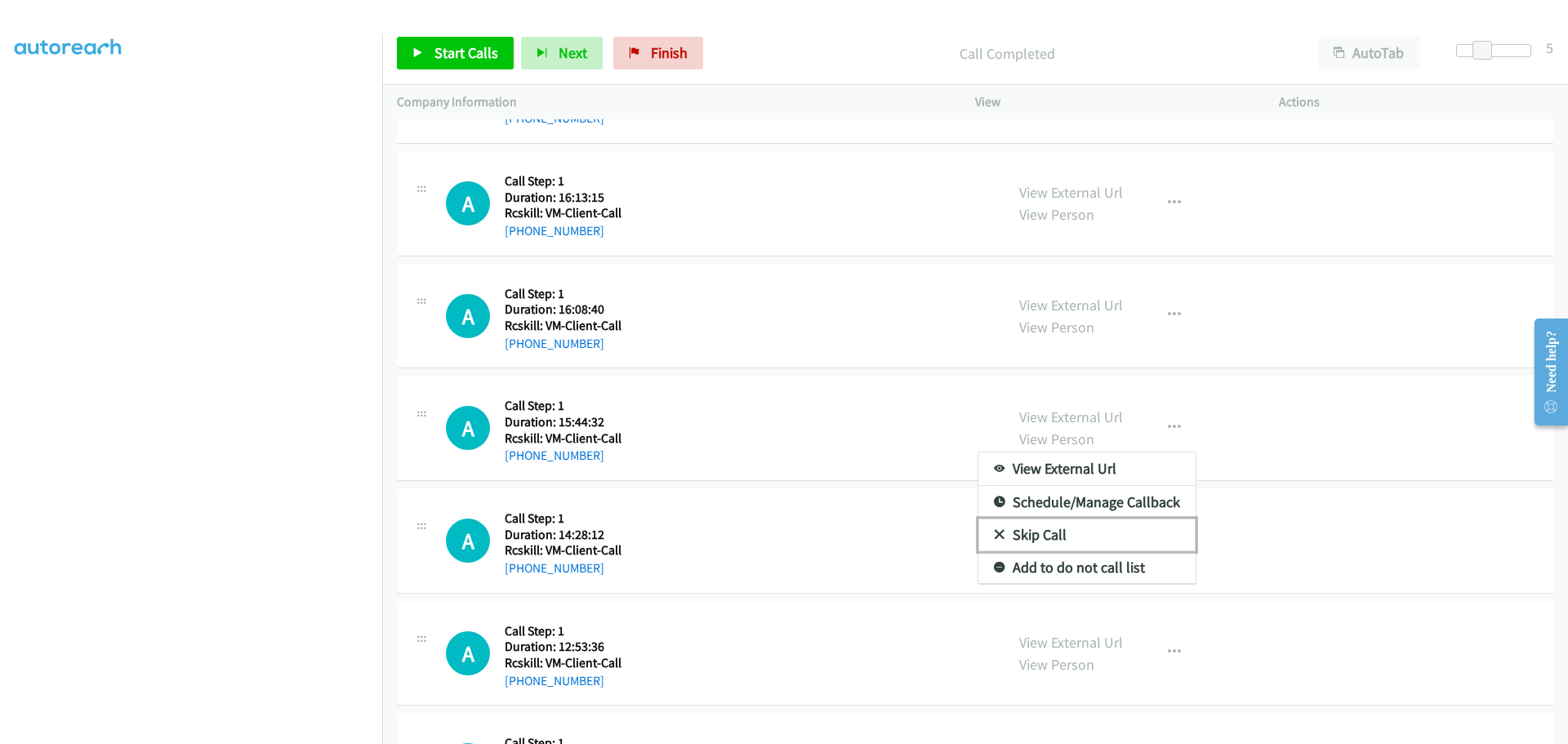
click at [1026, 532] on link "Skip Call" at bounding box center [1087, 536] width 217 height 33
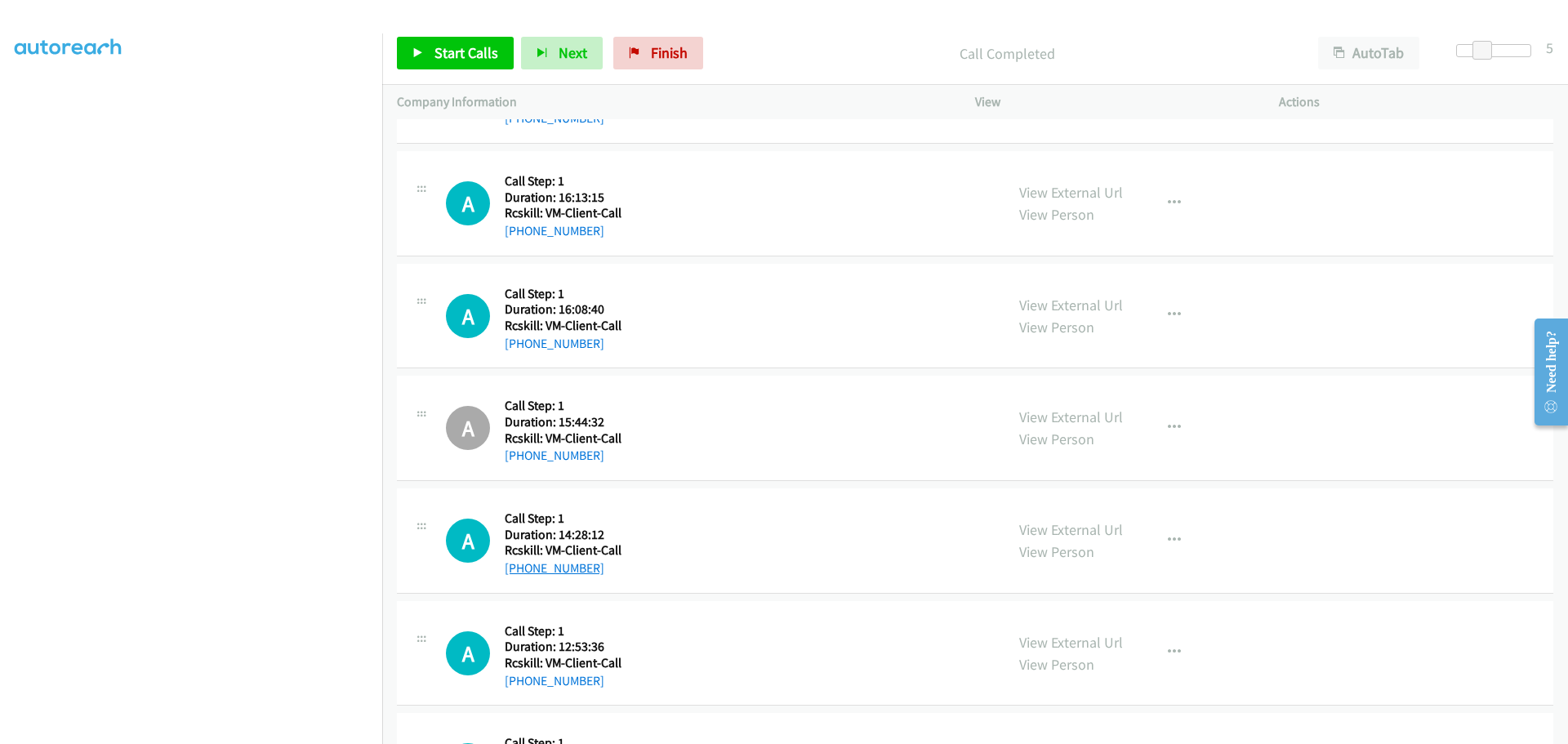
drag, startPoint x: 601, startPoint y: 571, endPoint x: 520, endPoint y: 569, distance: 81.0
click at [520, 569] on div "+1 531-218-6301" at bounding box center [563, 569] width 117 height 20
drag, startPoint x: 601, startPoint y: 680, endPoint x: 520, endPoint y: 675, distance: 81.2
click at [520, 675] on div "+1 646-661-0538" at bounding box center [563, 681] width 117 height 20
click at [1168, 647] on icon "button" at bounding box center [1174, 652] width 13 height 13
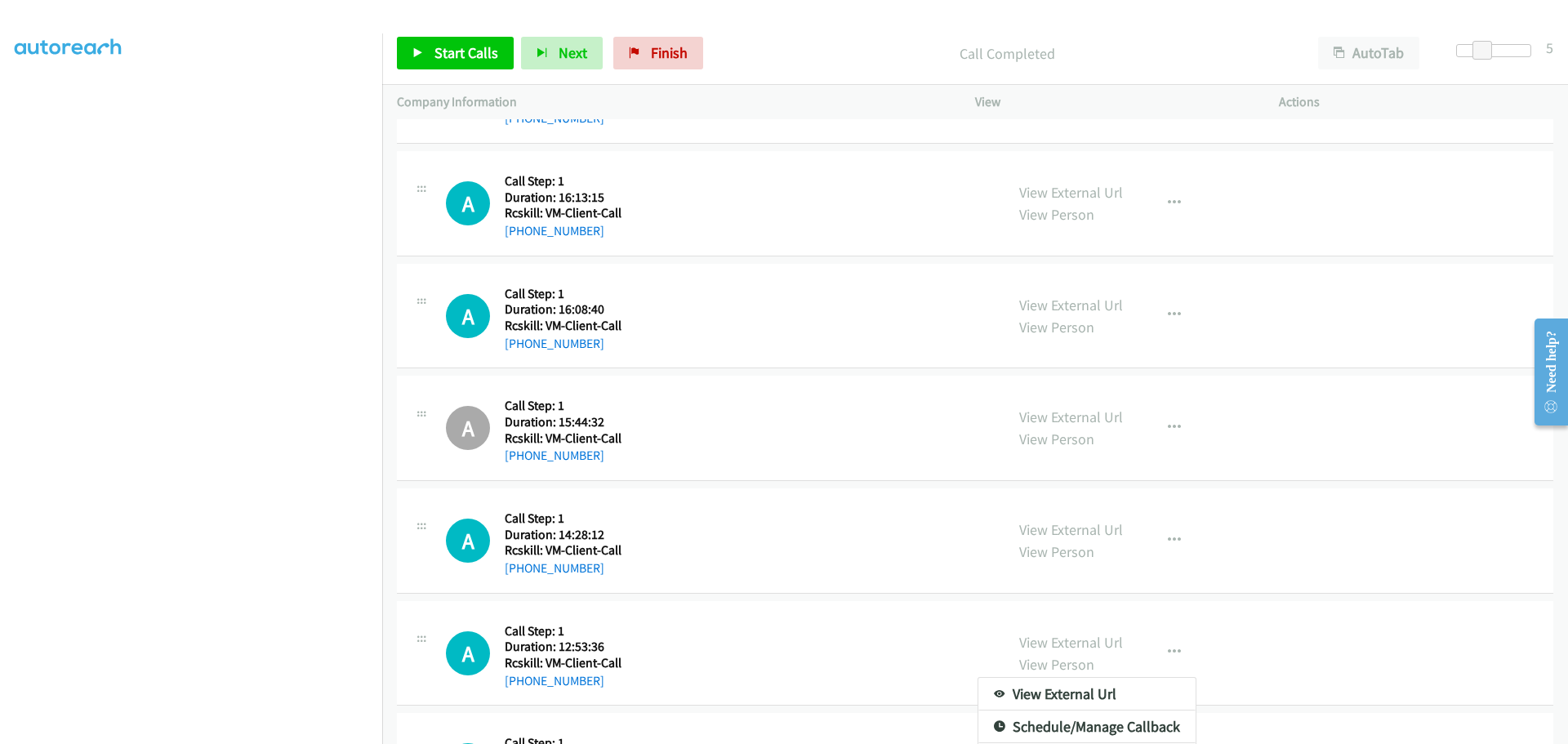
click at [794, 650] on div at bounding box center [784, 372] width 1568 height 744
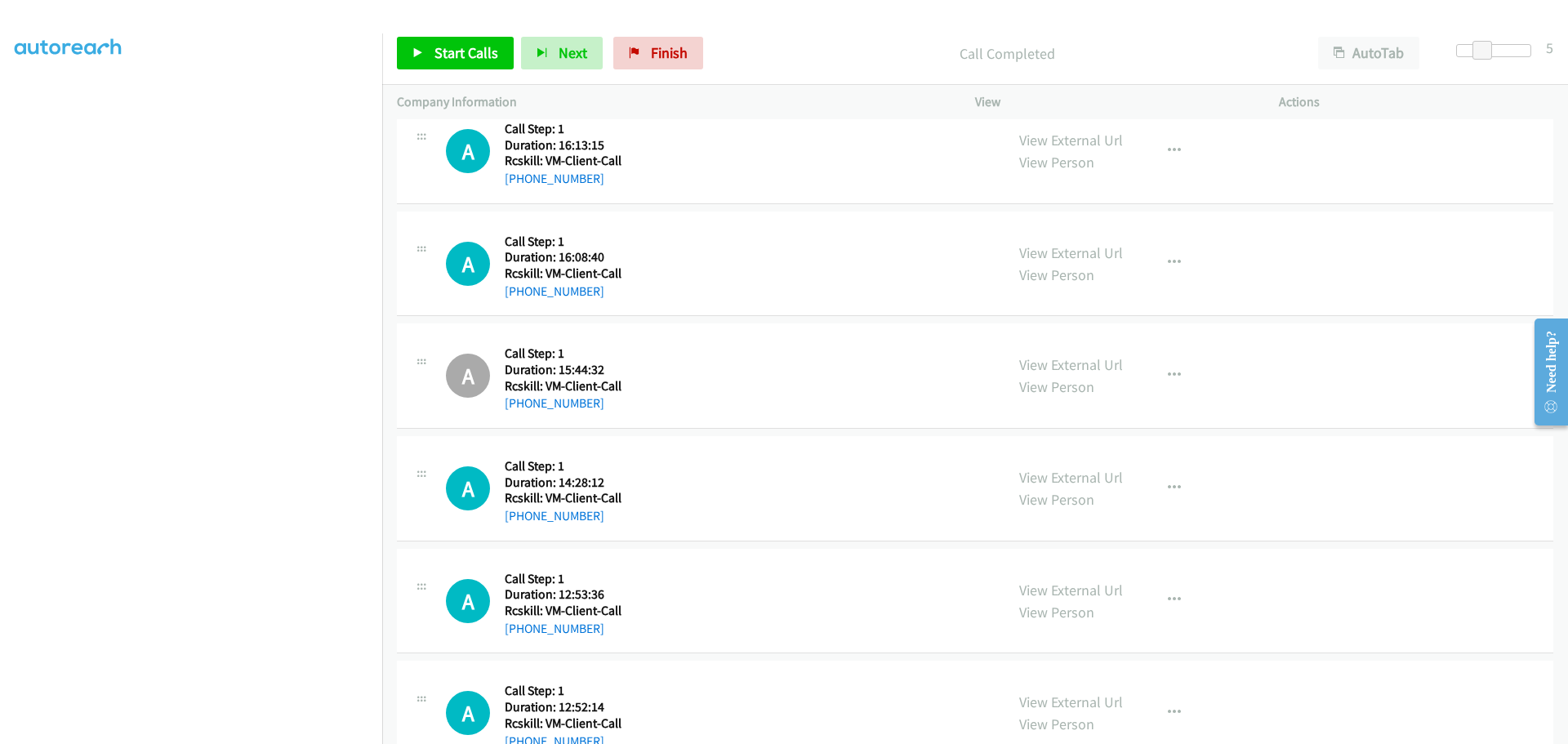
scroll to position [1880, 0]
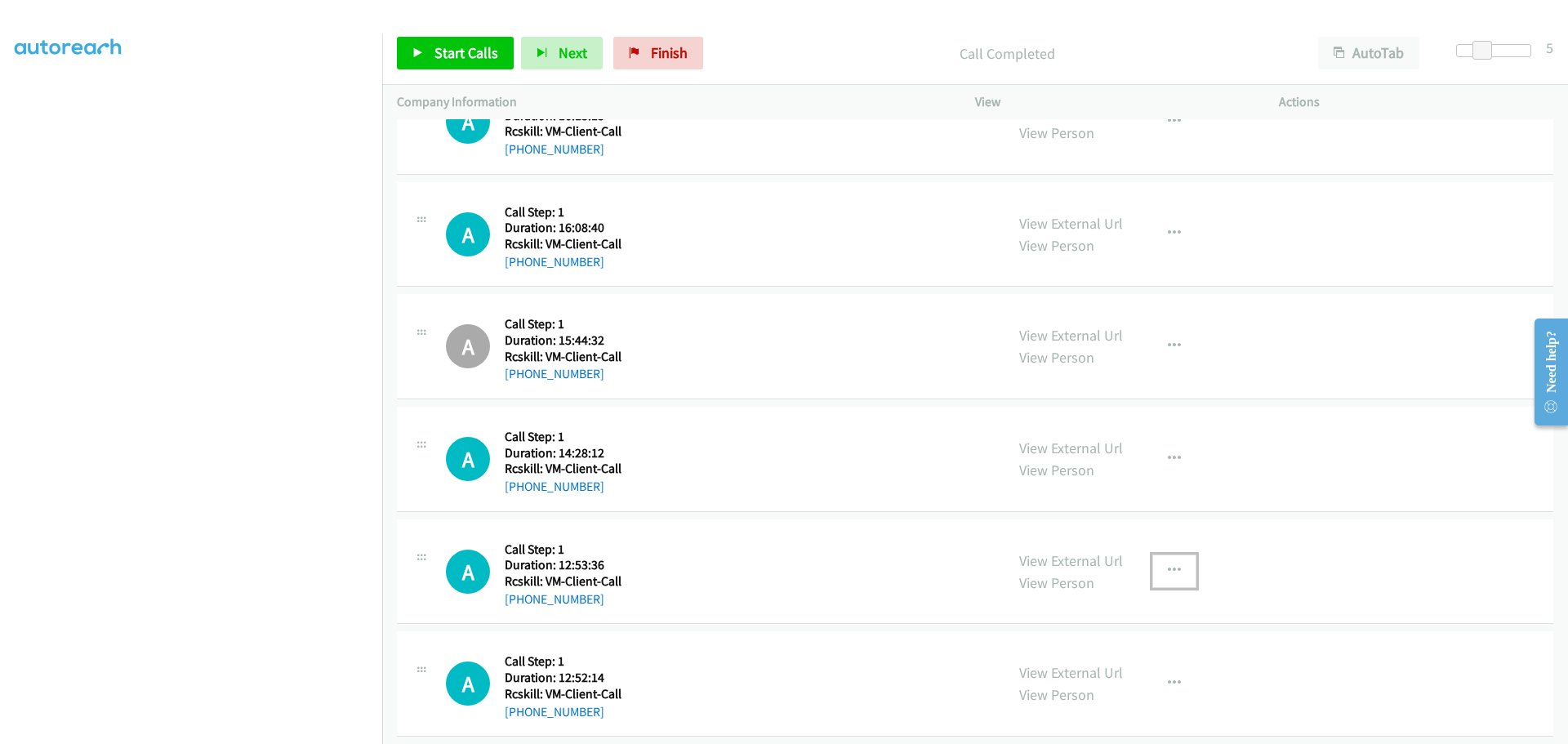
click at [1169, 567] on icon "button" at bounding box center [1174, 571] width 13 height 13
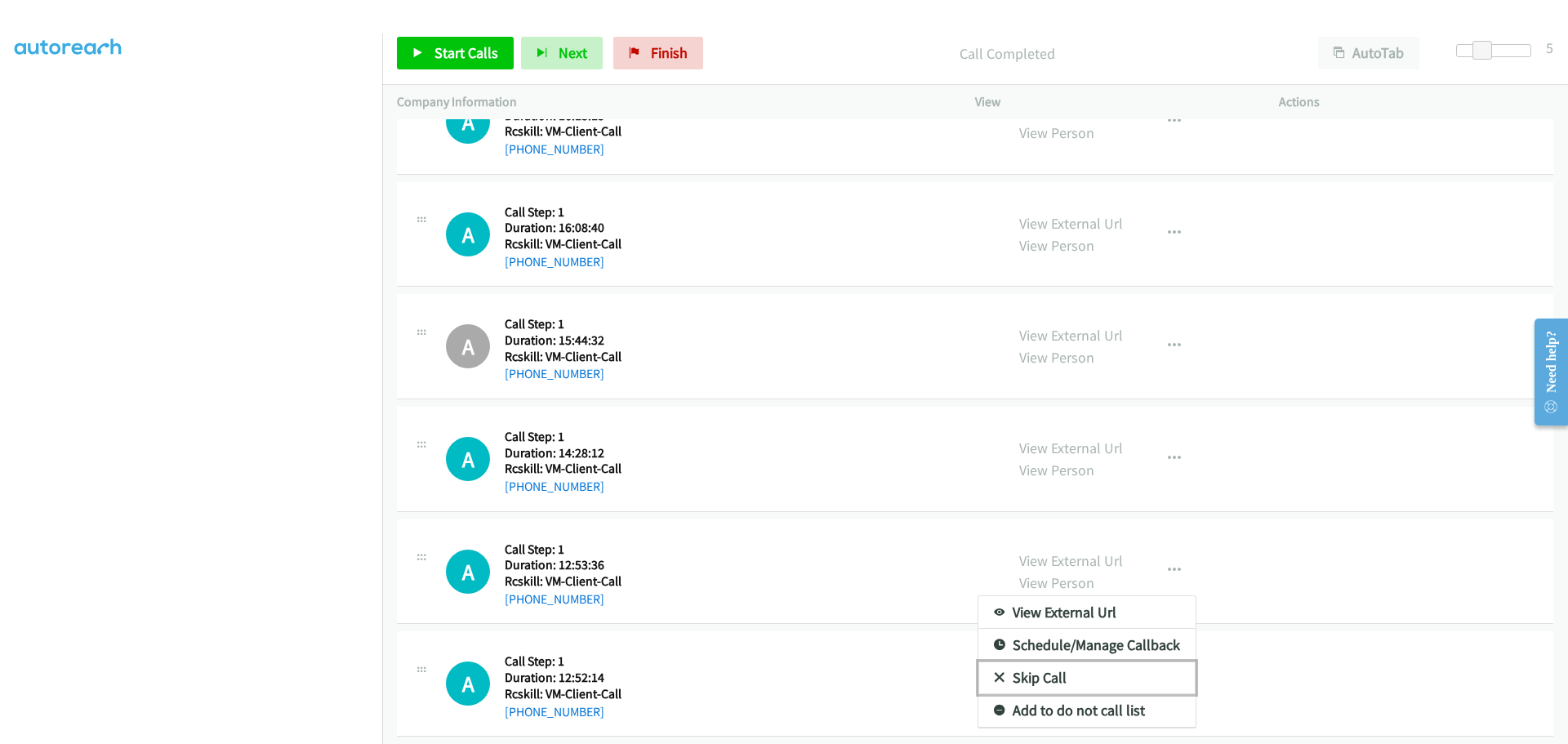
click at [1003, 677] on link "Skip Call" at bounding box center [1087, 678] width 217 height 33
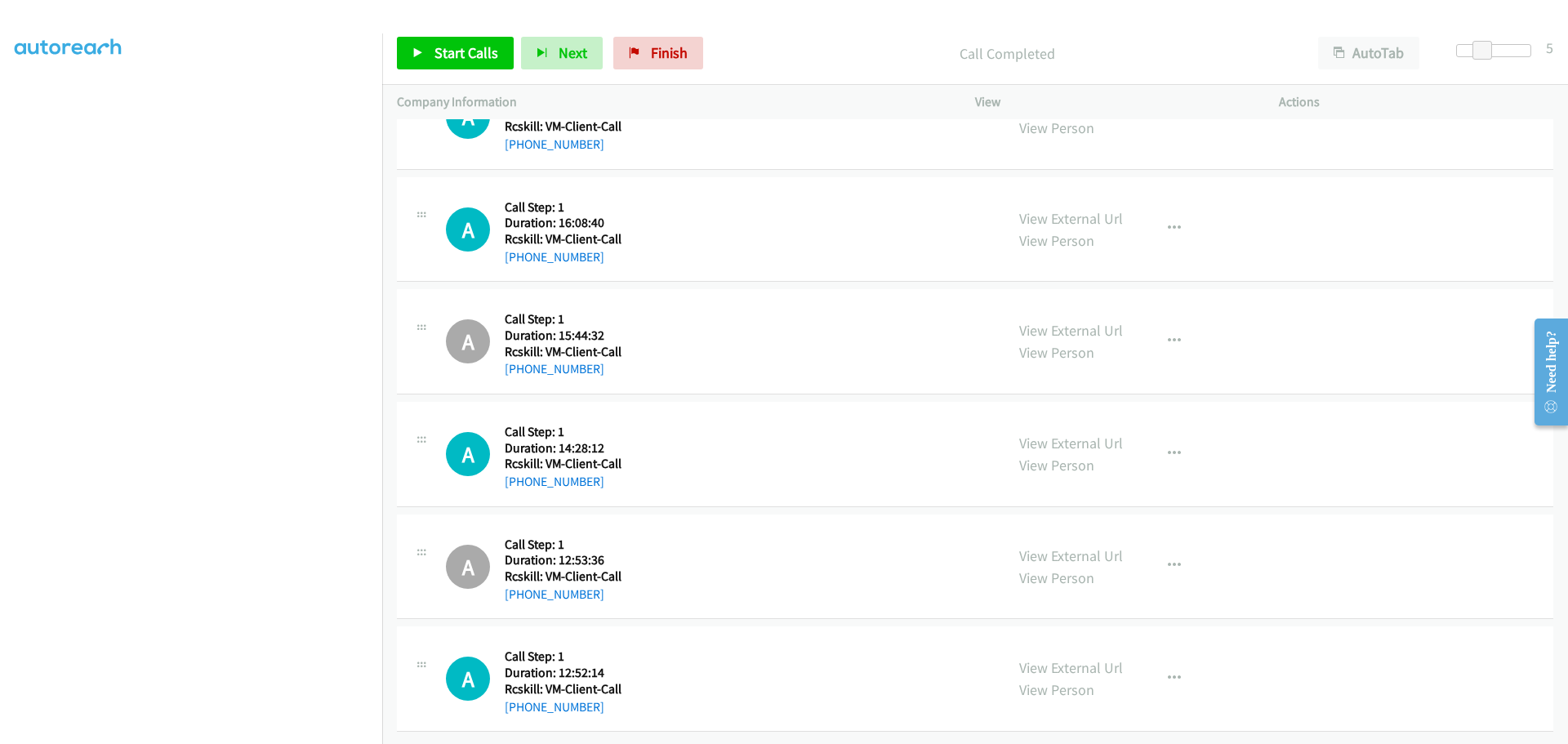
scroll to position [1897, 0]
drag, startPoint x: 596, startPoint y: 691, endPoint x: 520, endPoint y: 697, distance: 76.2
click at [520, 697] on div "+1 646-661-0538" at bounding box center [563, 707] width 117 height 20
click at [1168, 672] on icon "button" at bounding box center [1174, 679] width 13 height 13
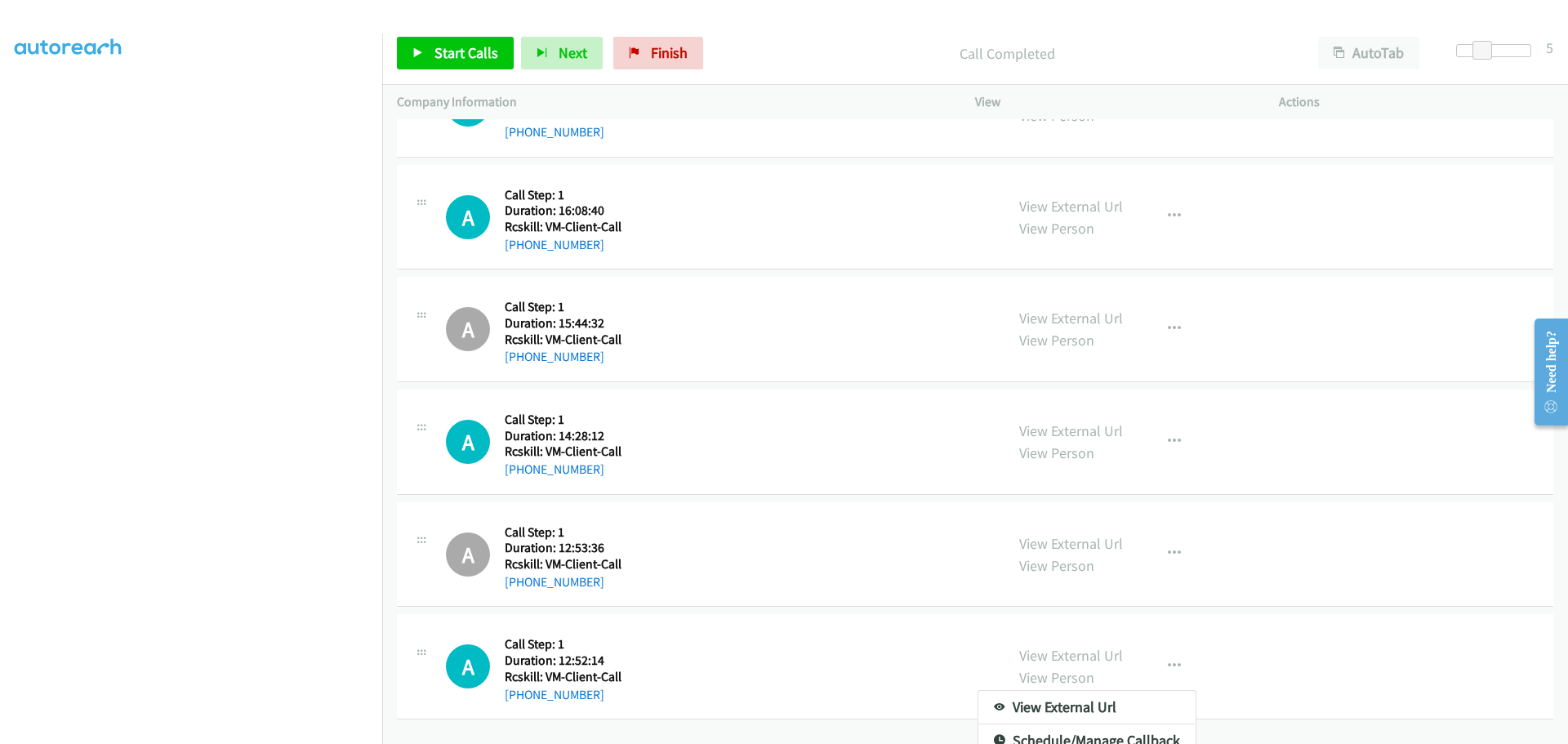
click at [1313, 639] on div at bounding box center [784, 372] width 1568 height 744
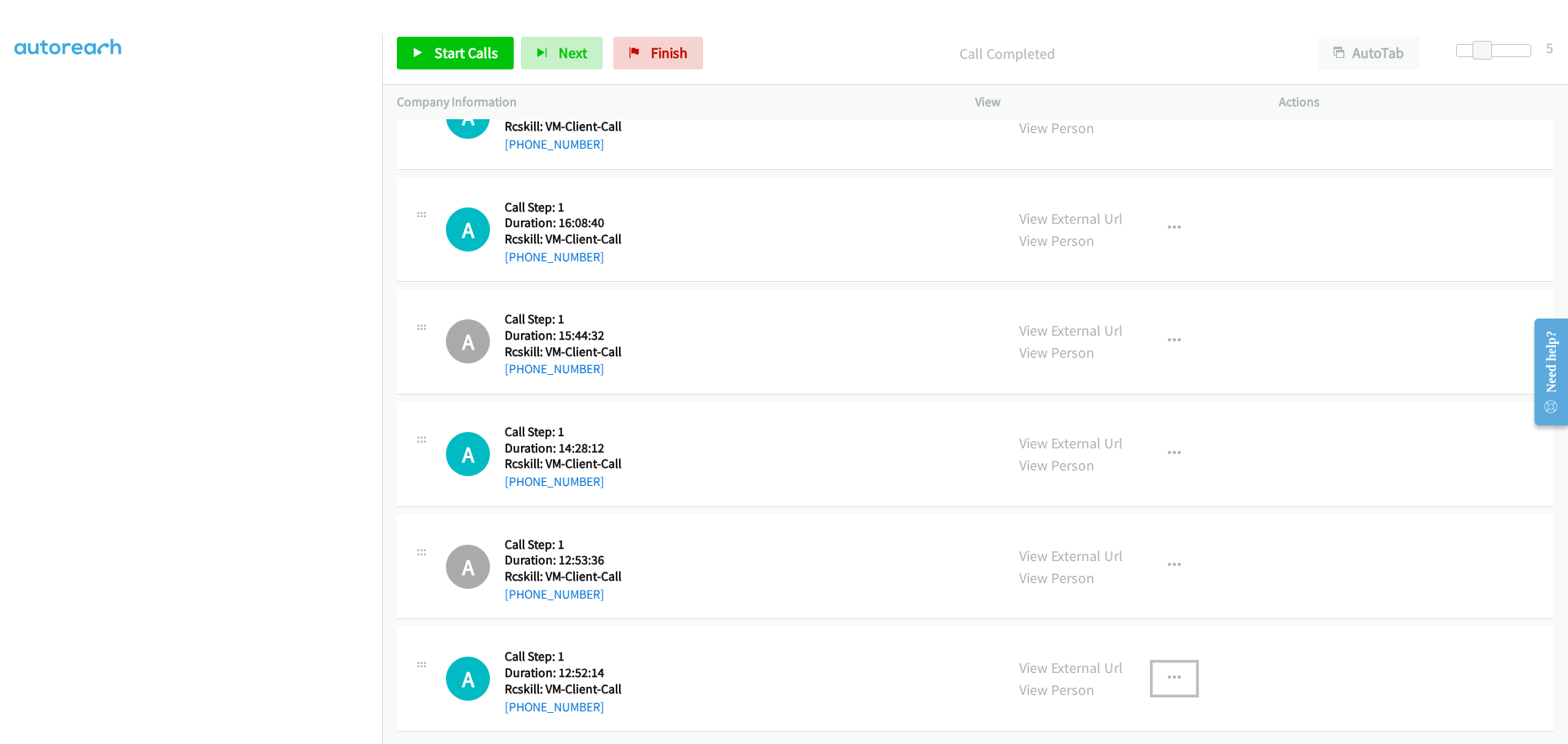
click at [1168, 672] on icon "button" at bounding box center [1174, 679] width 13 height 13
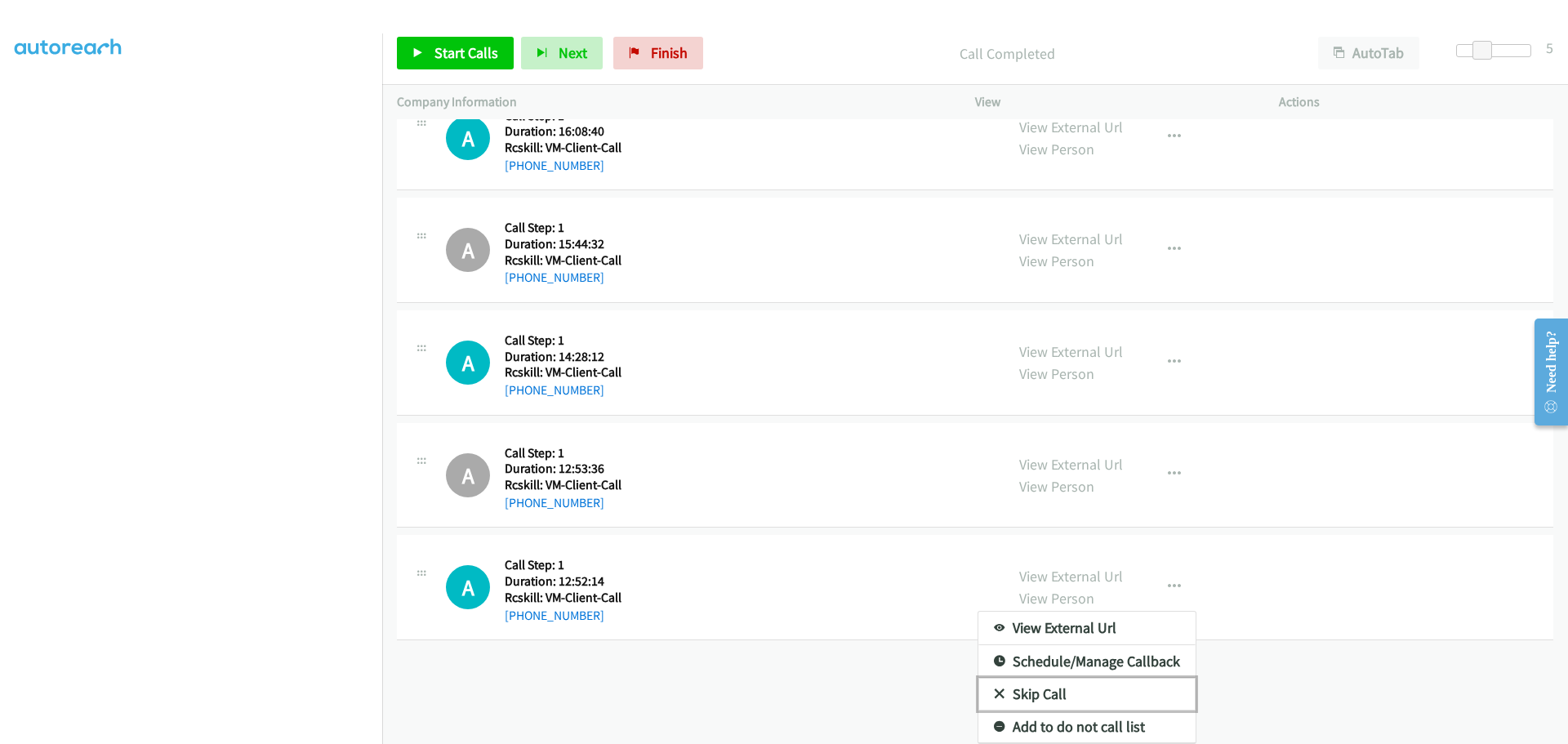
click at [1045, 682] on link "Skip Call" at bounding box center [1087, 694] width 217 height 33
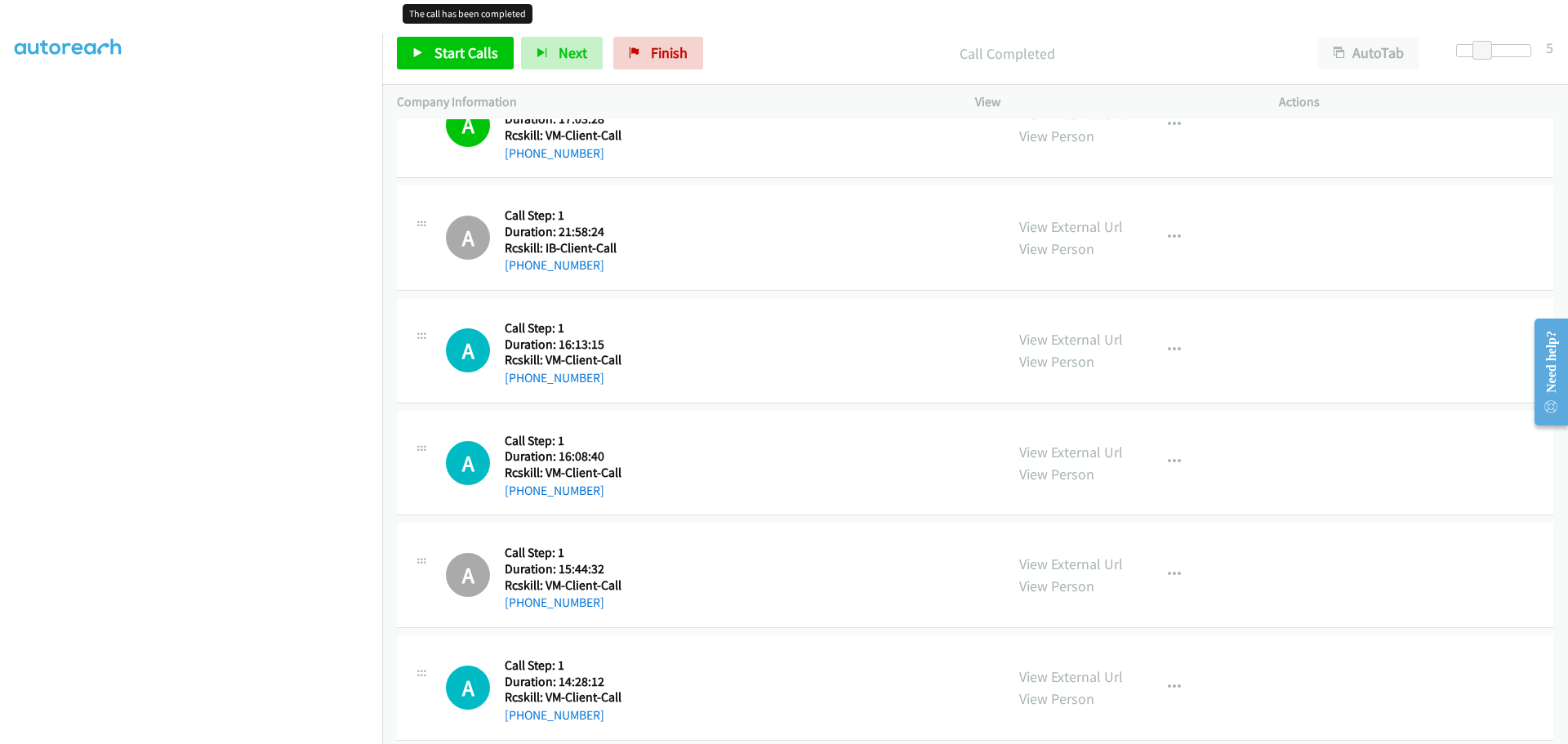
scroll to position [1652, 0]
click at [461, 61] on span "Start Calls" at bounding box center [467, 52] width 64 height 19
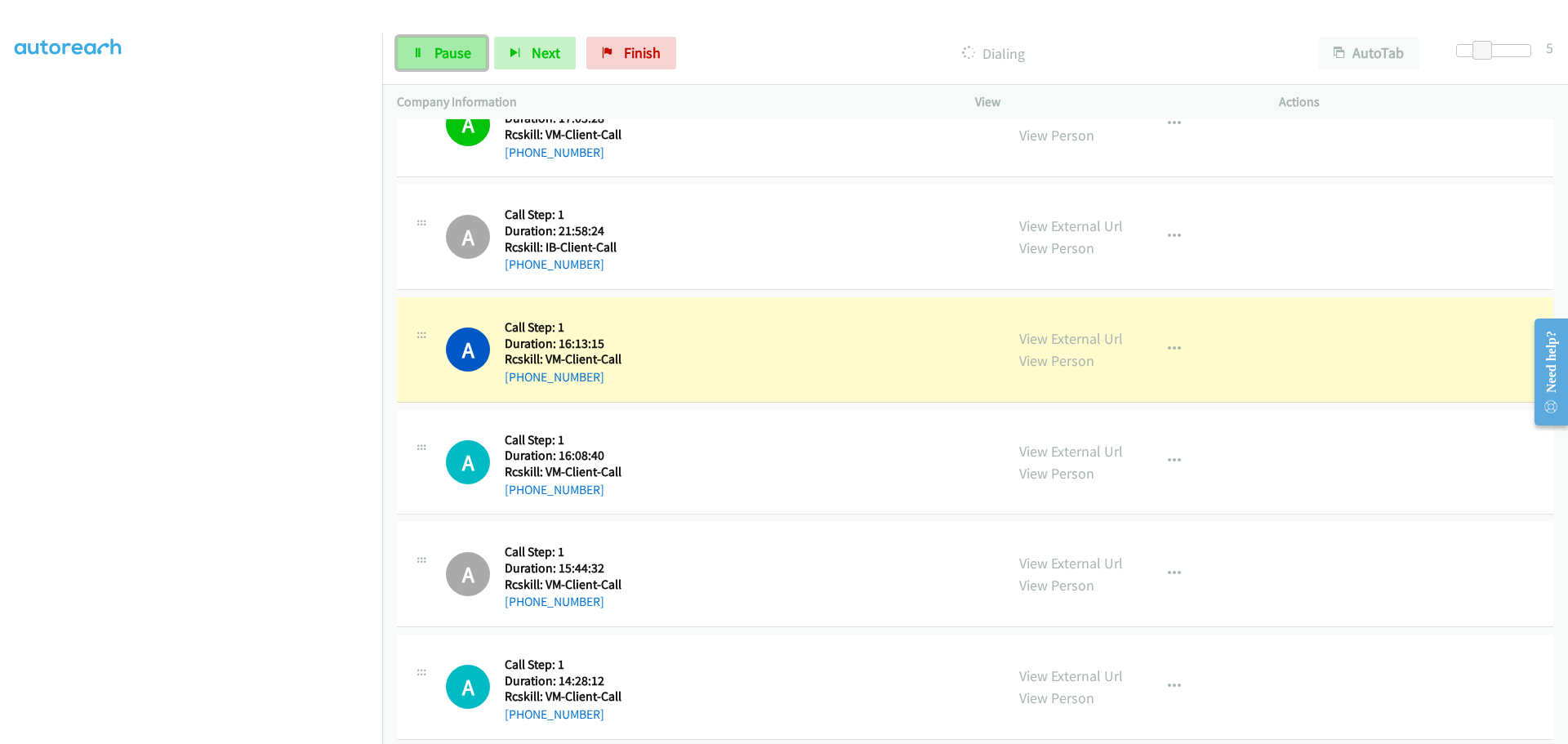
click at [422, 61] on link "Pause" at bounding box center [442, 53] width 90 height 33
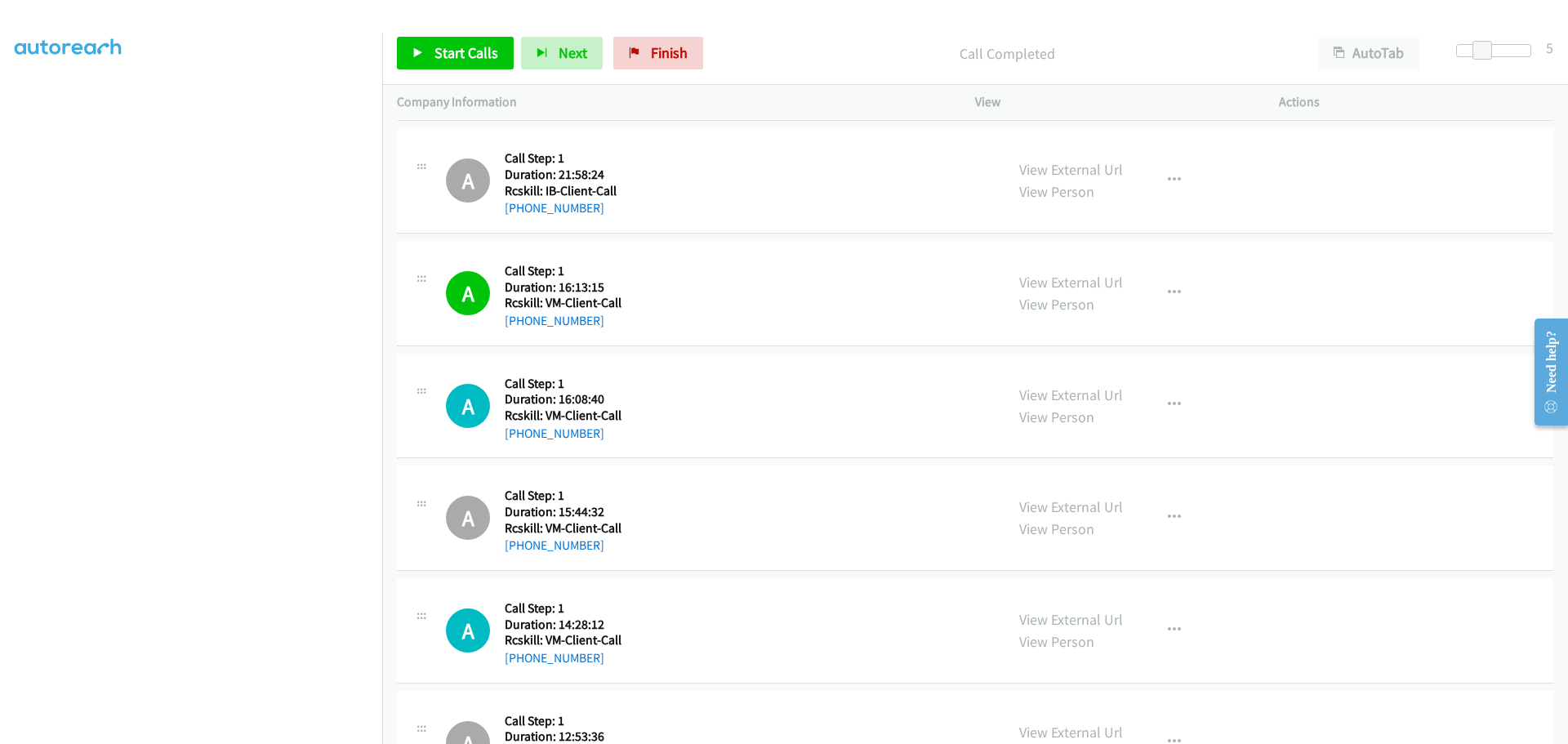
scroll to position [1733, 0]
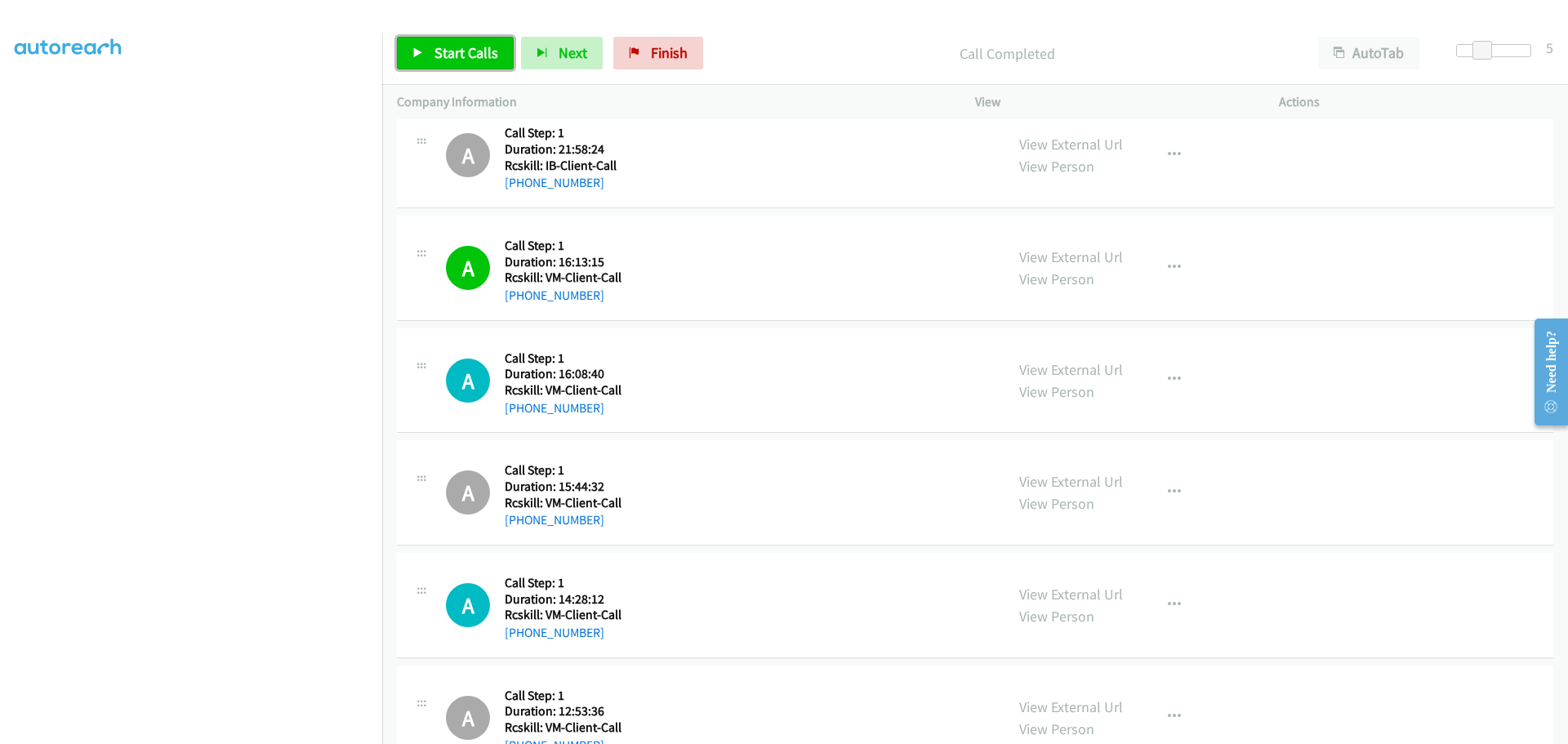
click at [446, 51] on span "Start Calls" at bounding box center [467, 52] width 64 height 19
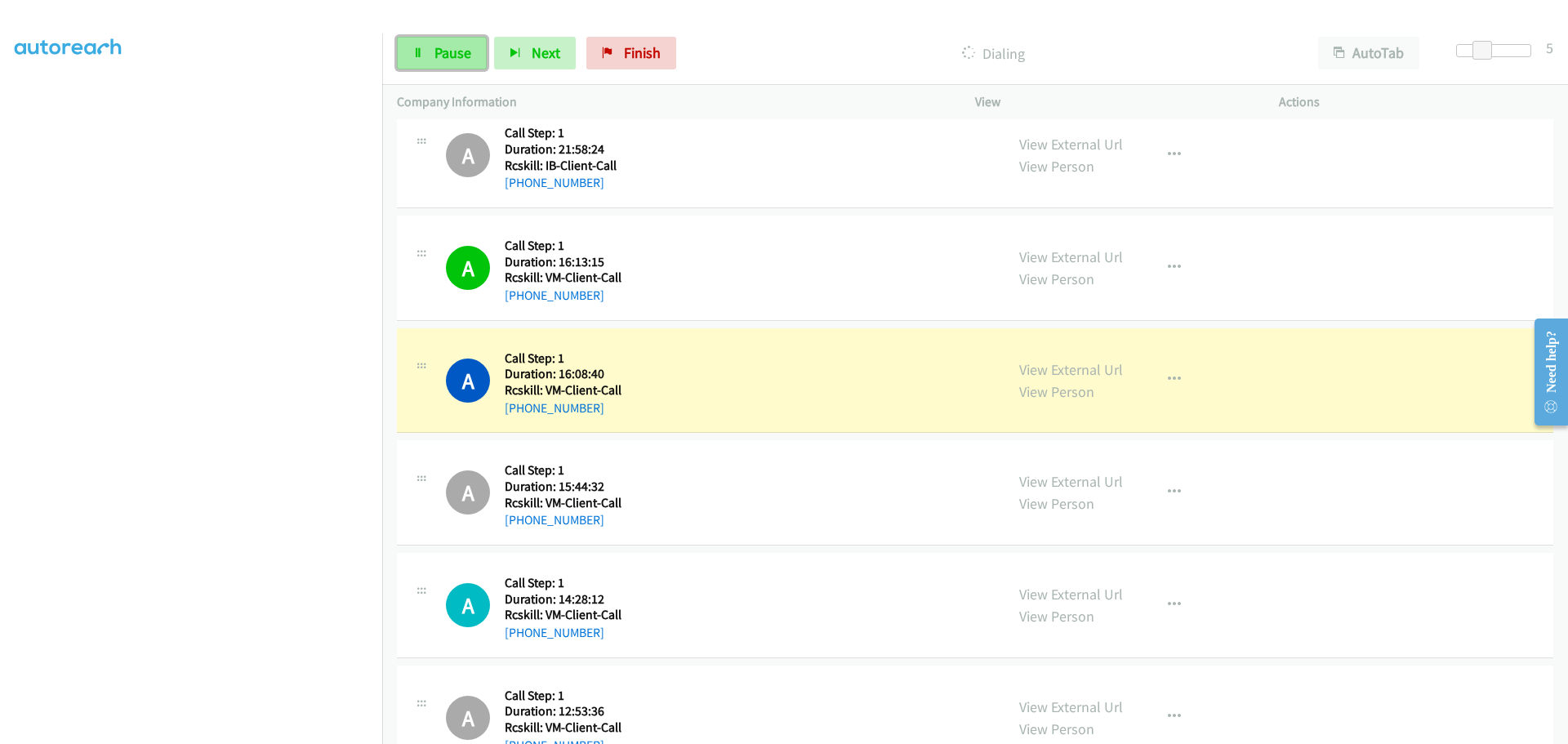
click at [413, 56] on icon at bounding box center [418, 54] width 11 height 11
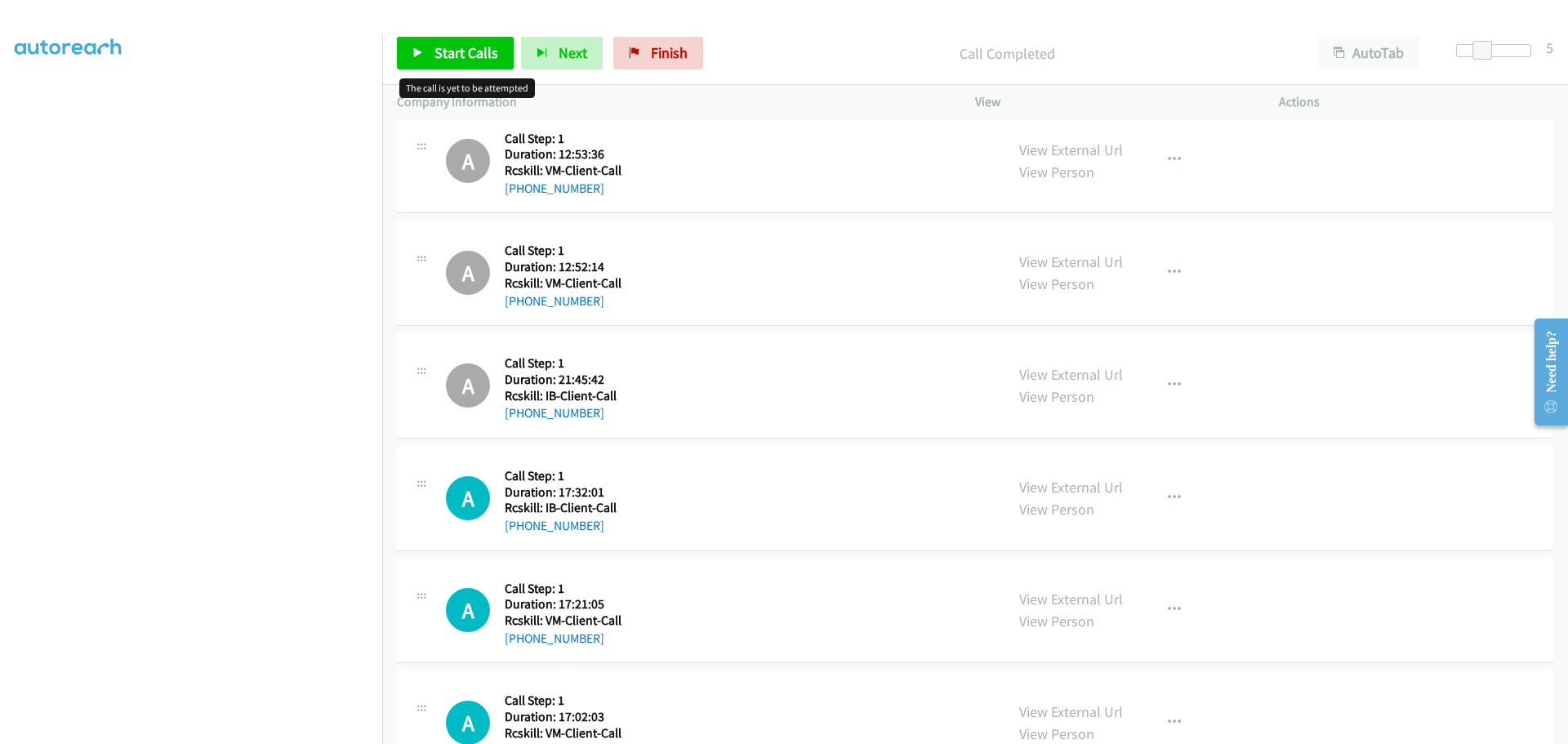
scroll to position [2305, 0]
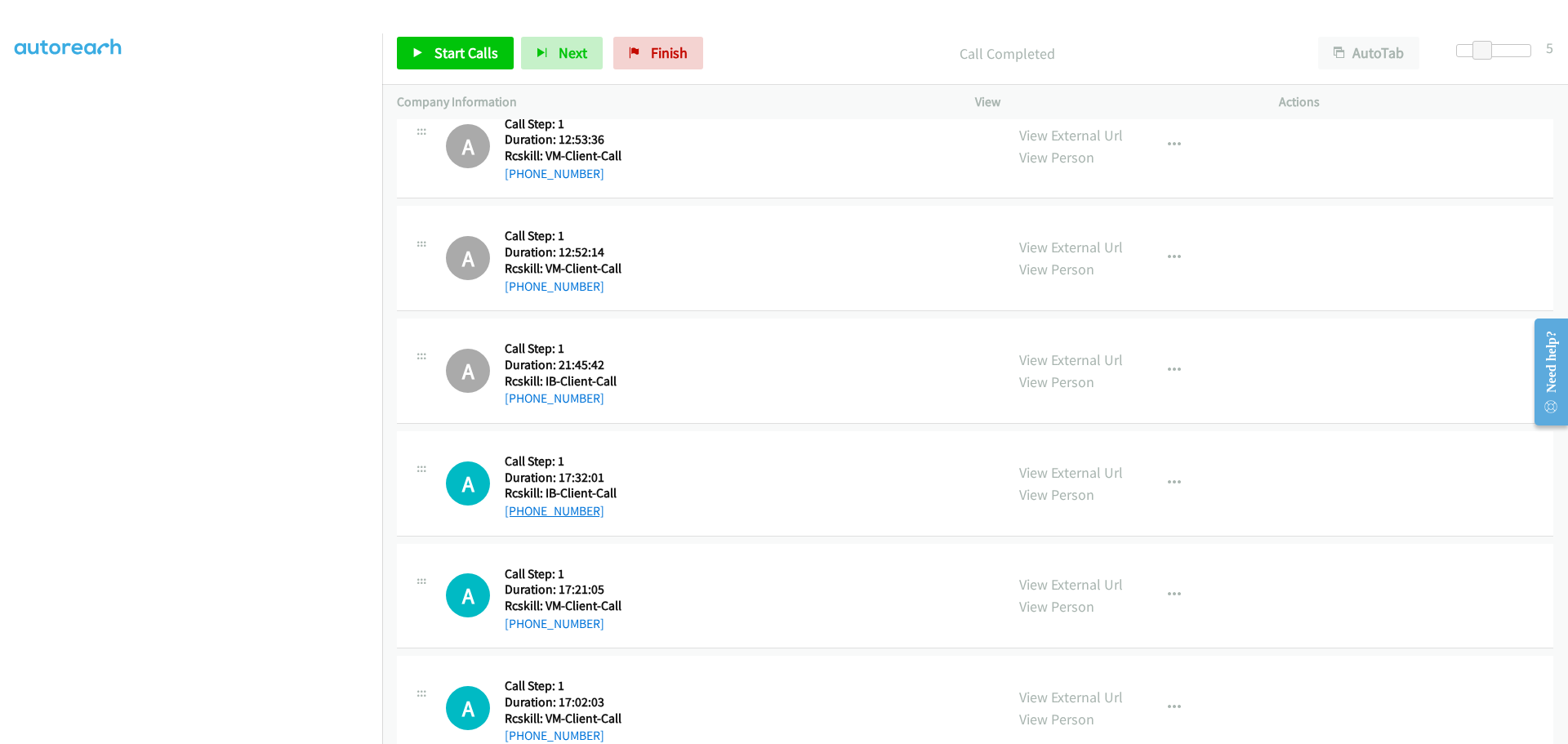
drag, startPoint x: 628, startPoint y: 512, endPoint x: 520, endPoint y: 513, distance: 108.0
click at [520, 513] on div "A Callback Scheduled Call Step: 1 America/Los_Angeles Duration: 17:32:01 Rcskil…" at bounding box center [718, 484] width 544 height 75
drag, startPoint x: 621, startPoint y: 628, endPoint x: 522, endPoint y: 624, distance: 99.1
click at [522, 624] on div "A Callback Scheduled Call Step: 1 America/Los_Angeles Duration: 17:21:05 Rcskil…" at bounding box center [718, 597] width 544 height 75
click at [1172, 593] on icon "button" at bounding box center [1174, 596] width 13 height 13
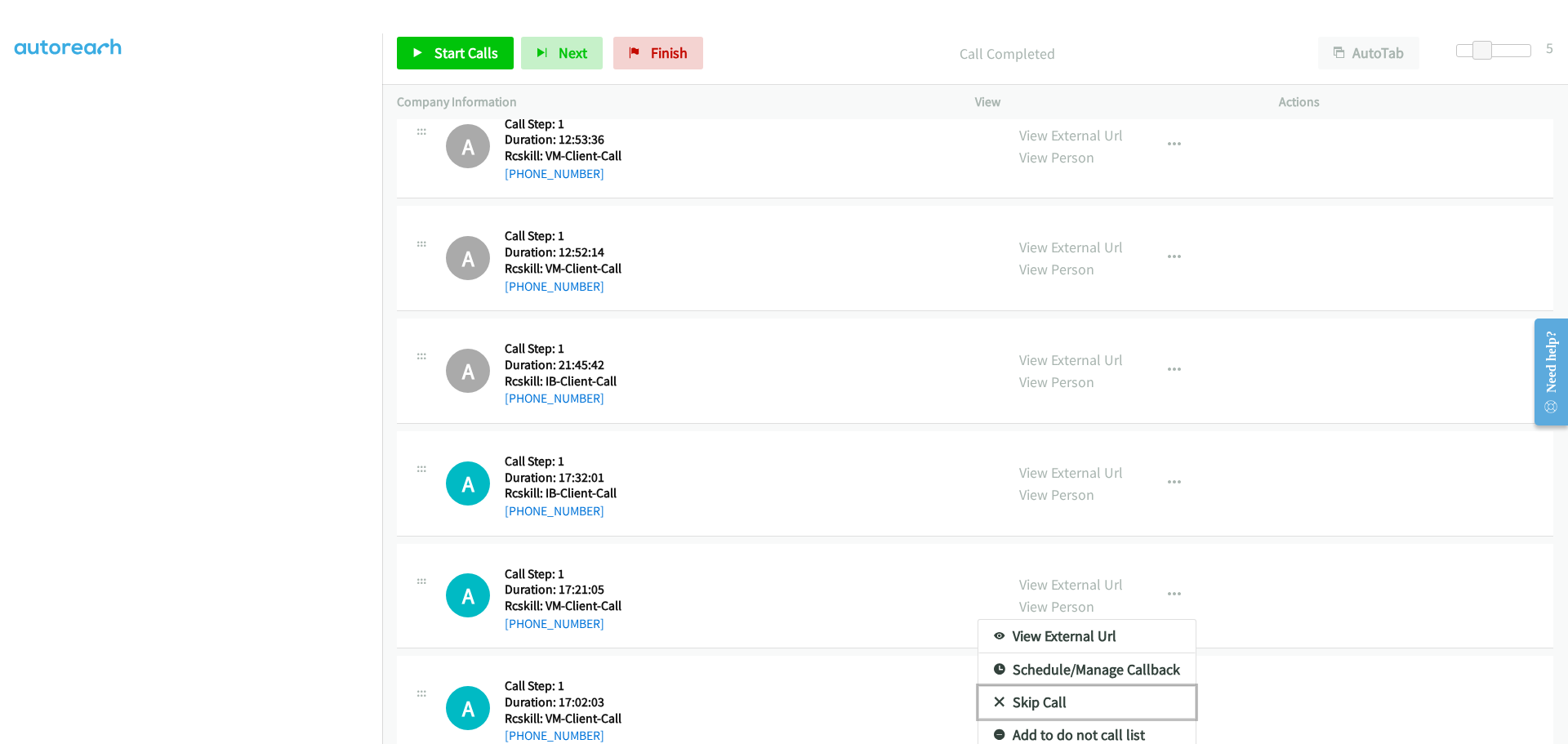
click at [1058, 703] on link "Skip Call" at bounding box center [1087, 702] width 217 height 33
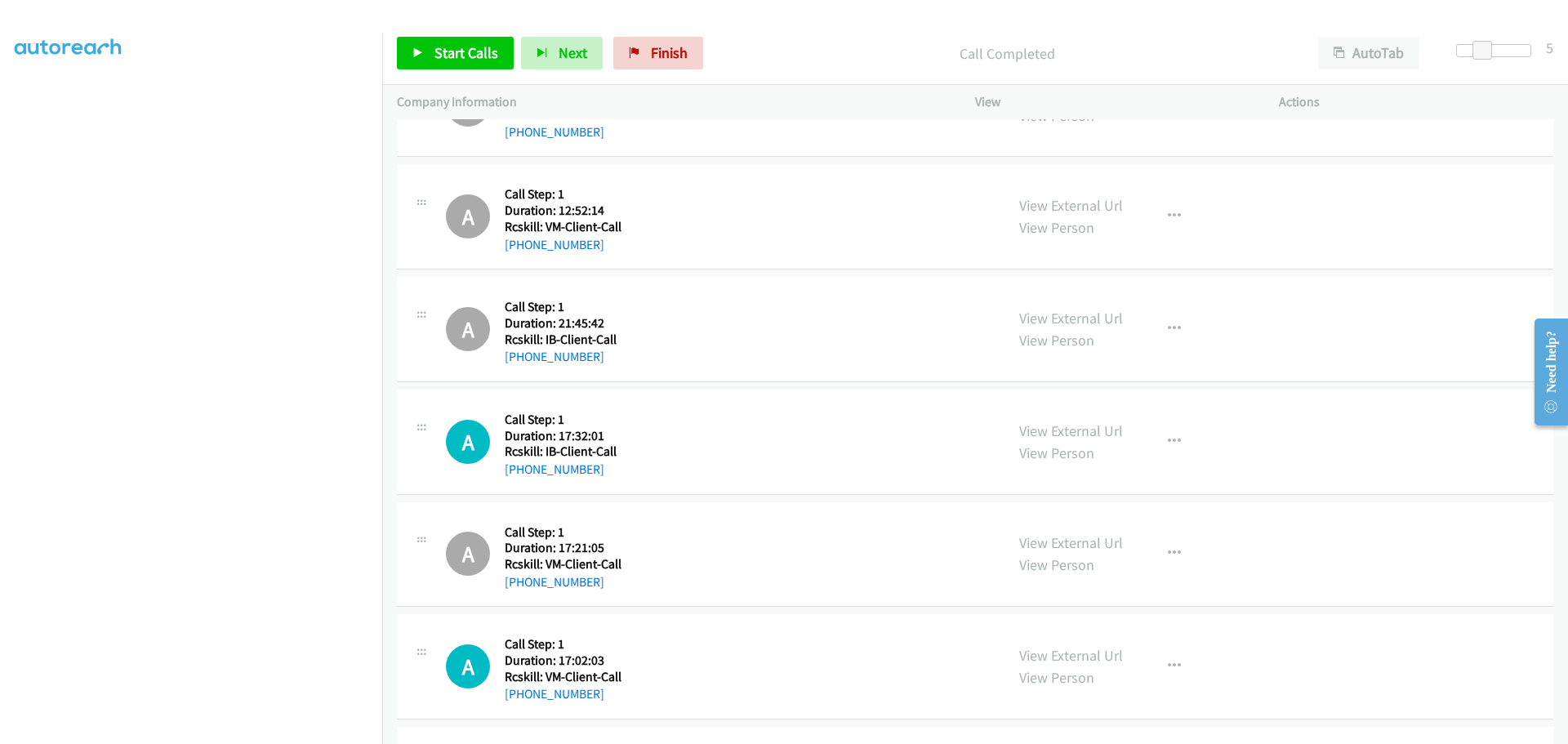
scroll to position [2387, 0]
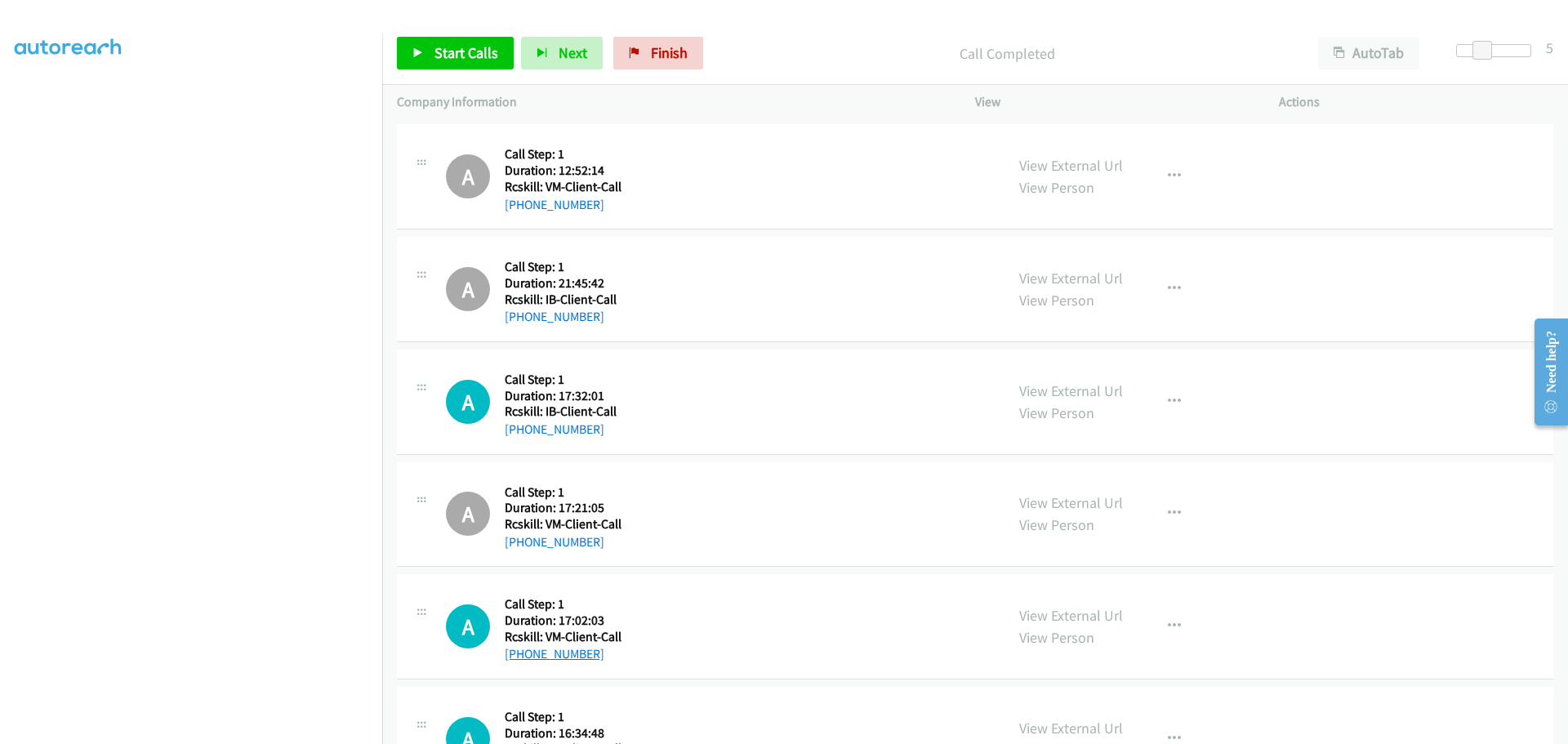
drag, startPoint x: 610, startPoint y: 656, endPoint x: 520, endPoint y: 652, distance: 90.1
click at [520, 652] on div "+1 623-696-7859" at bounding box center [563, 654] width 117 height 20
click at [1169, 625] on icon "button" at bounding box center [1174, 627] width 13 height 13
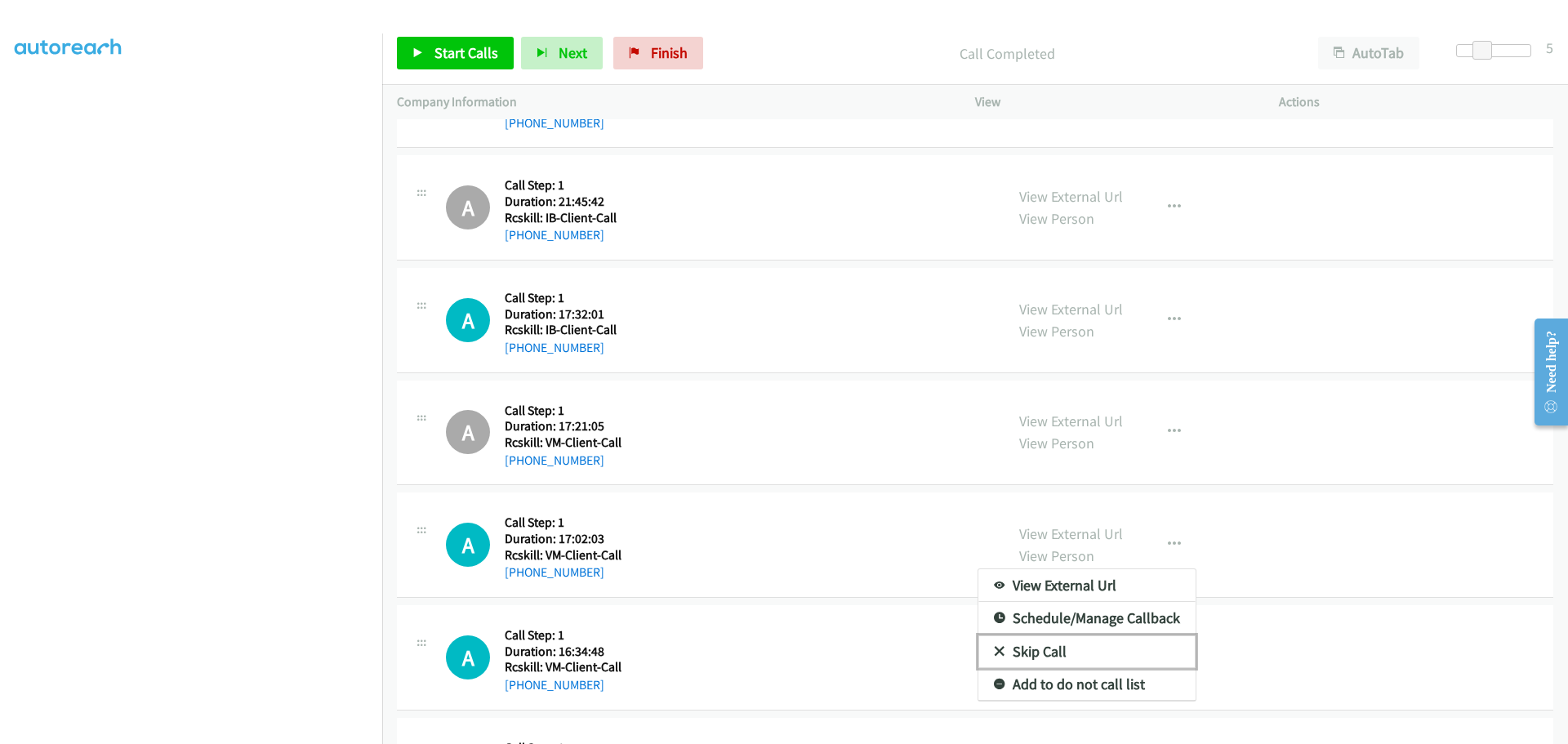
click at [1060, 652] on link "Skip Call" at bounding box center [1087, 652] width 217 height 33
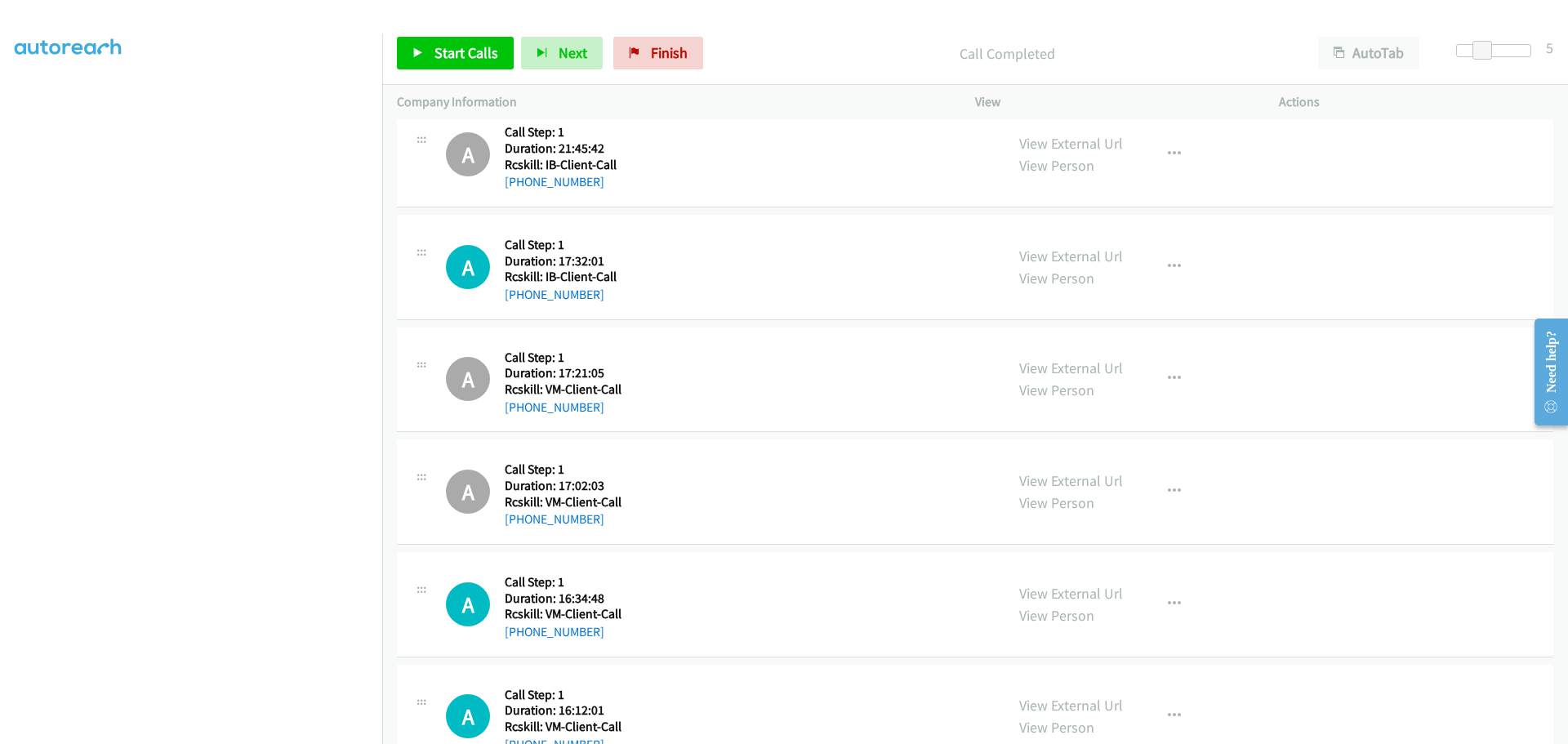
scroll to position [2550, 0]
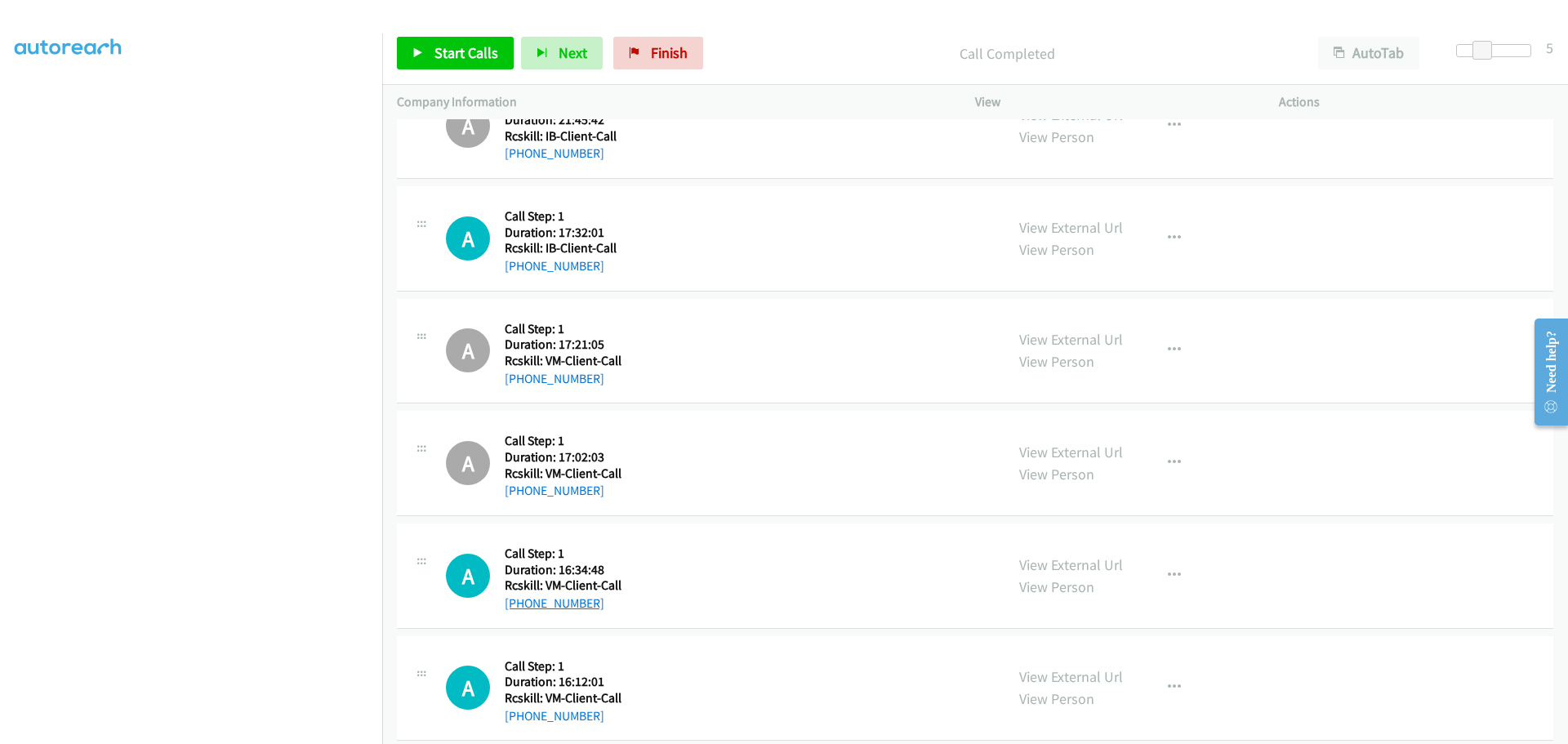
drag, startPoint x: 605, startPoint y: 604, endPoint x: 520, endPoint y: 602, distance: 85.0
click at [520, 602] on div "+1 562-577-2349" at bounding box center [563, 604] width 117 height 20
drag, startPoint x: 598, startPoint y: 717, endPoint x: 522, endPoint y: 706, distance: 76.8
click at [522, 706] on div "+1 949-547-1000" at bounding box center [563, 715] width 117 height 20
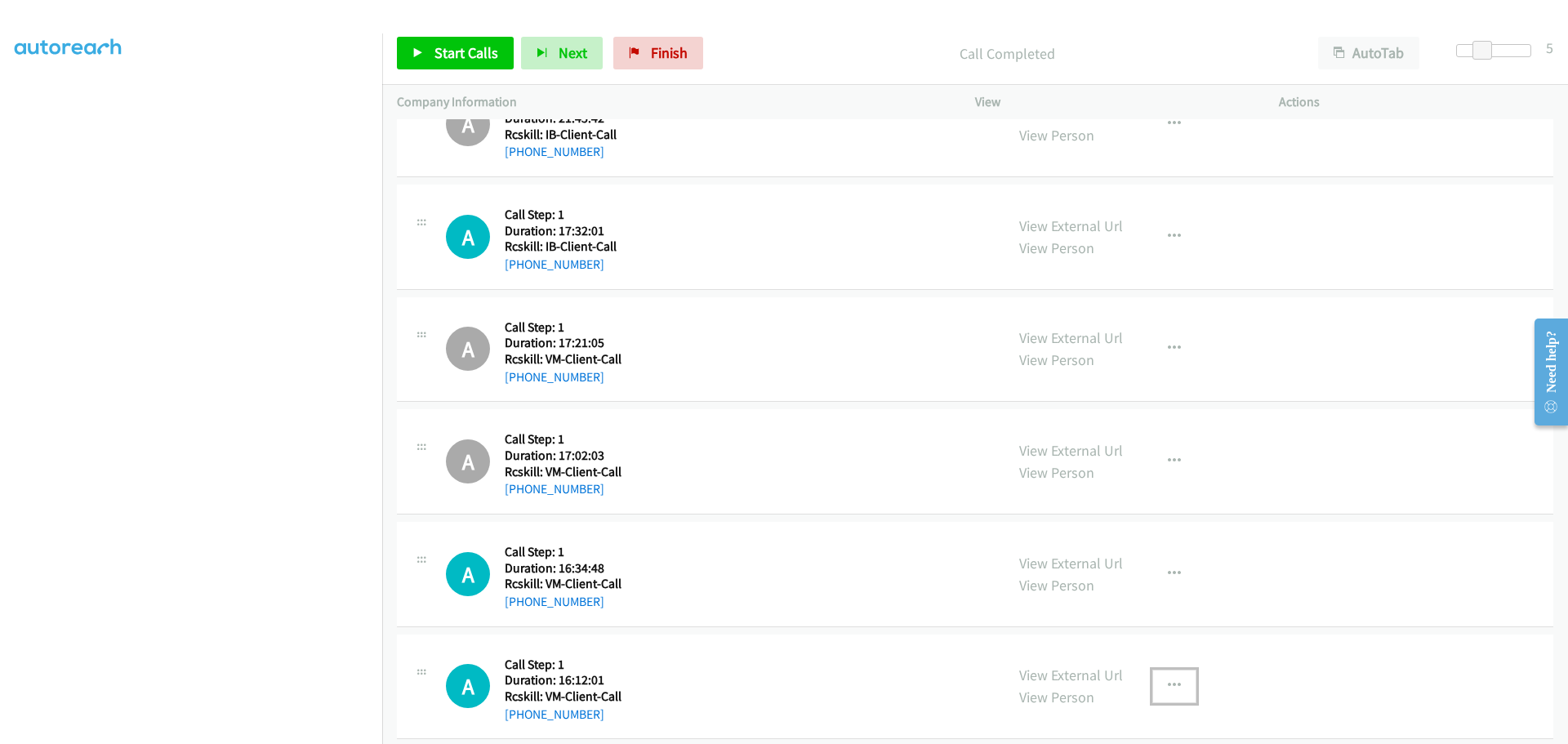
click at [1173, 680] on icon "button" at bounding box center [1174, 686] width 13 height 13
click at [1295, 692] on div at bounding box center [784, 372] width 1568 height 744
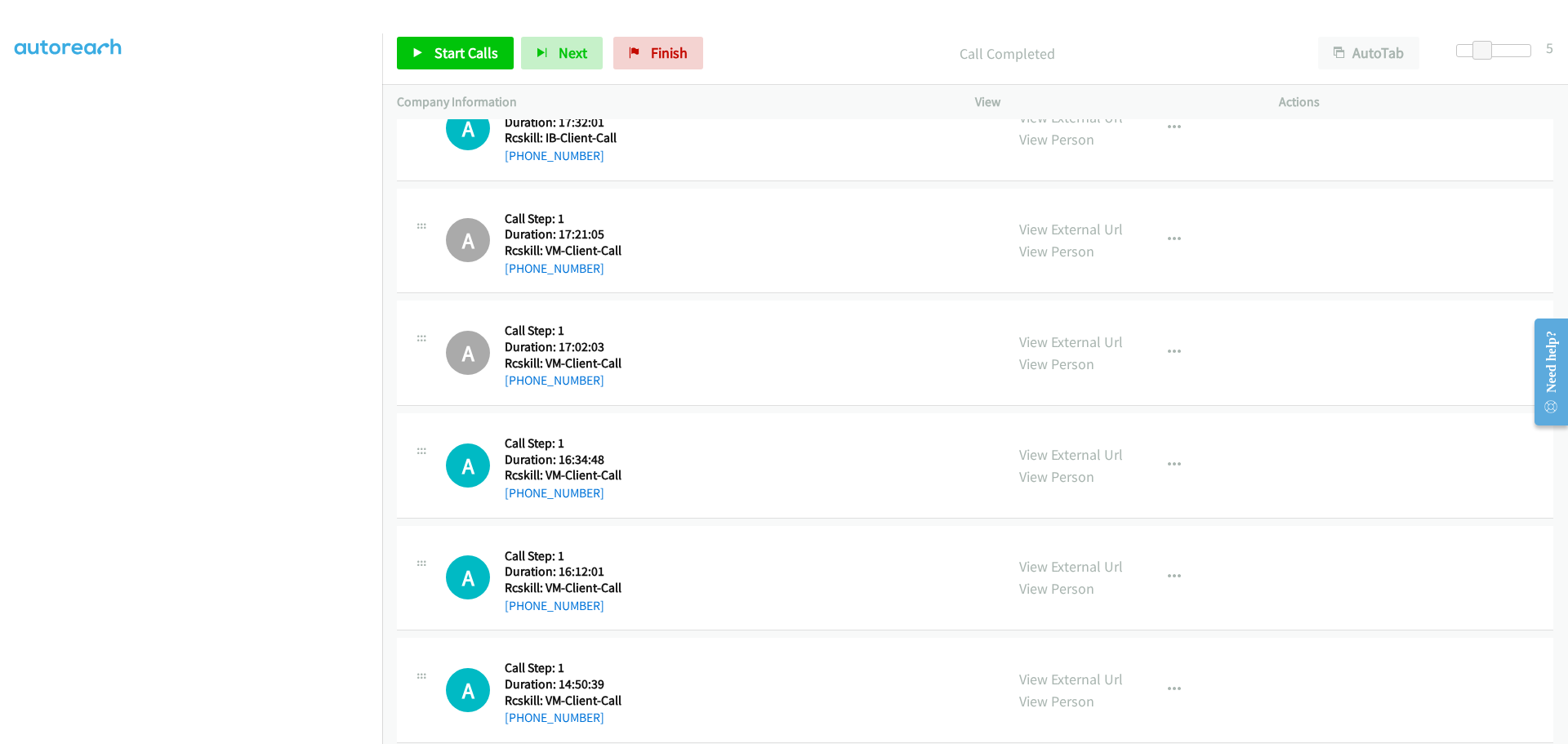
scroll to position [2683, 0]
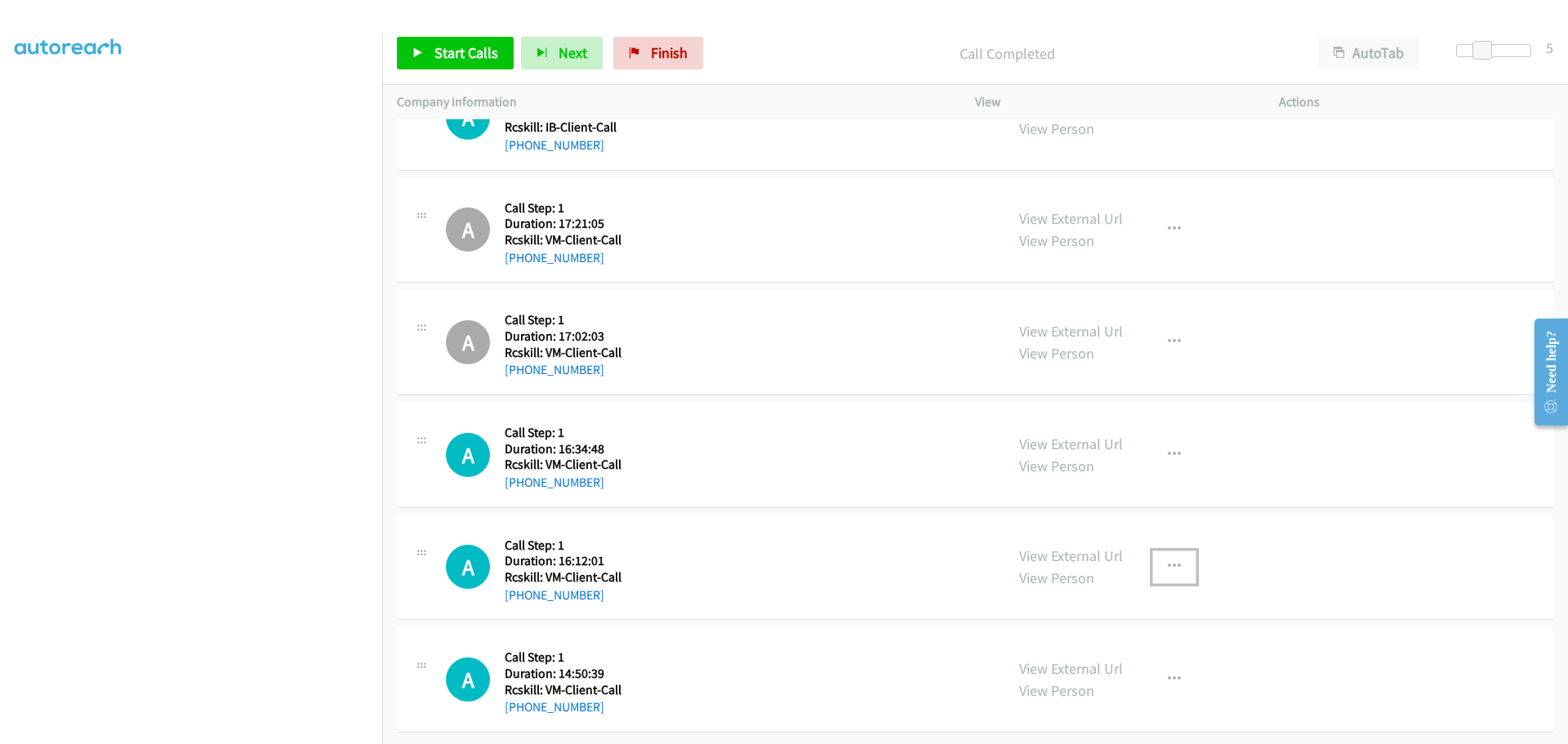
click at [1168, 561] on icon "button" at bounding box center [1174, 567] width 13 height 13
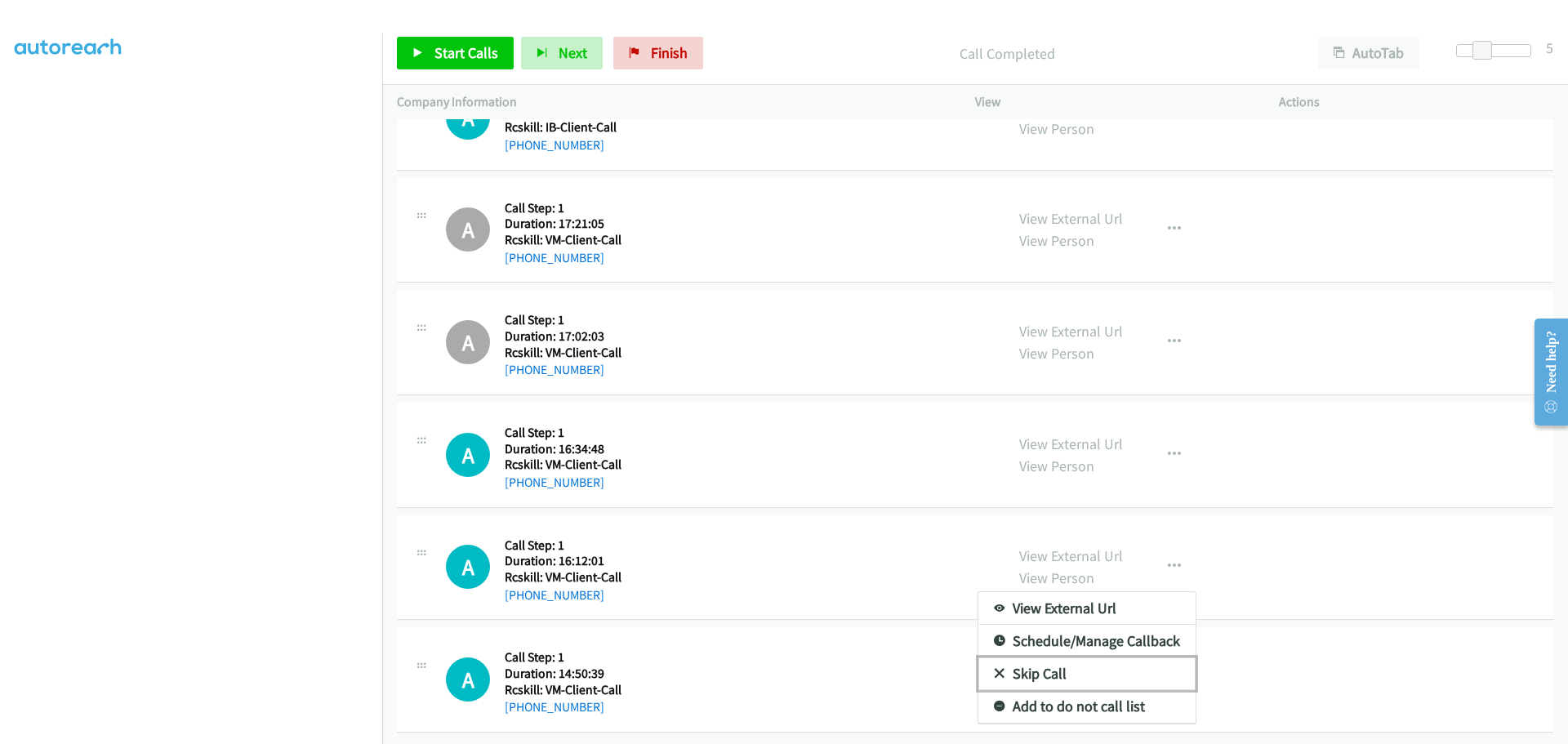
click at [1039, 658] on link "Skip Call" at bounding box center [1087, 674] width 217 height 33
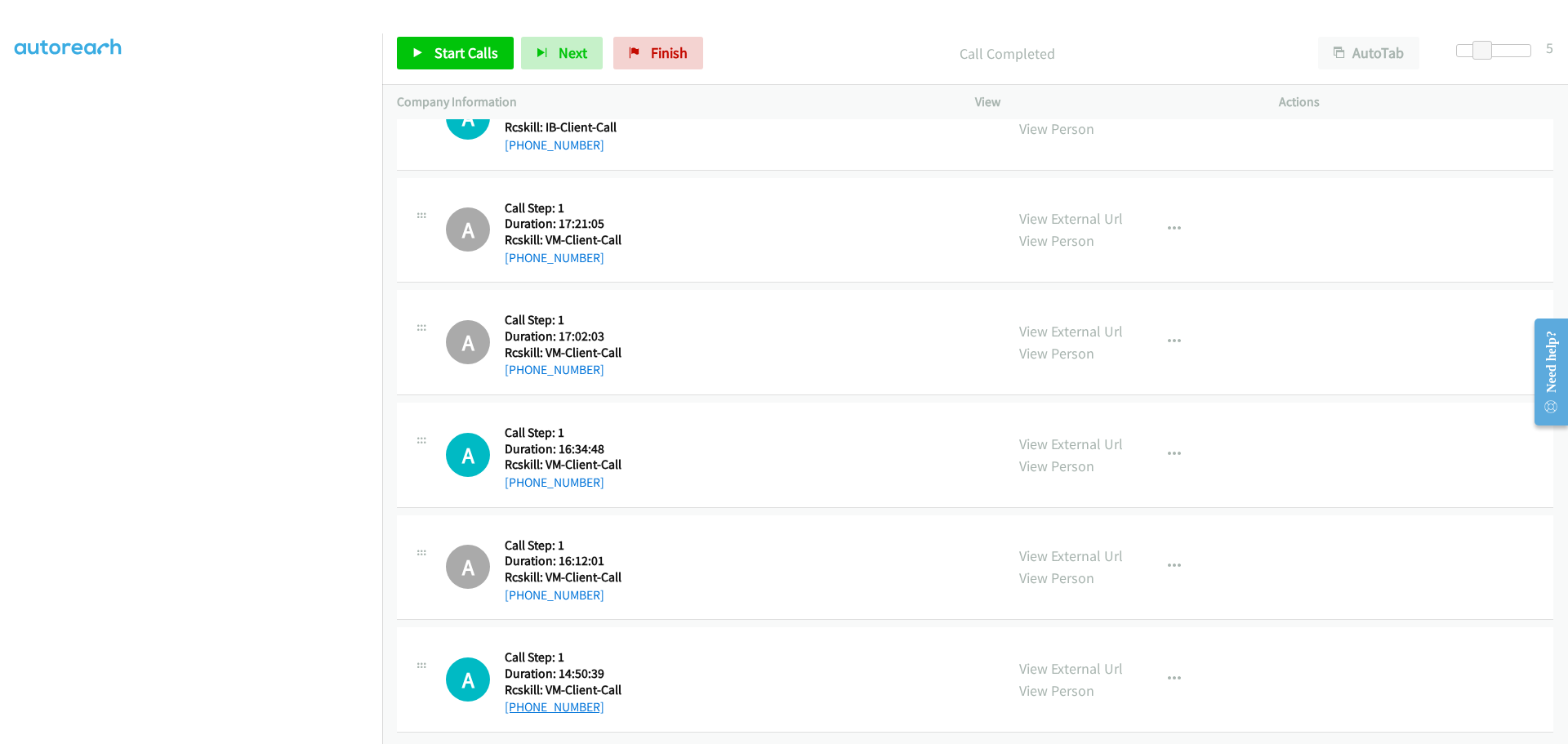
drag, startPoint x: 605, startPoint y: 694, endPoint x: 519, endPoint y: 699, distance: 86.1
click at [519, 699] on div "+1 425-628-1080" at bounding box center [563, 707] width 117 height 20
click at [1169, 673] on icon "button" at bounding box center [1174, 679] width 13 height 13
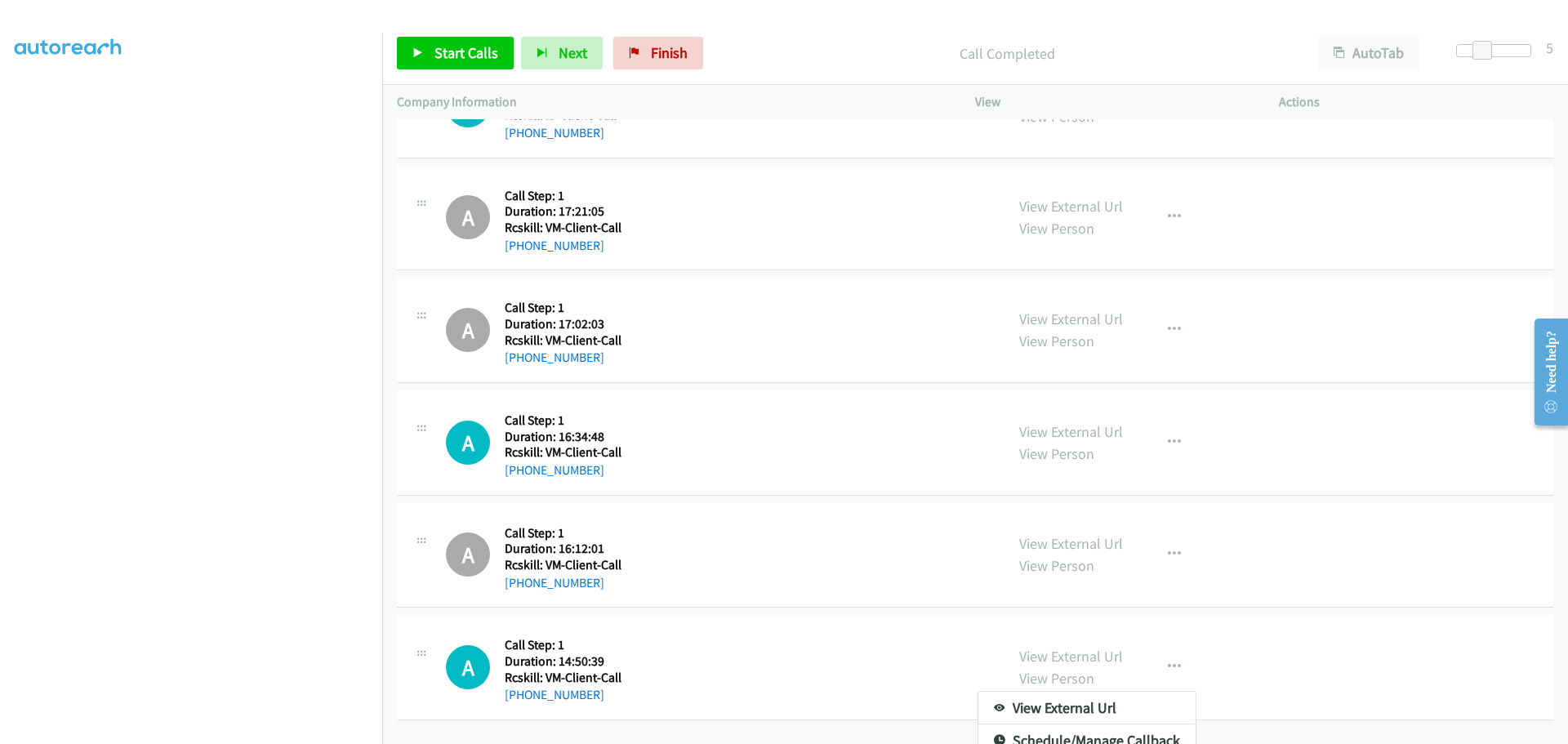
click at [1342, 655] on div at bounding box center [784, 372] width 1568 height 744
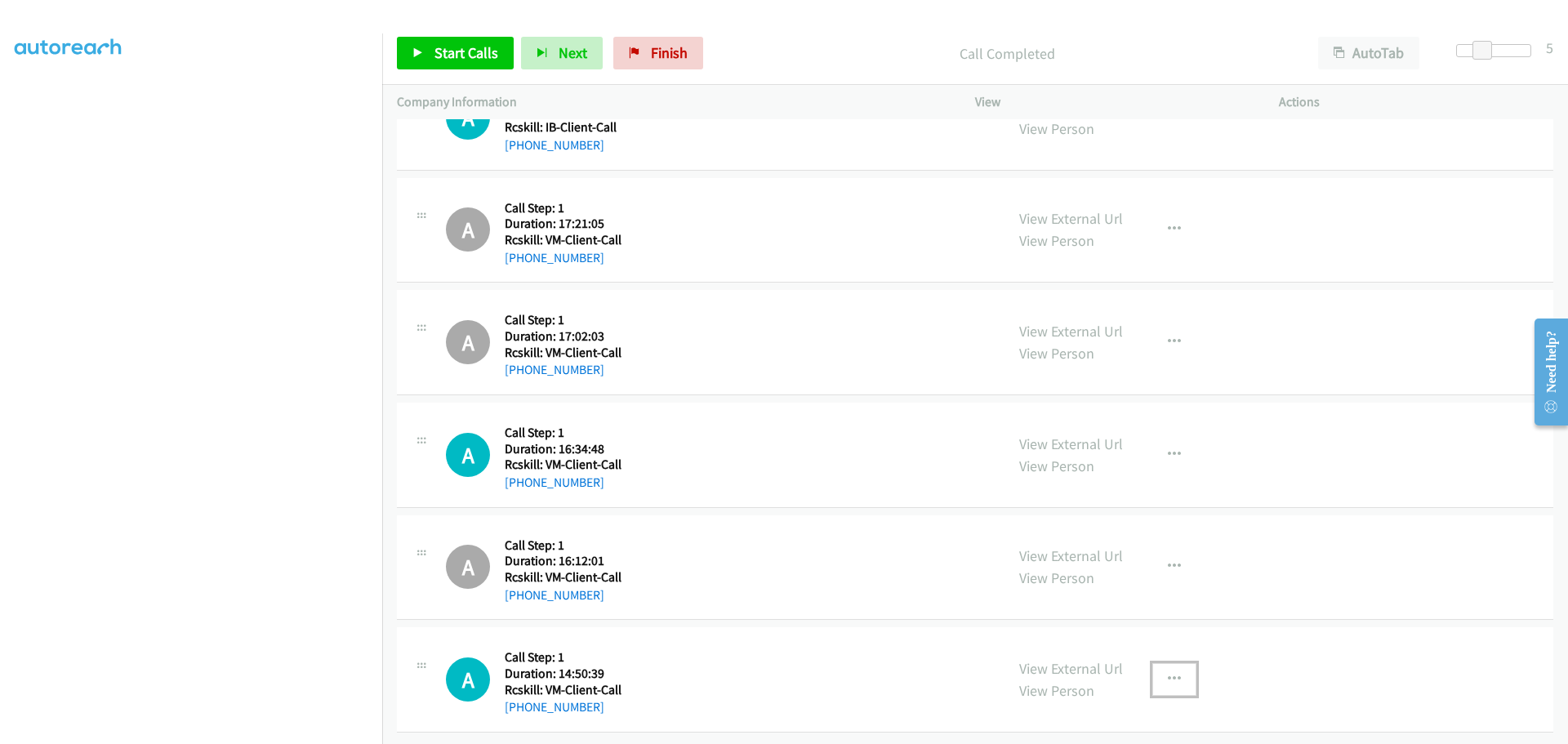
click at [1168, 673] on icon "button" at bounding box center [1174, 679] width 13 height 13
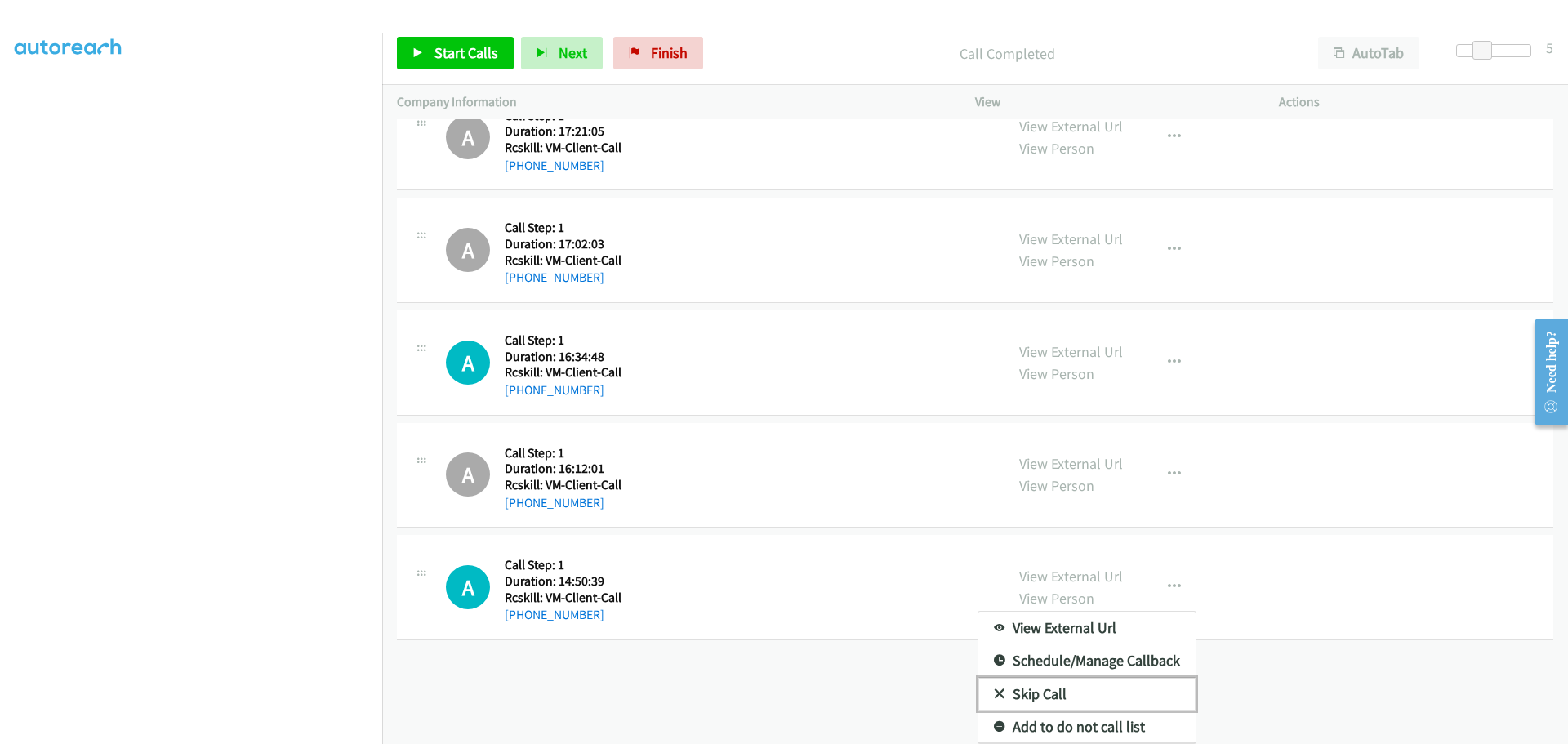
click at [1039, 678] on link "Skip Call" at bounding box center [1087, 694] width 217 height 33
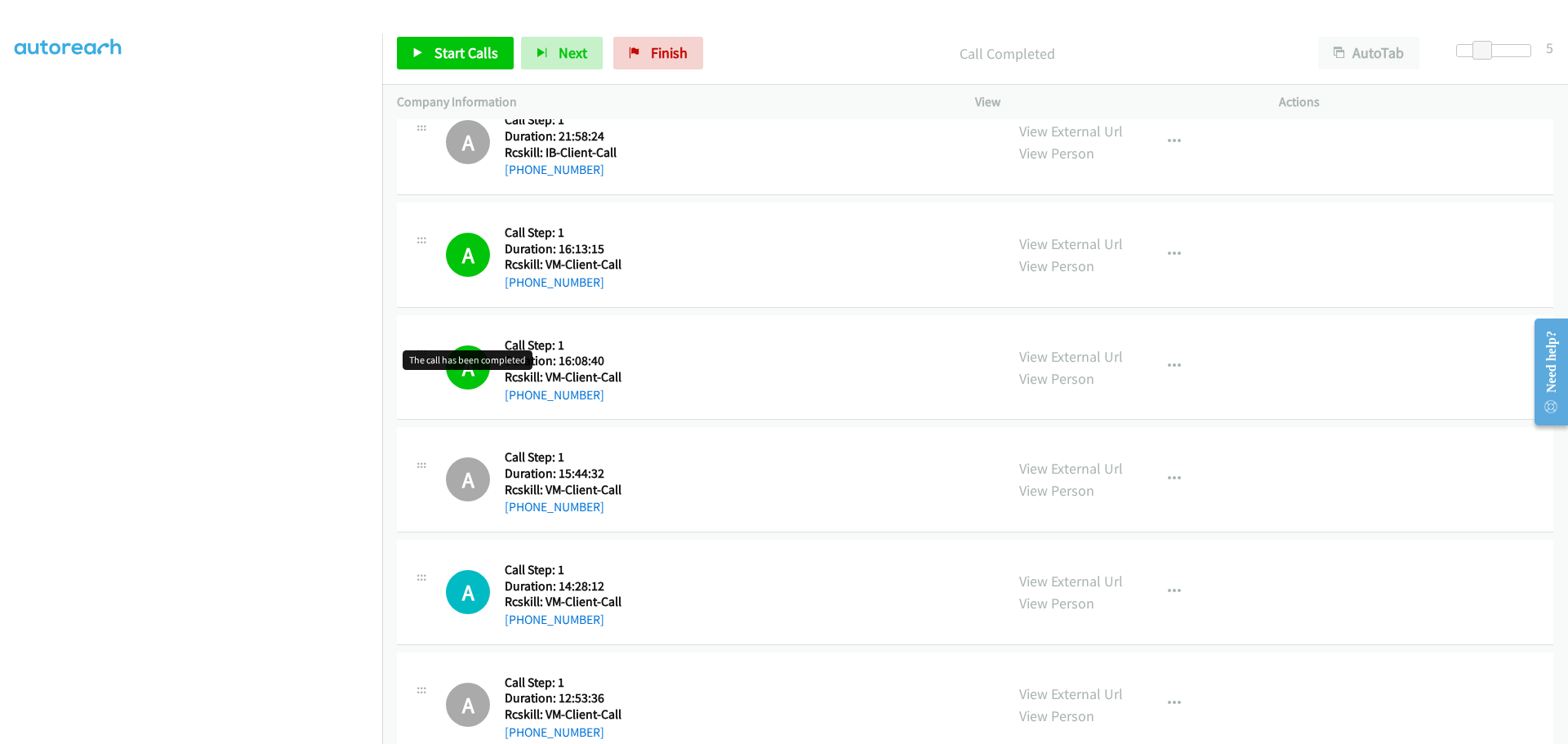
scroll to position [1785, 0]
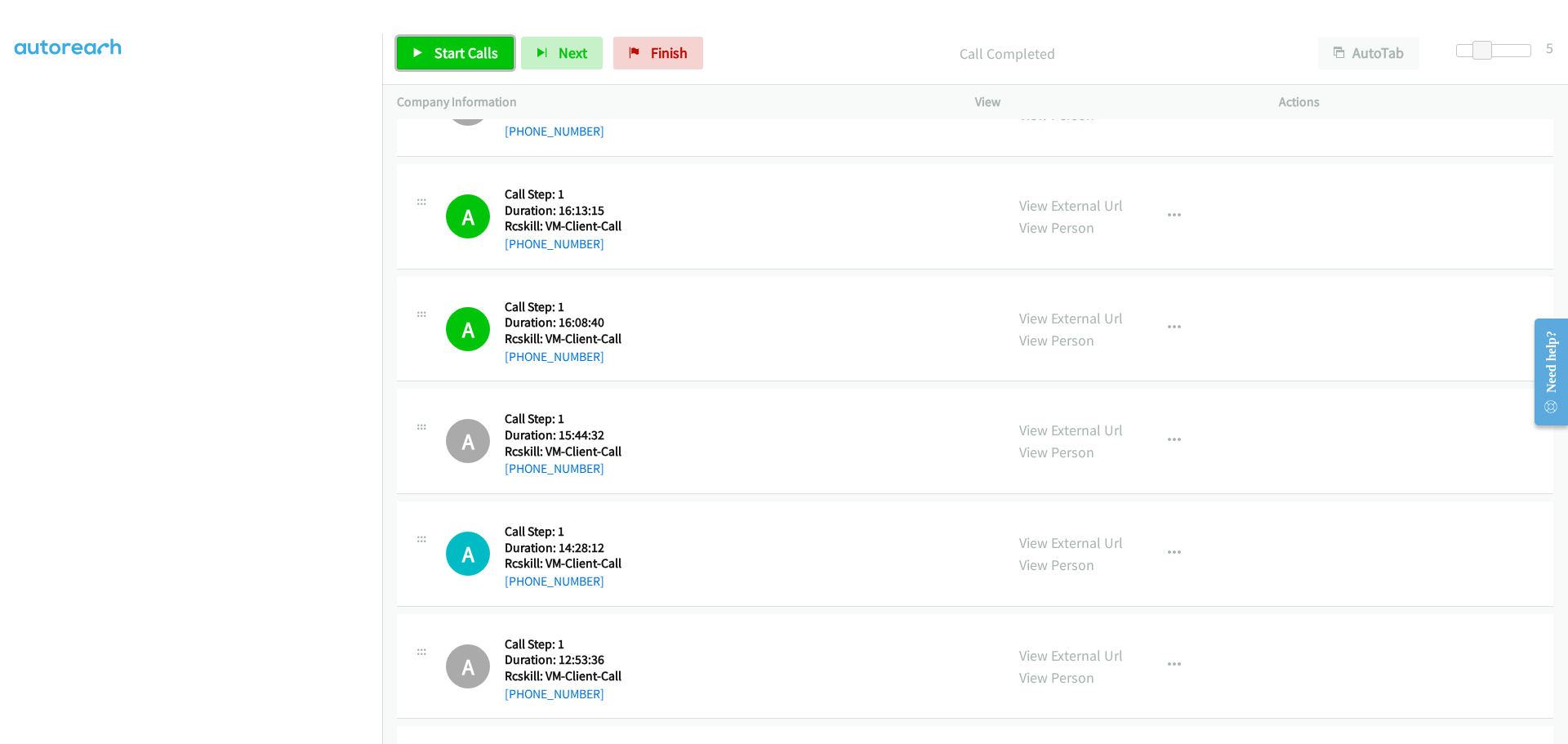
click at [439, 59] on span "Start Calls" at bounding box center [467, 52] width 64 height 19
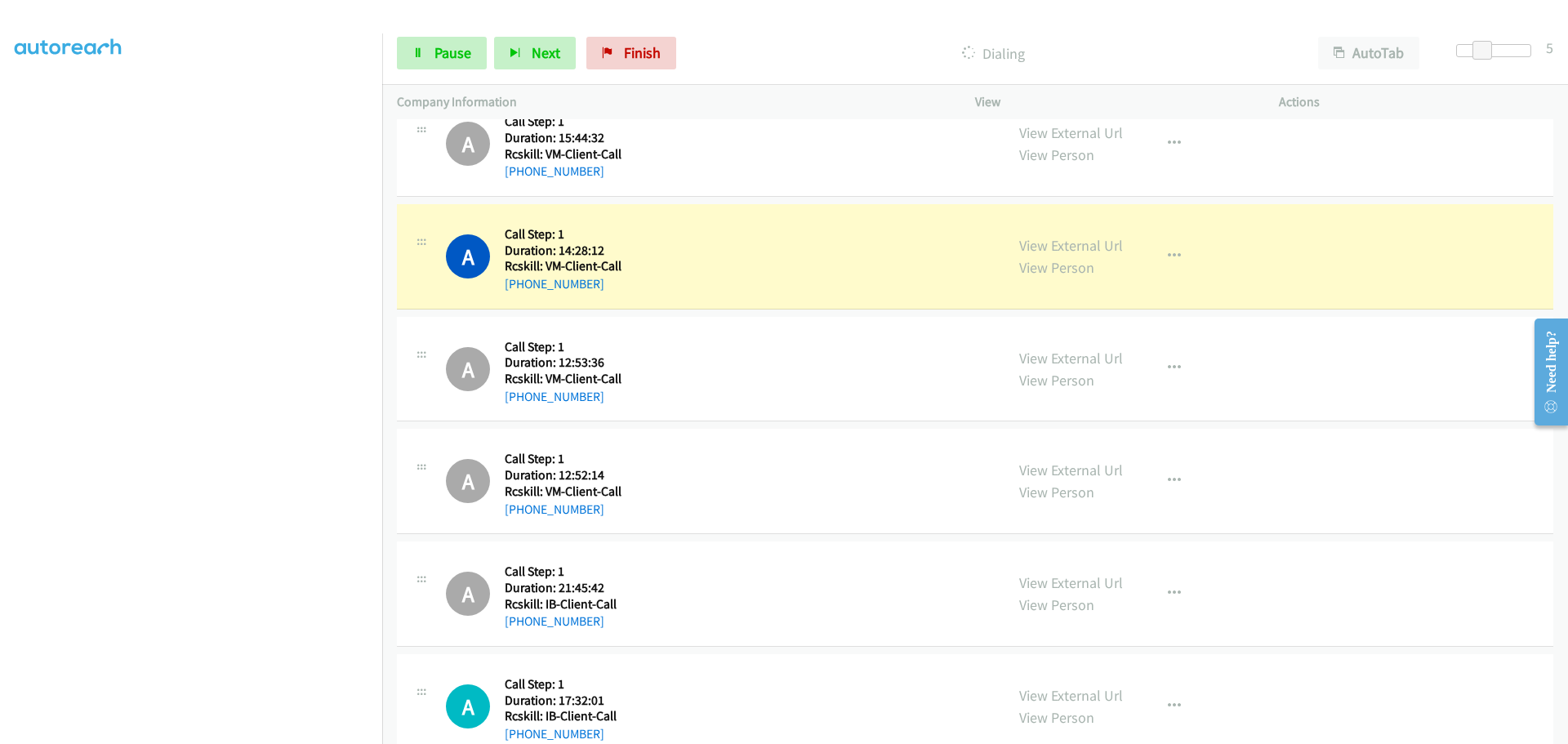
scroll to position [2111, 0]
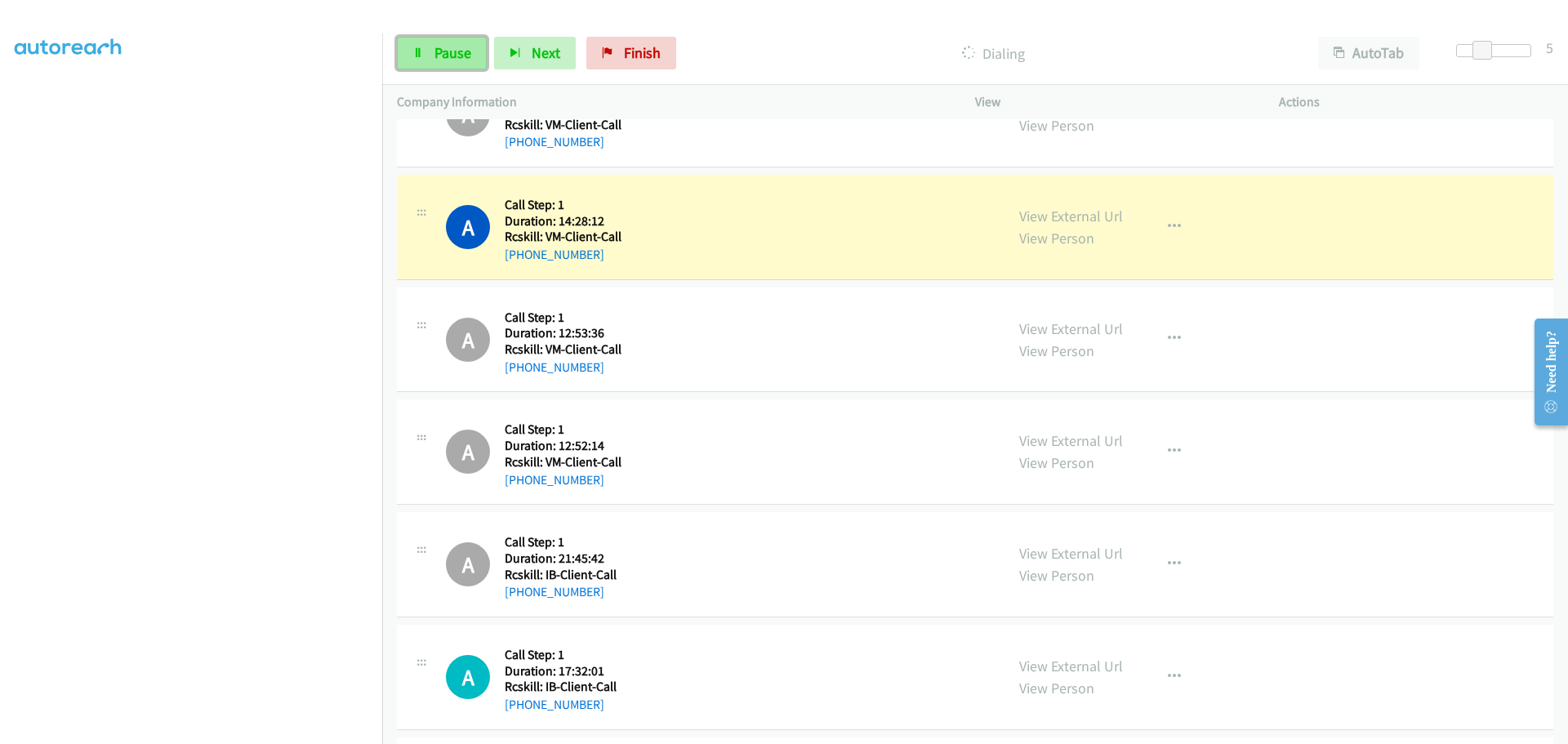
click at [444, 53] on span "Pause" at bounding box center [453, 52] width 37 height 19
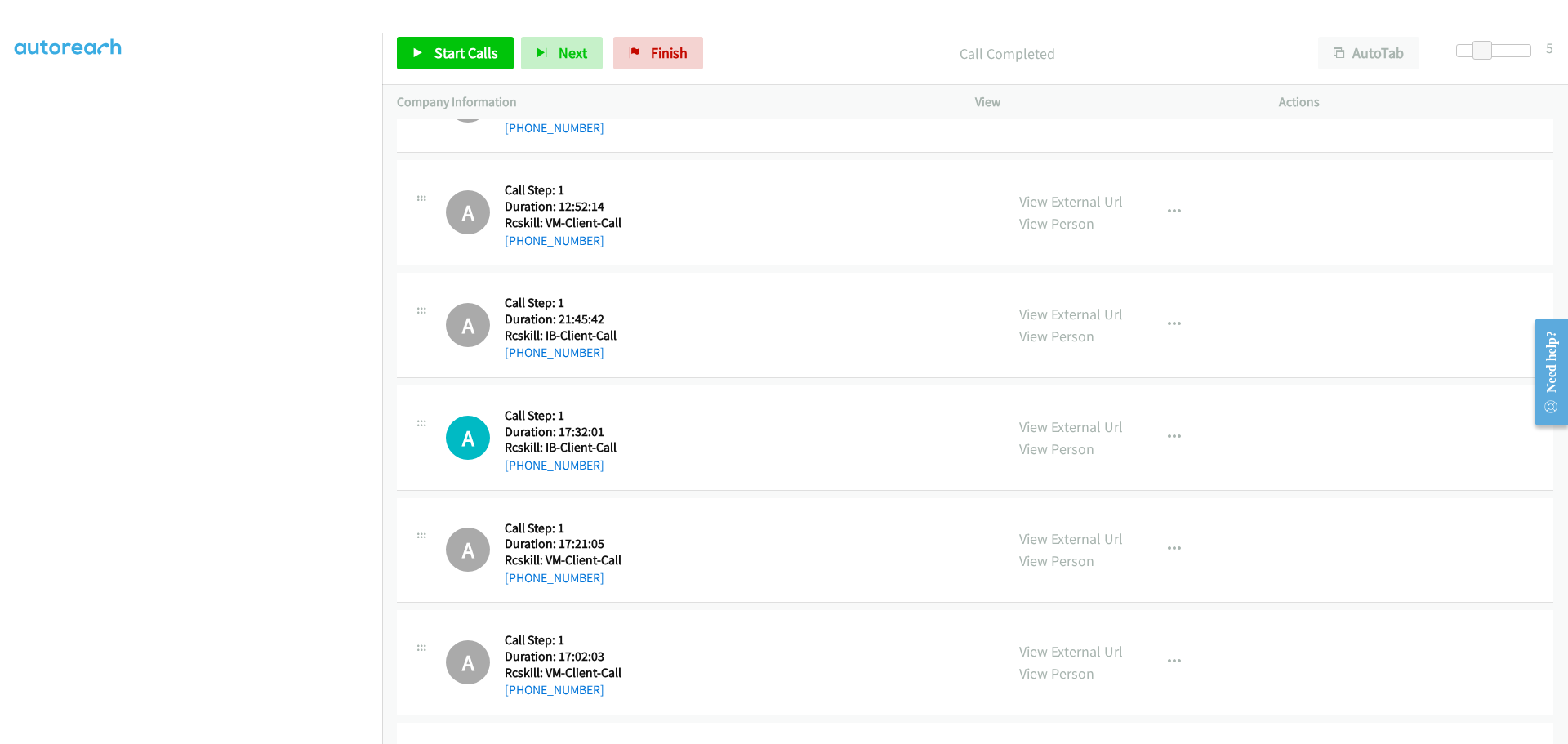
scroll to position [2356, 0]
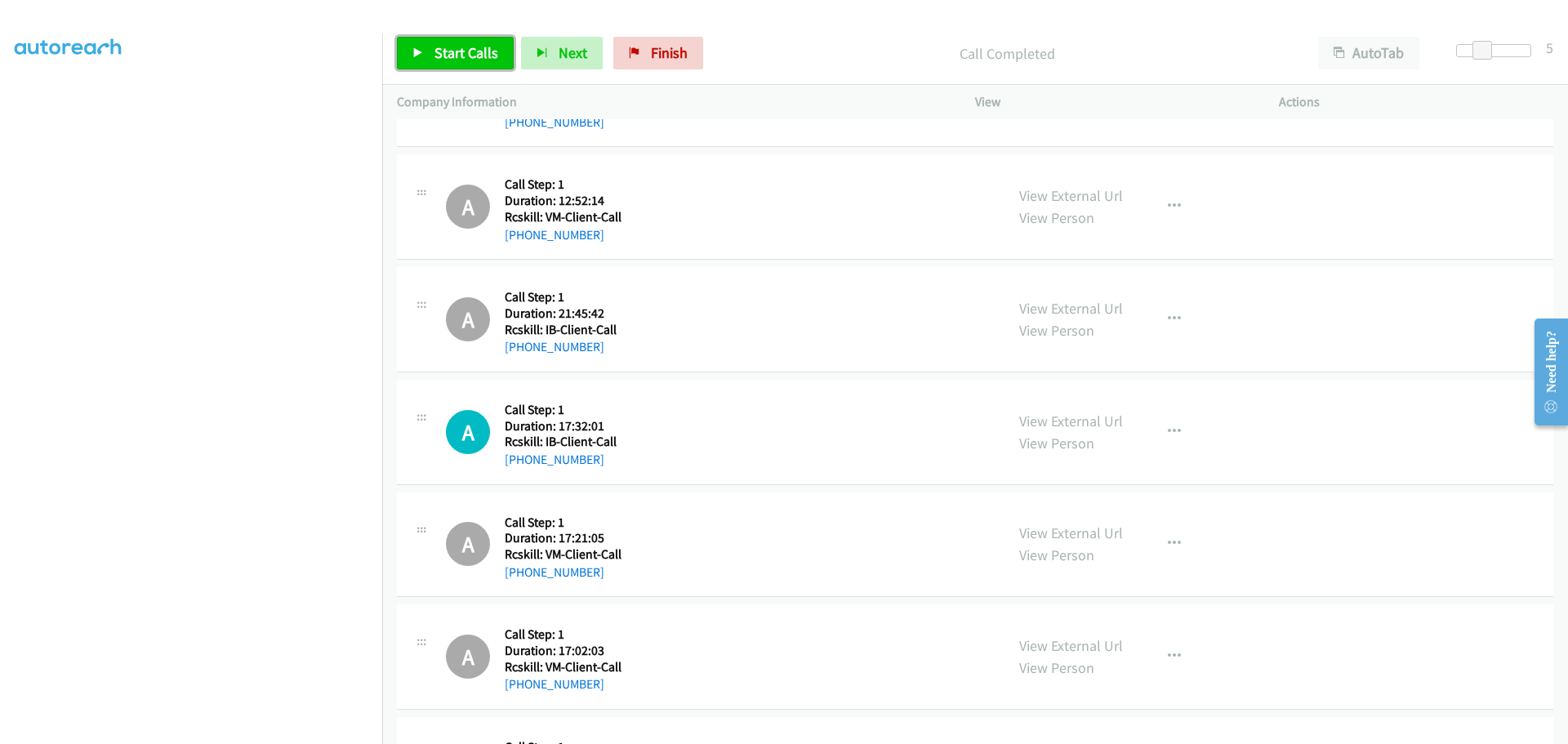
click at [443, 47] on span "Start Calls" at bounding box center [467, 52] width 64 height 19
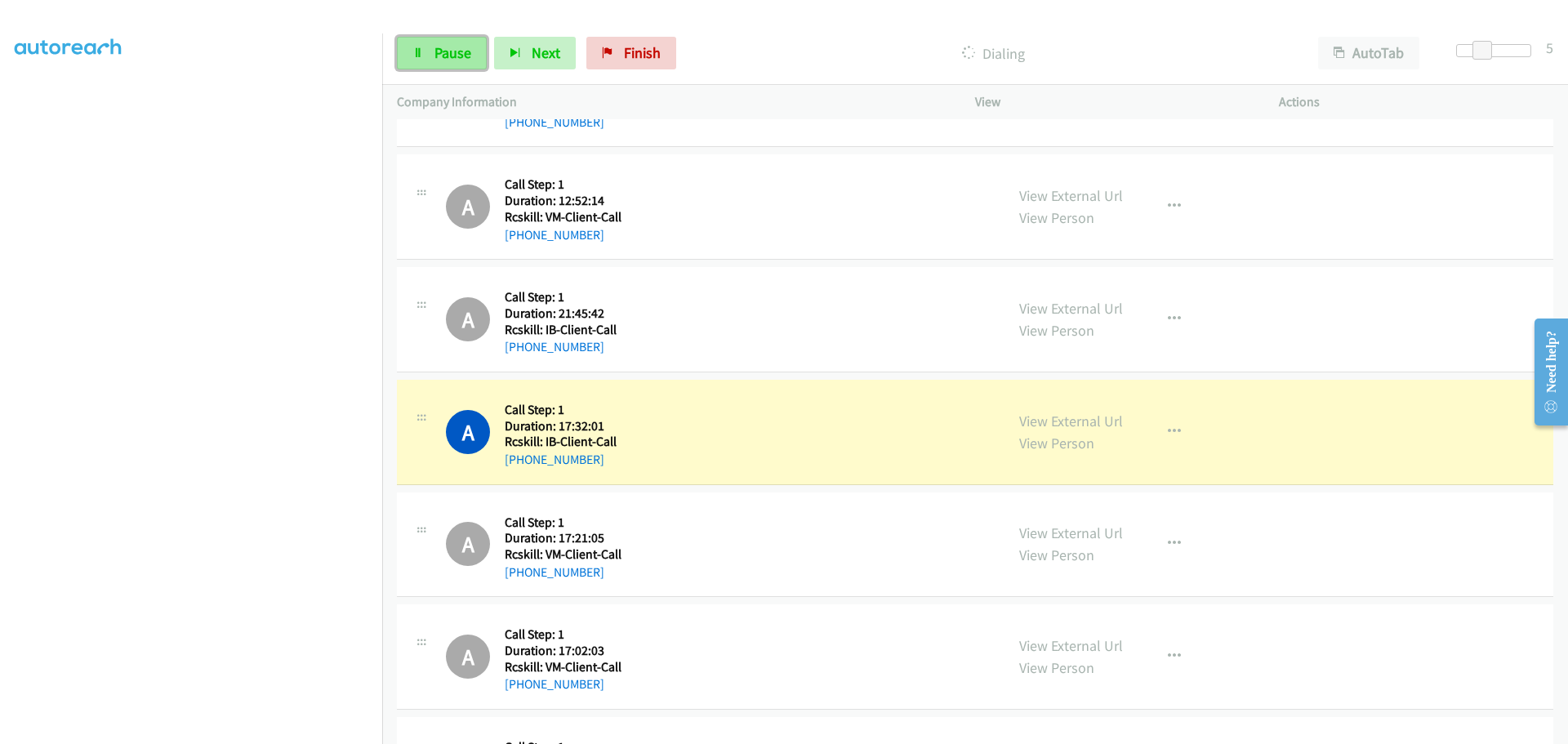
click at [422, 61] on link "Pause" at bounding box center [442, 53] width 90 height 33
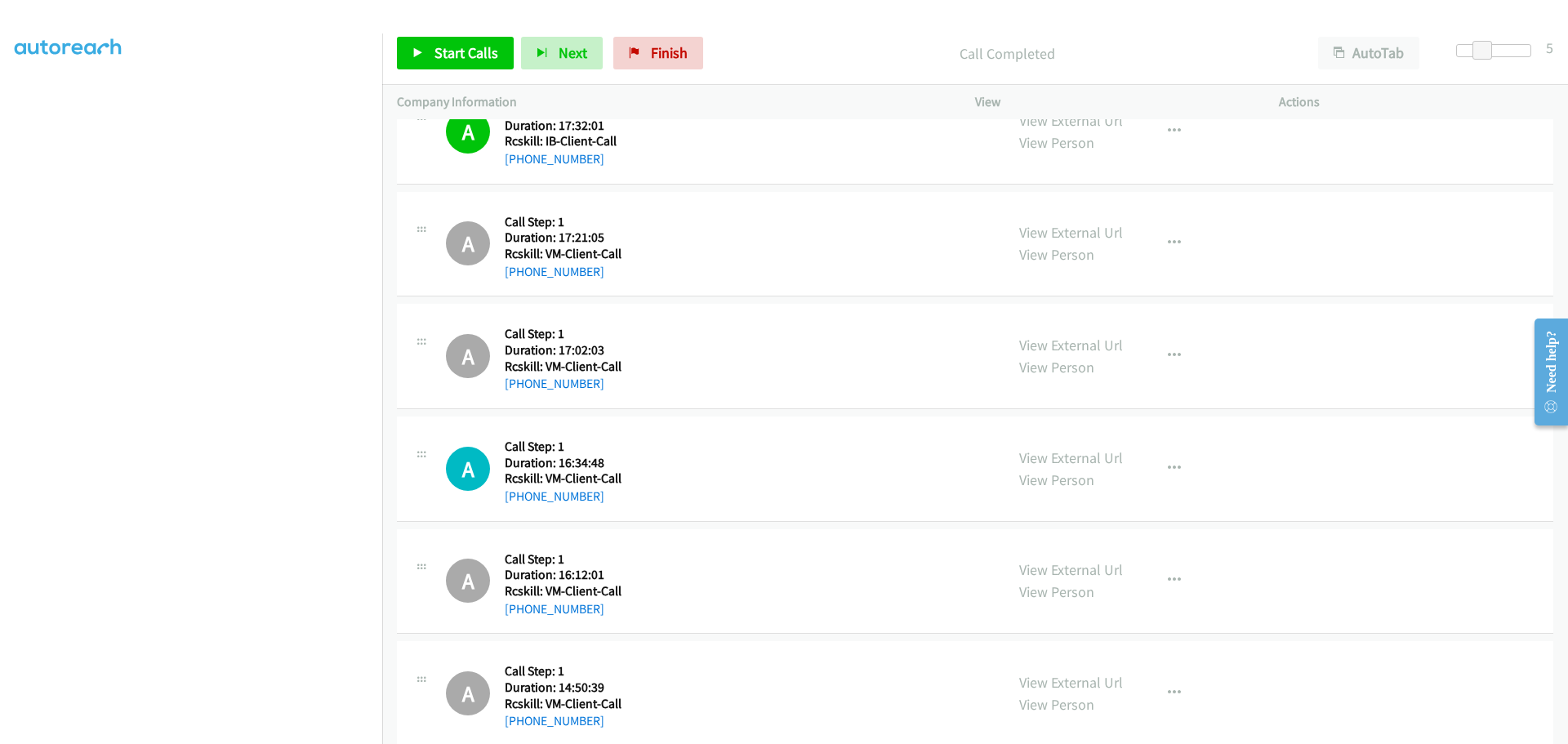
scroll to position [2683, 0]
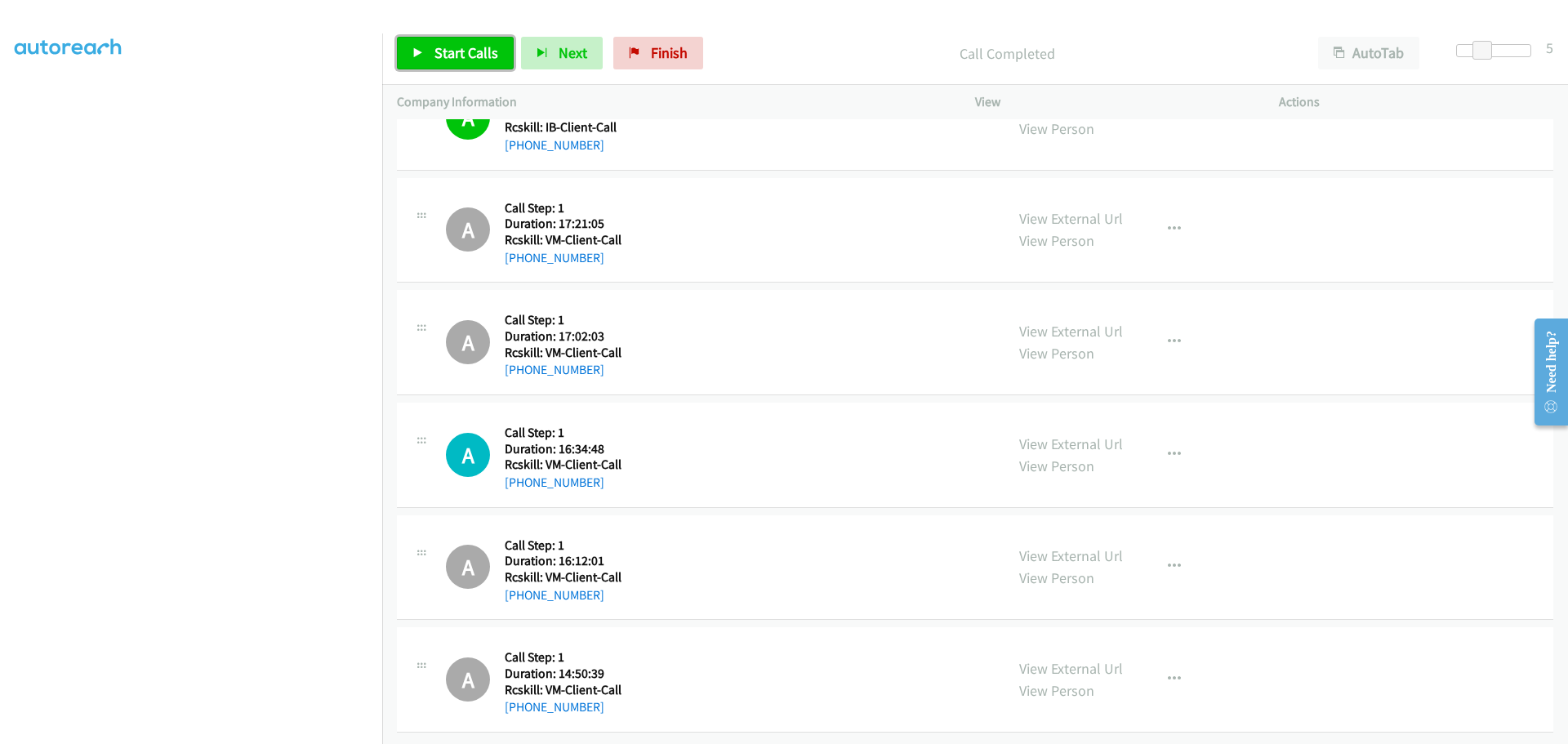
click at [435, 56] on span "Start Calls" at bounding box center [467, 52] width 64 height 19
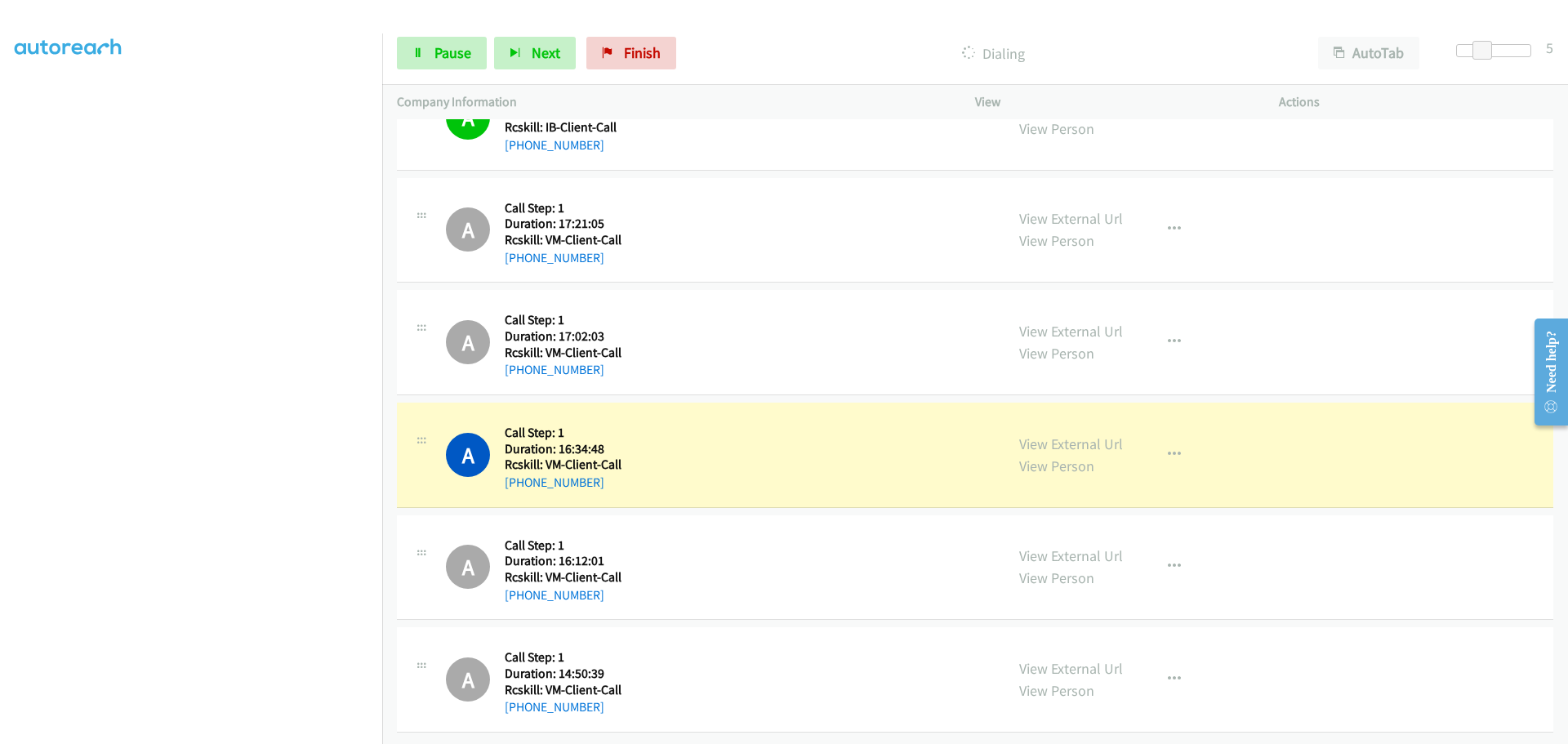
drag, startPoint x: 753, startPoint y: 24, endPoint x: 720, endPoint y: 31, distance: 33.7
click at [753, 24] on div "Start Calls Pause Next Finish Dialing AutoTab AutoTab 5" at bounding box center [975, 53] width 1186 height 63
click at [426, 56] on link "Pause" at bounding box center [442, 53] width 90 height 33
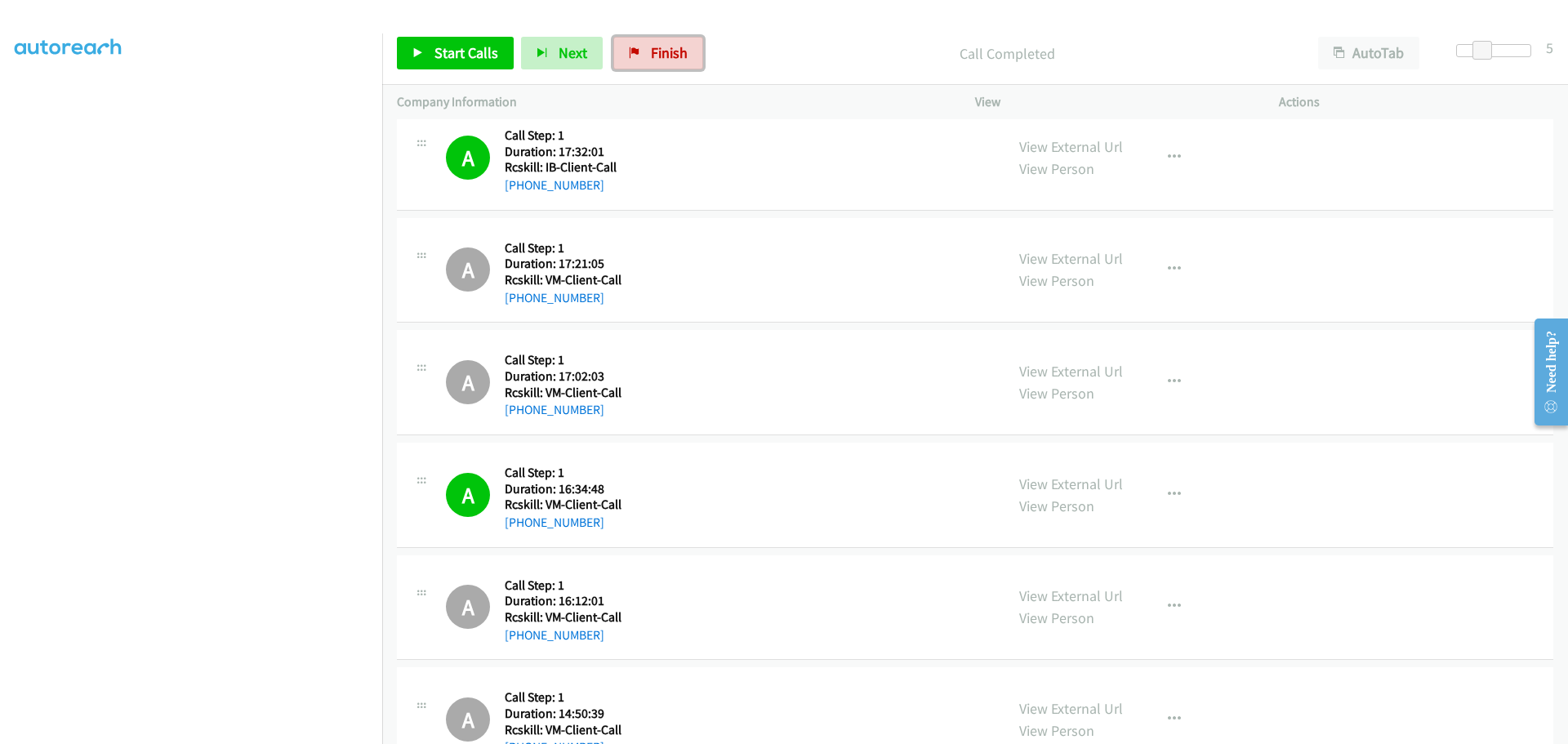
drag, startPoint x: 656, startPoint y: 60, endPoint x: 838, endPoint y: 47, distance: 182.5
click at [656, 60] on span "Finish" at bounding box center [668, 52] width 37 height 19
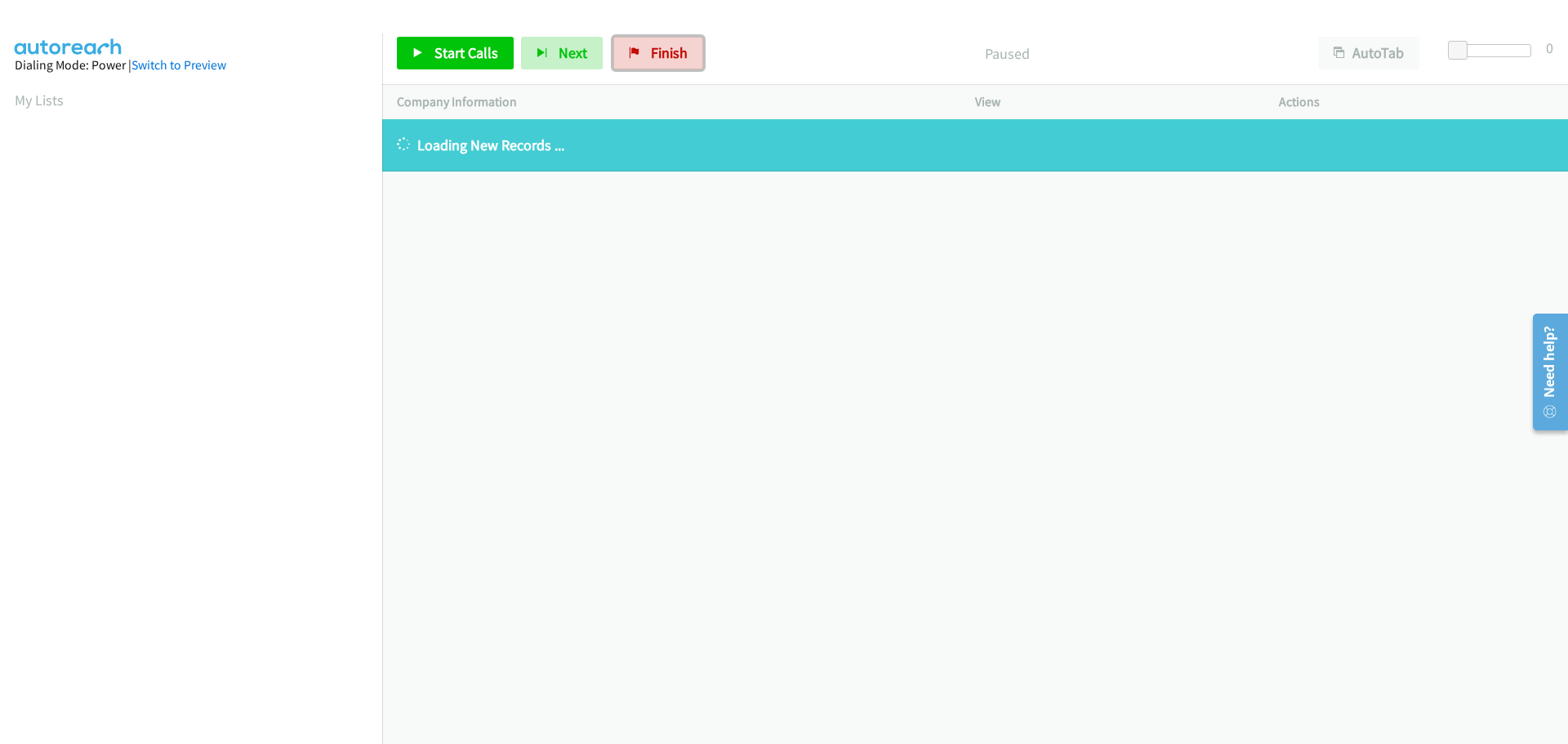
drag, startPoint x: 685, startPoint y: 53, endPoint x: 856, endPoint y: 44, distance: 171.2
click at [686, 52] on link "Finish" at bounding box center [659, 53] width 90 height 33
drag, startPoint x: 634, startPoint y: 55, endPoint x: 846, endPoint y: 58, distance: 212.0
click at [634, 55] on icon at bounding box center [635, 54] width 11 height 11
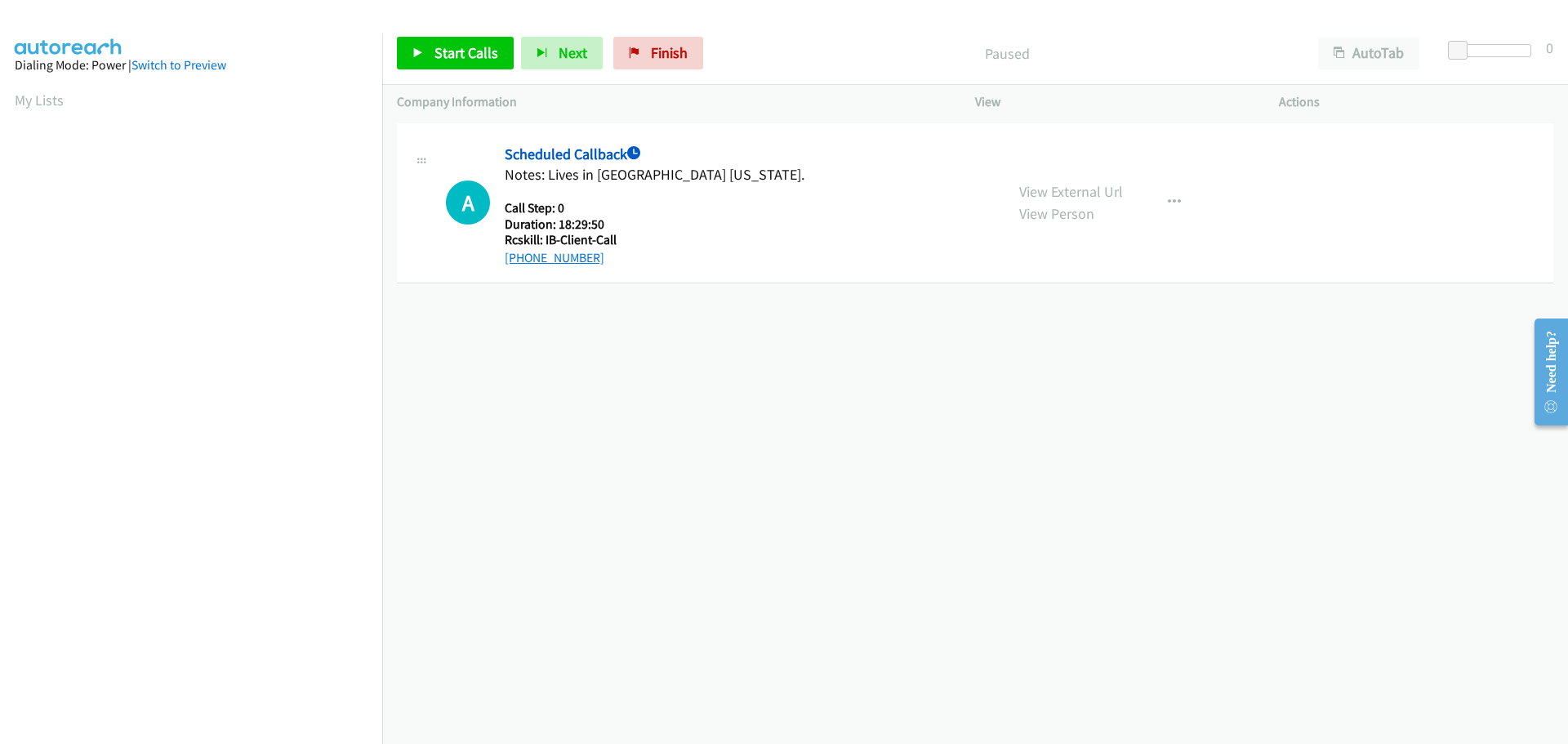
drag, startPoint x: 599, startPoint y: 258, endPoint x: 521, endPoint y: 261, distance: 78.1
click at [521, 261] on div "[PHONE_NUMBER]" at bounding box center [654, 258] width 300 height 20
copy link "[PHONE_NUMBER]"
click at [449, 47] on span "Start Calls" at bounding box center [467, 52] width 64 height 19
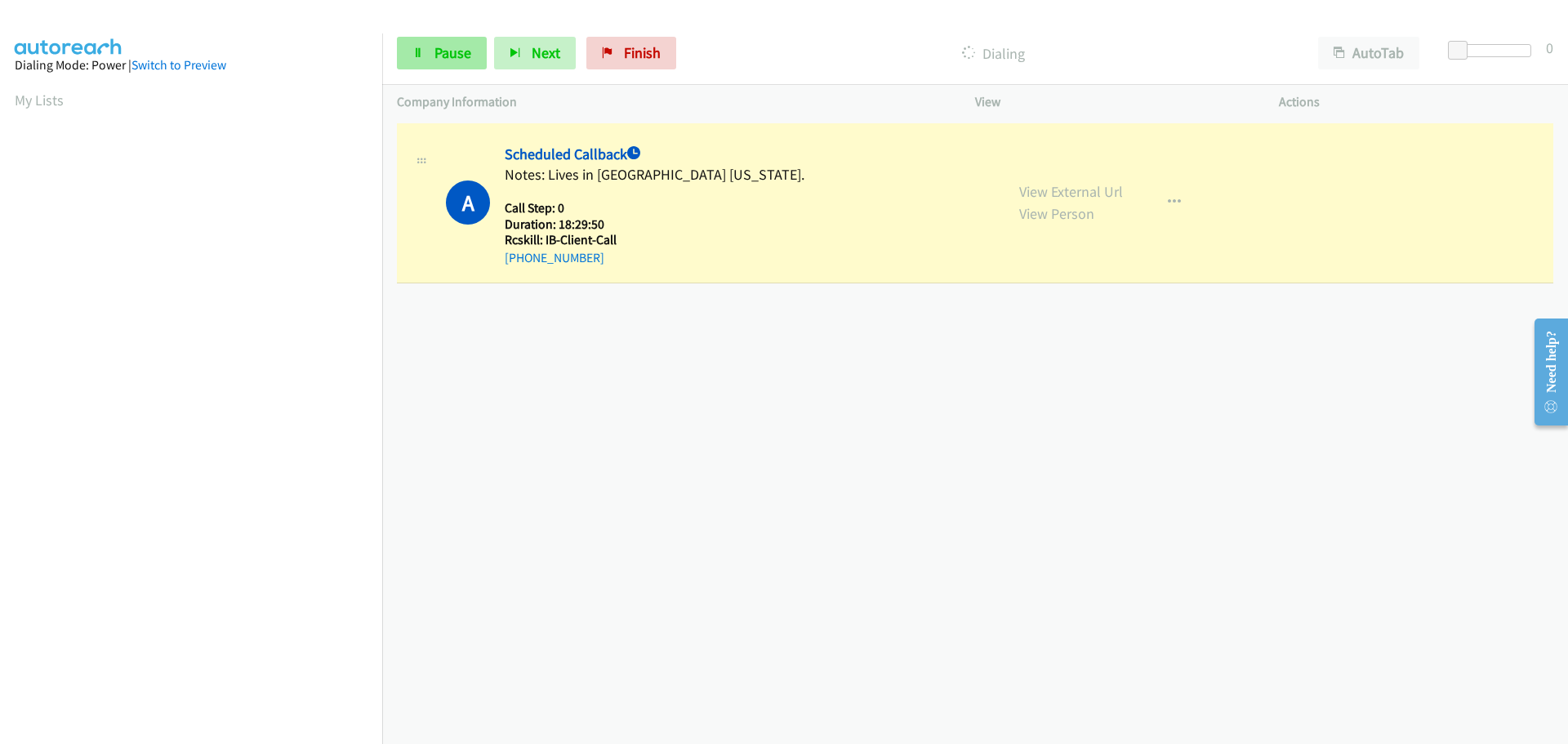
scroll to position [173, 0]
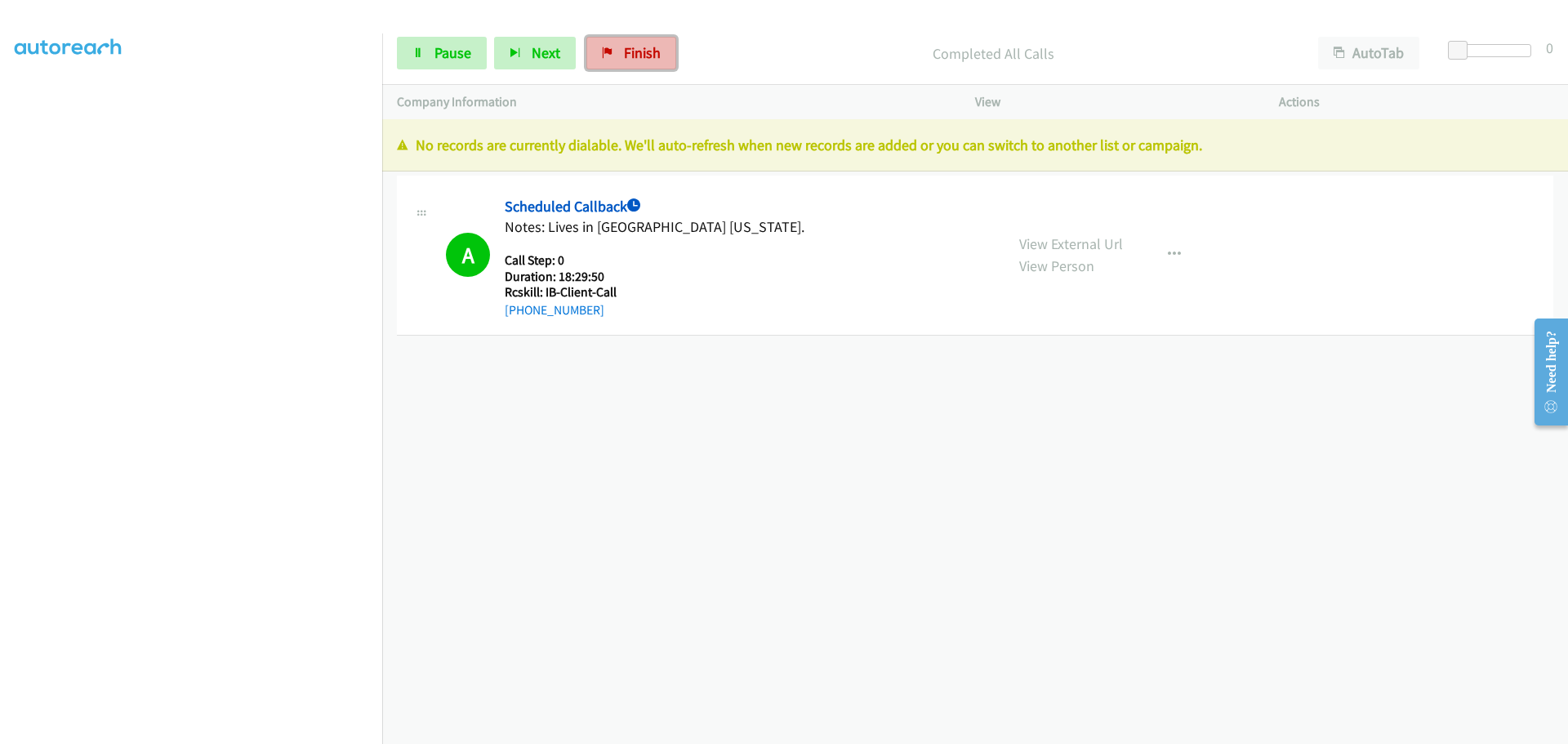
click at [628, 55] on span "Finish" at bounding box center [642, 52] width 37 height 19
